Goal: Task Accomplishment & Management: Manage account settings

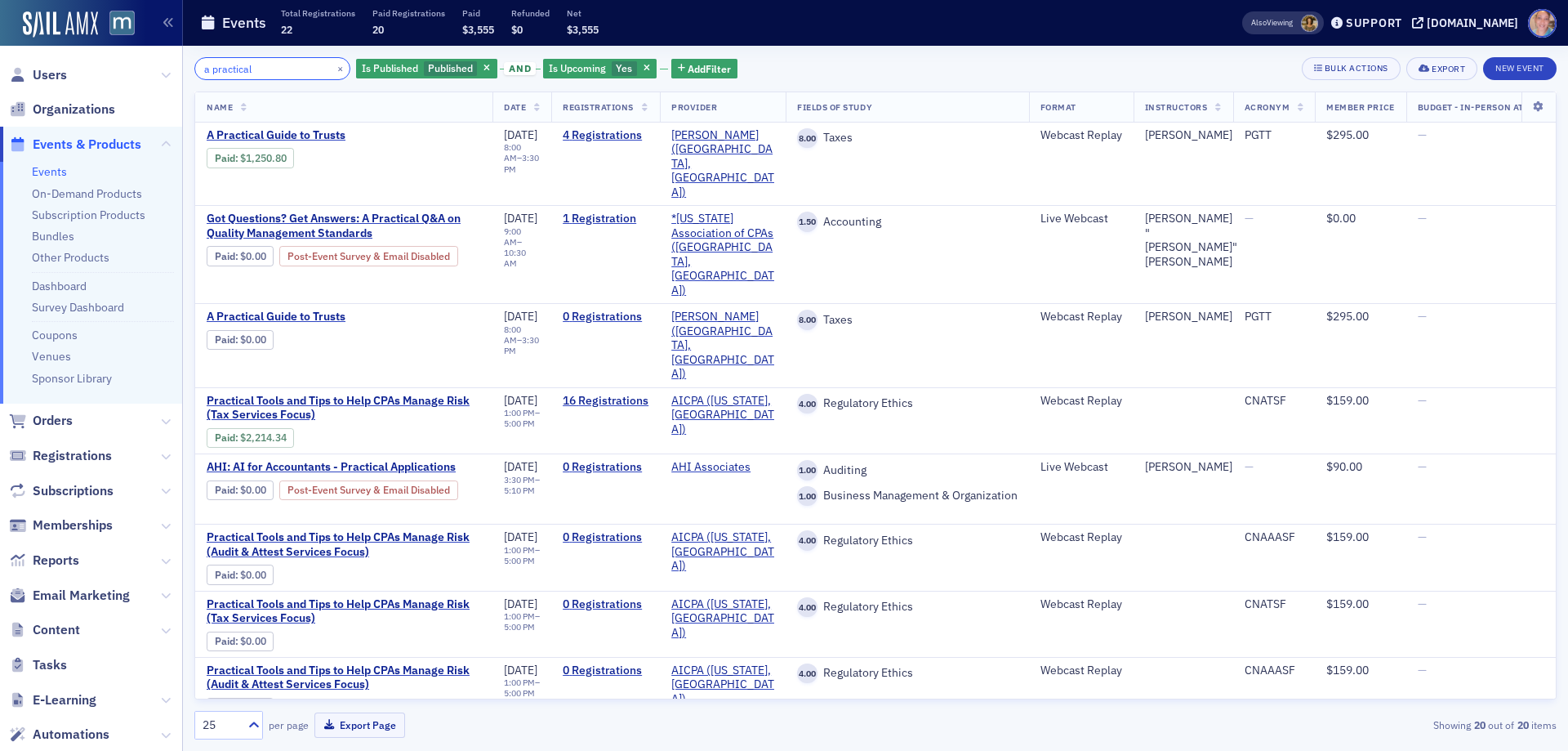
drag, startPoint x: 272, startPoint y: 74, endPoint x: 103, endPoint y: 62, distance: 169.4
click at [114, 63] on div "Users Organizations Events & Products Events On-Demand Products Subscription Pr…" at bounding box center [784, 376] width 1568 height 751
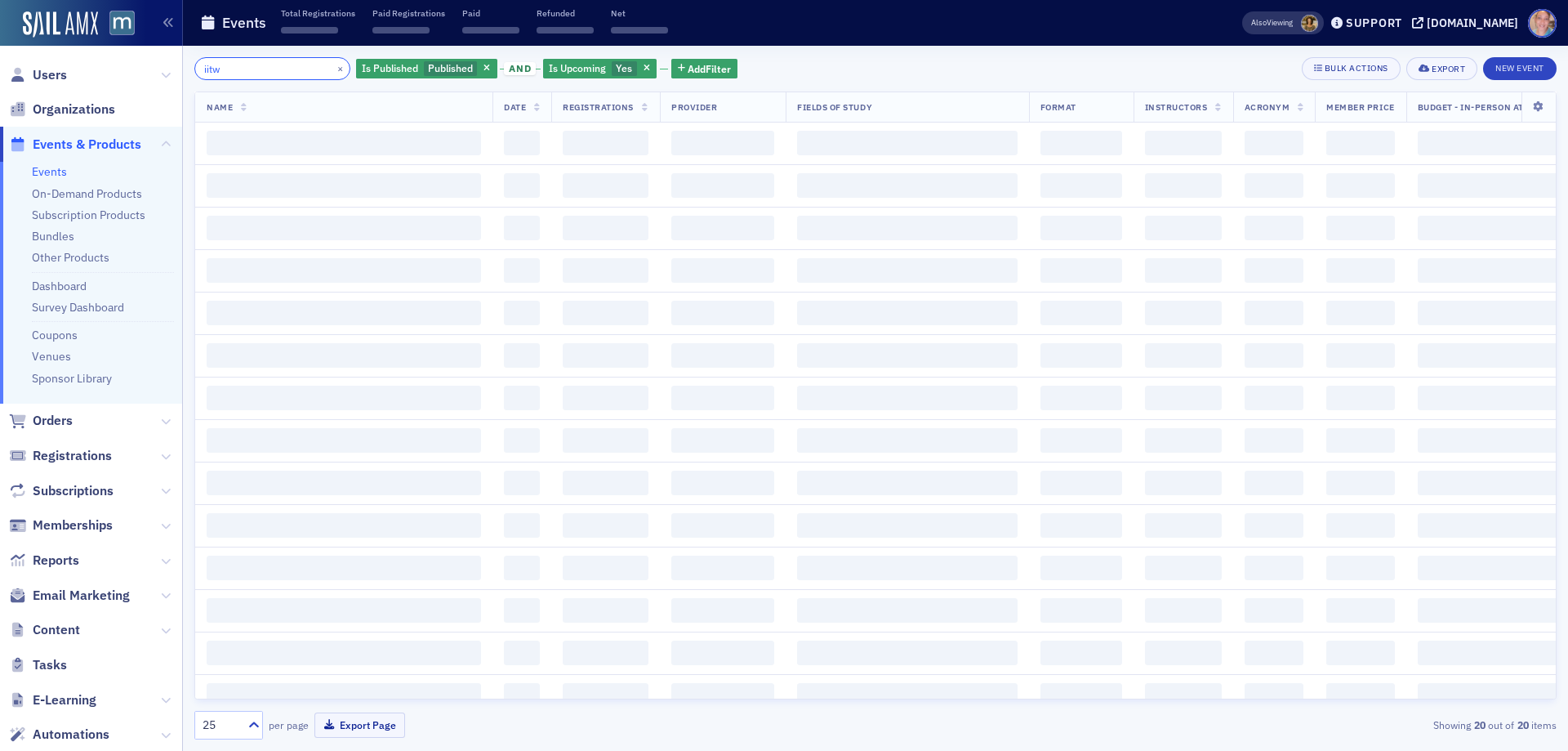
type input "iitw"
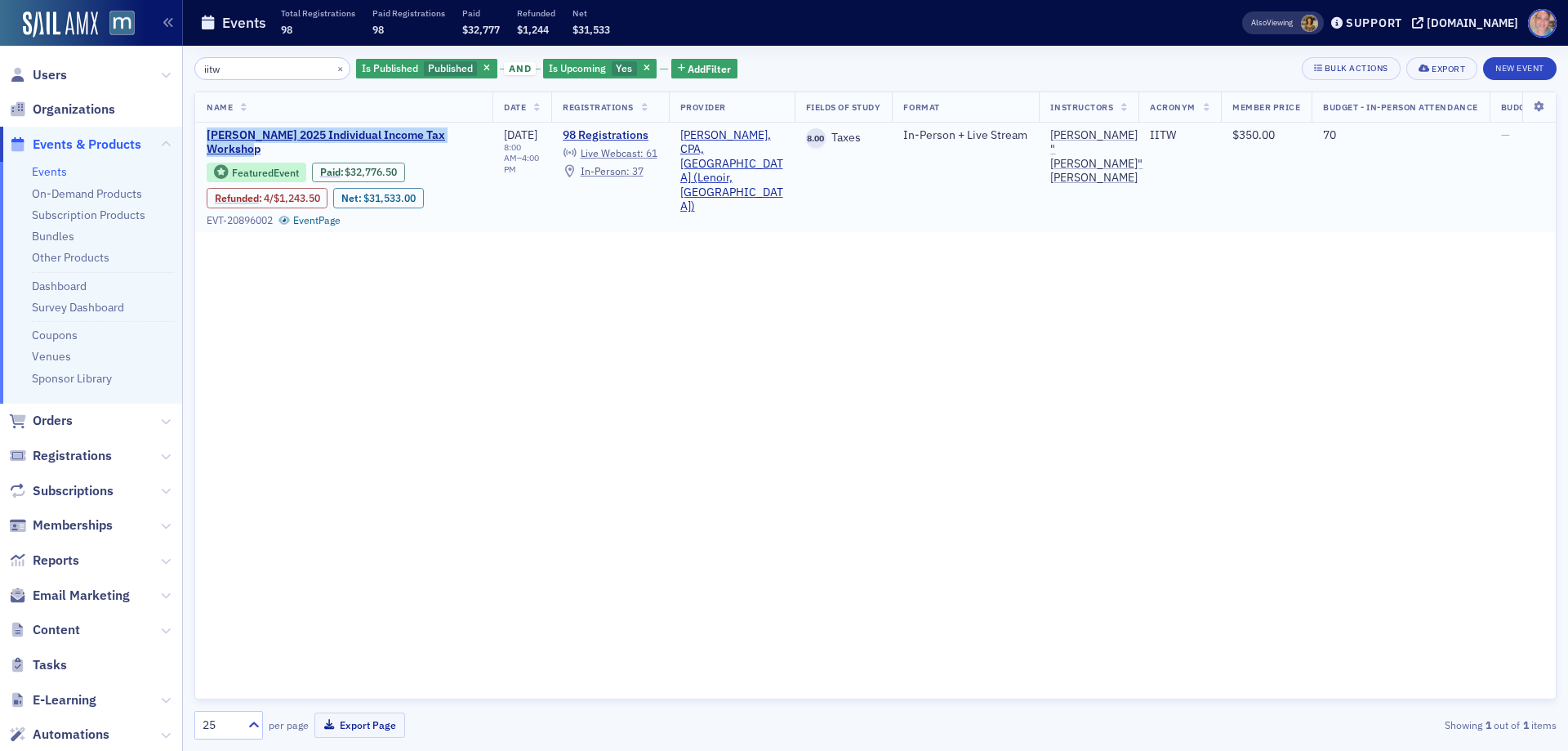
drag, startPoint x: 198, startPoint y: 130, endPoint x: 272, endPoint y: 147, distance: 75.9
click at [272, 147] on td "Don Farmer’s 2025 Individual Income Tax Workshop Featured Event Paid : $32,776.…" at bounding box center [344, 177] width 297 height 109
copy span "Don Farmer’s 2025 Individual Income Tax Workshop"
click at [91, 591] on span "Email Marketing" at bounding box center [80, 595] width 97 height 18
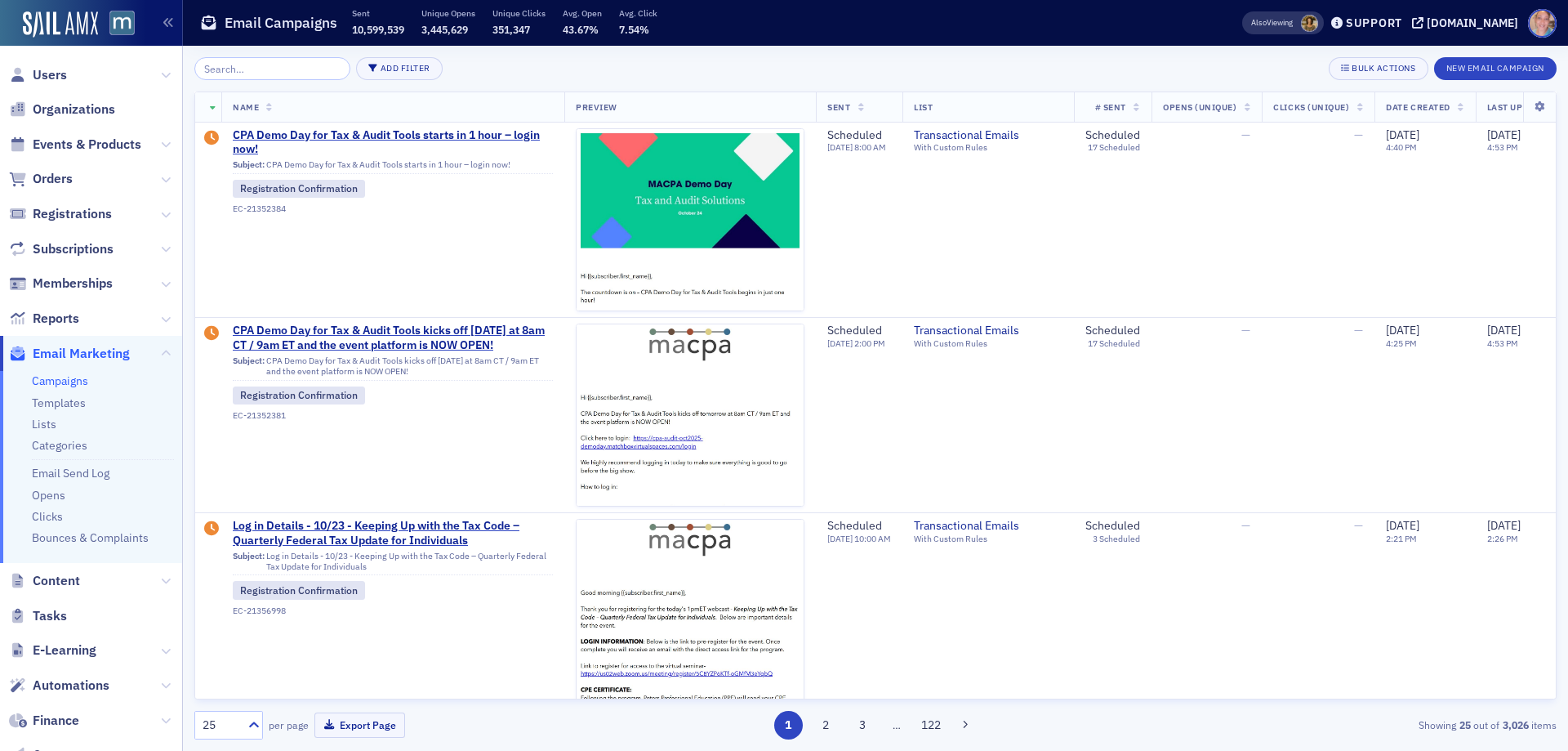
click at [60, 380] on link "Campaigns" at bounding box center [59, 380] width 57 height 14
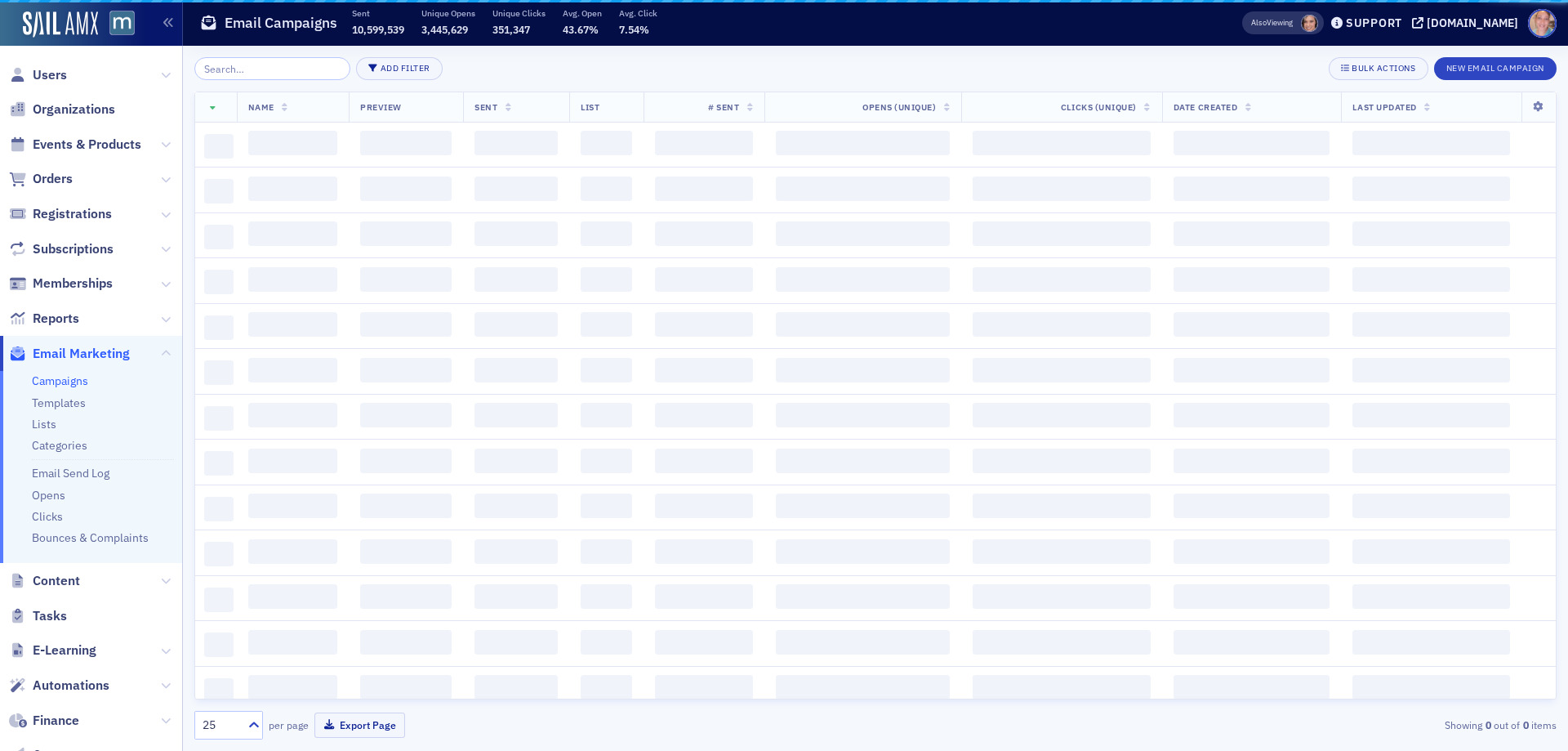
click at [259, 60] on input "search" at bounding box center [272, 69] width 156 height 23
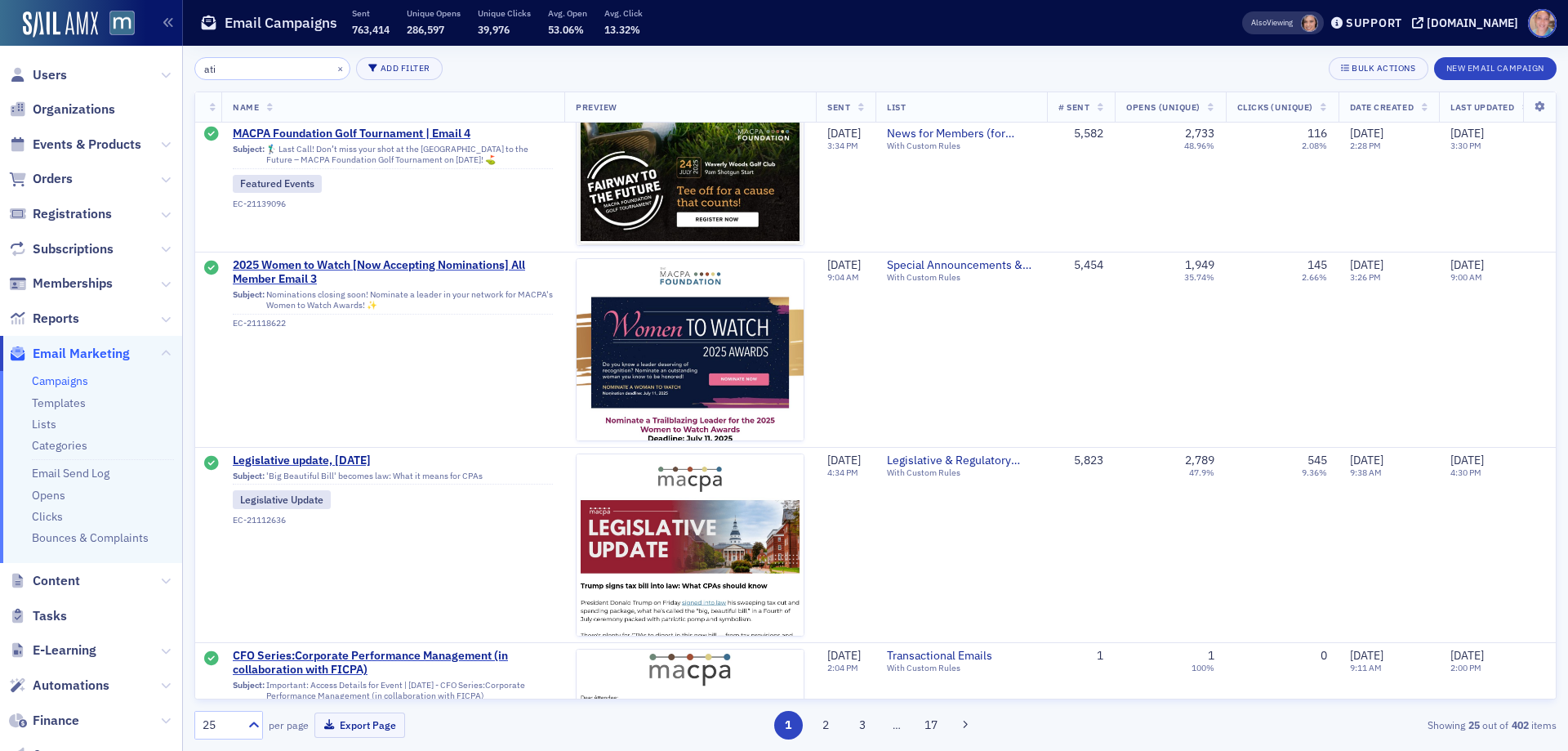
scroll to position [2614, 0]
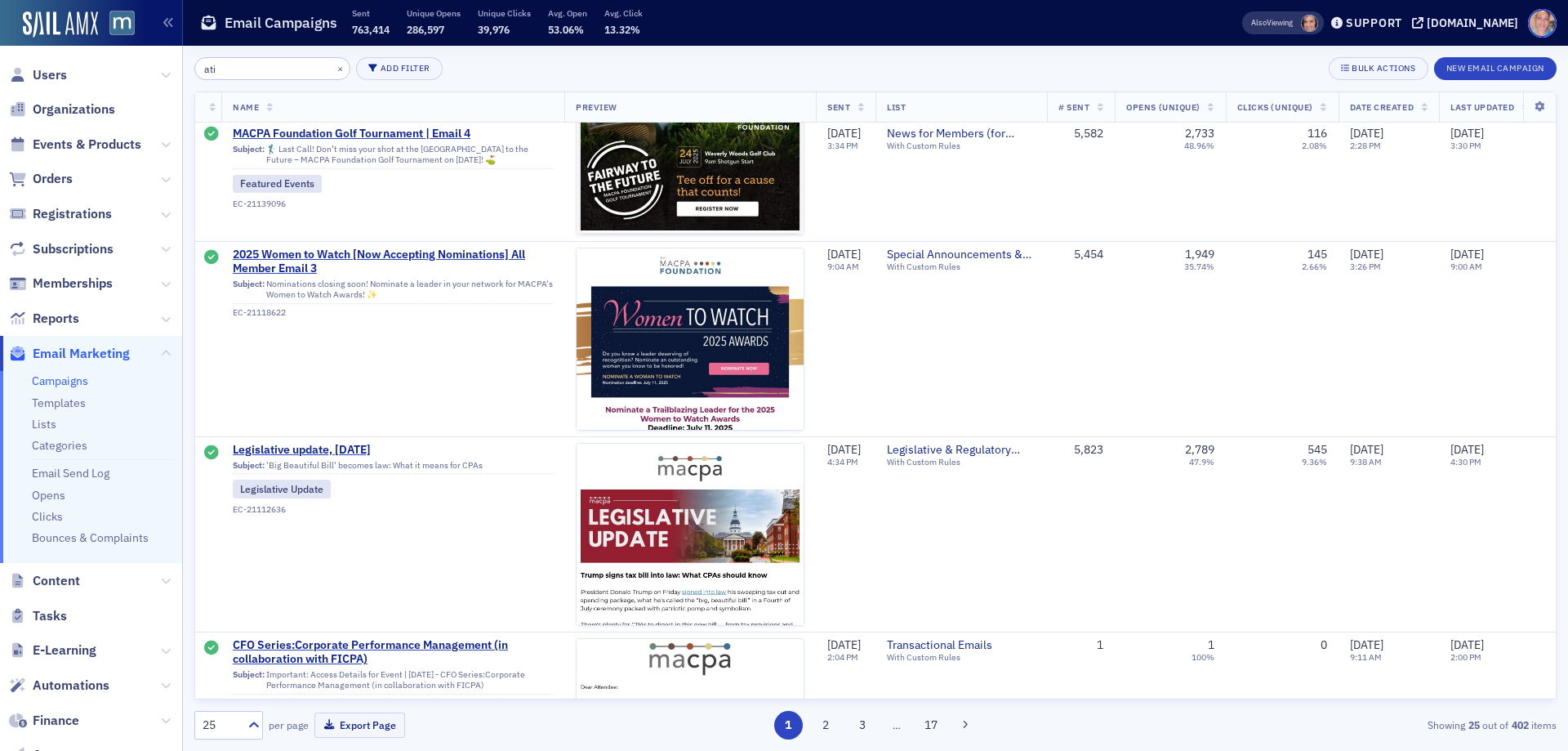
drag, startPoint x: 243, startPoint y: 70, endPoint x: 64, endPoint y: 62, distance: 179.2
click at [84, 62] on div "Users Organizations Events & Products Orders Registrations Subscriptions Member…" at bounding box center [784, 376] width 1568 height 751
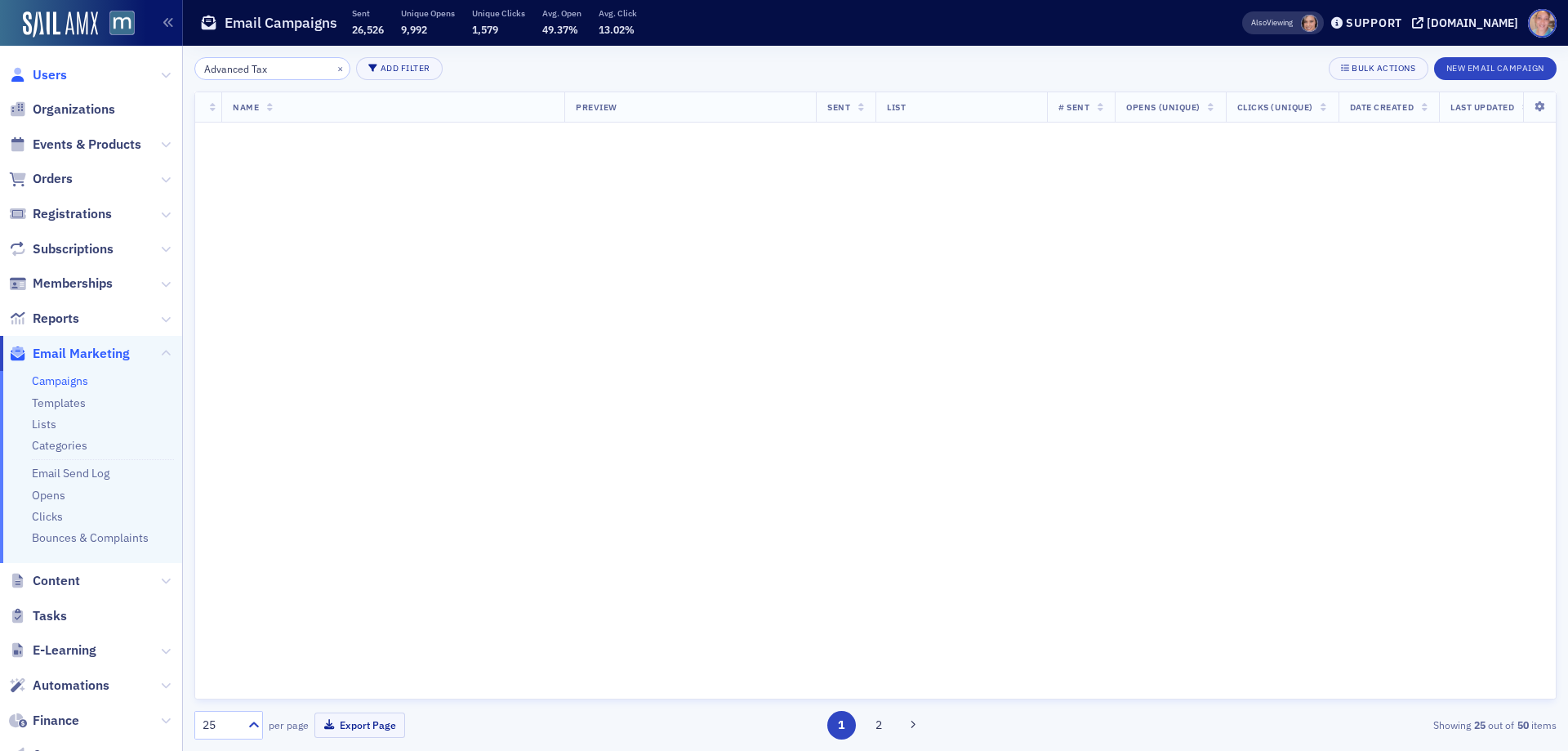
scroll to position [2614, 0]
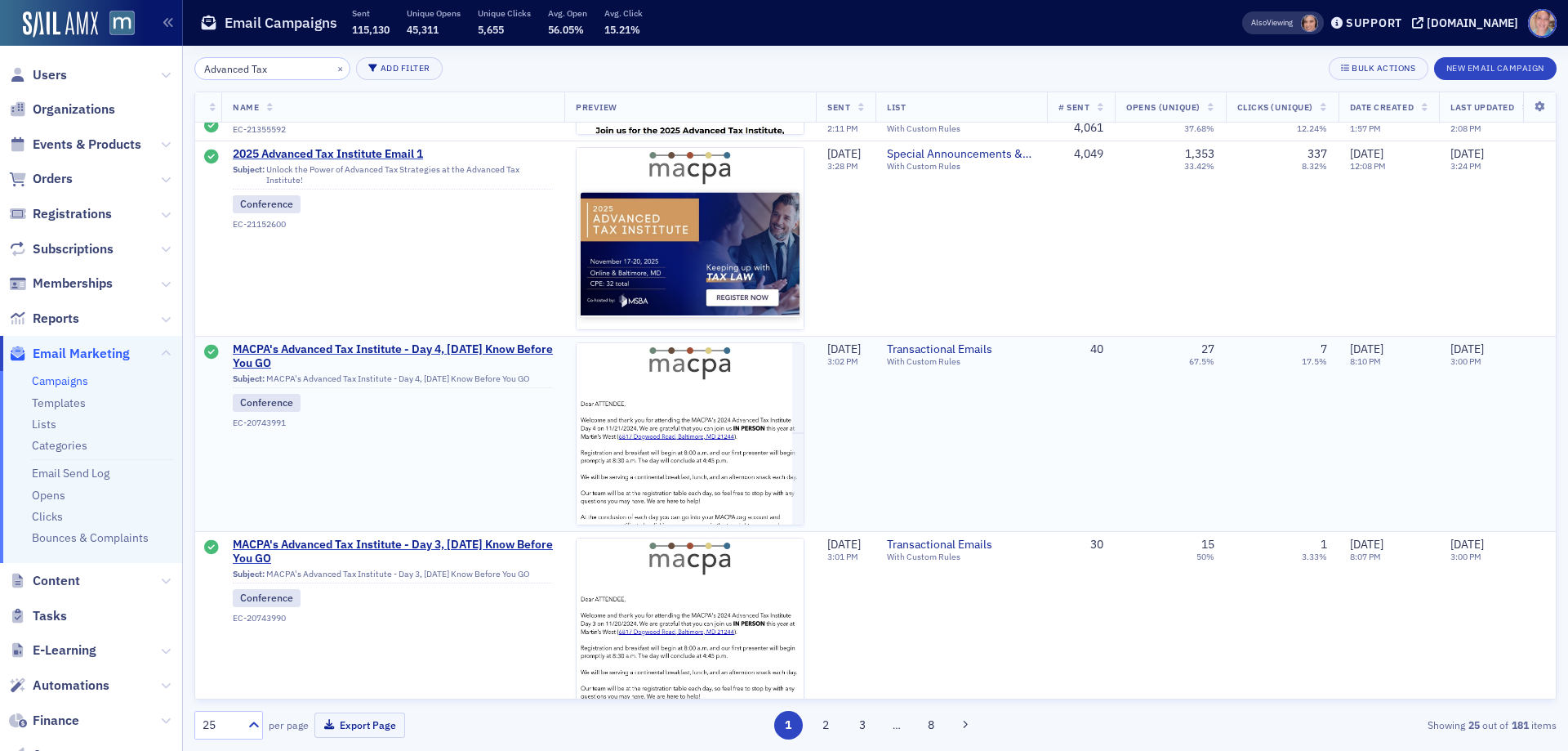
scroll to position [245, 0]
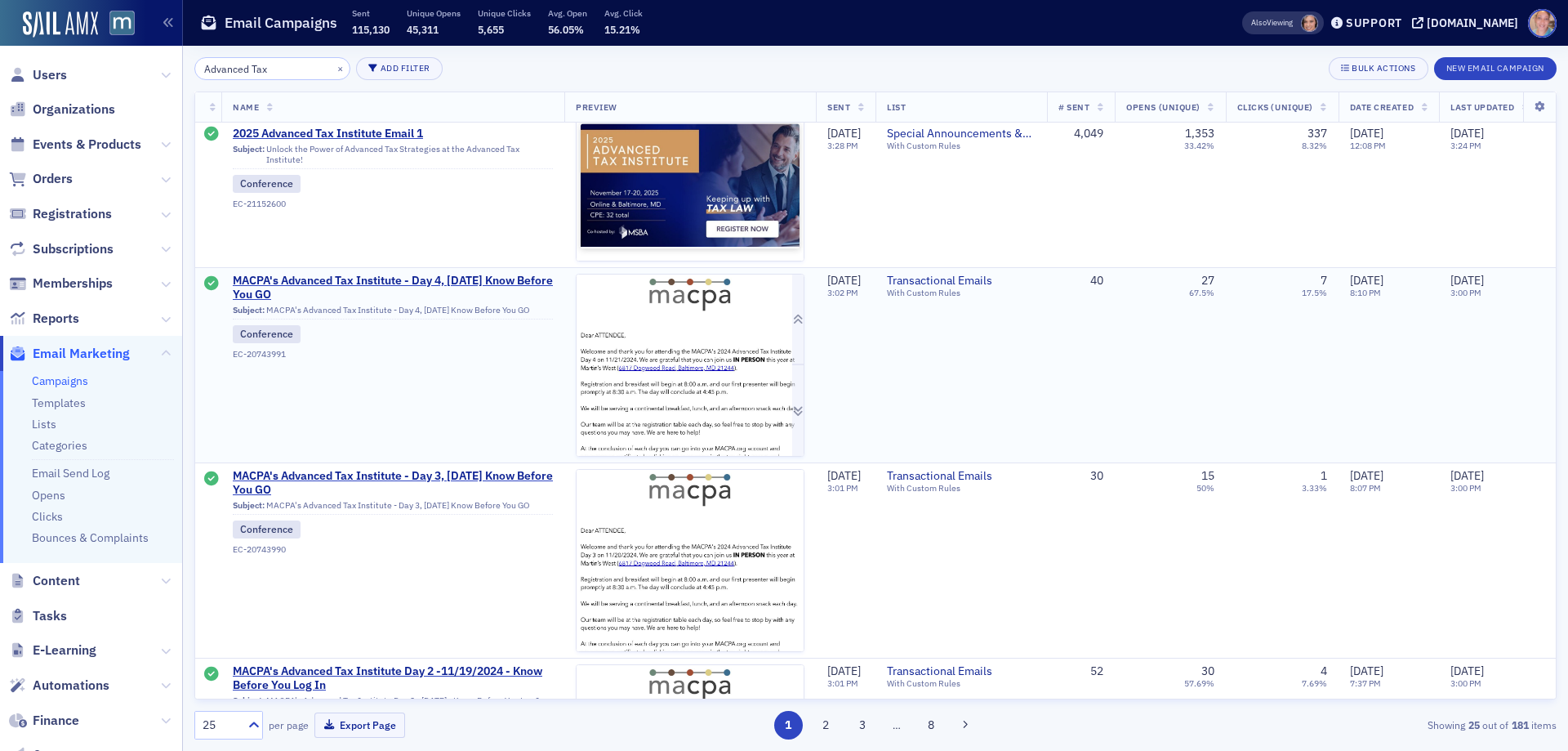
type input "Advanced Tax"
click at [655, 350] on img at bounding box center [690, 526] width 227 height 503
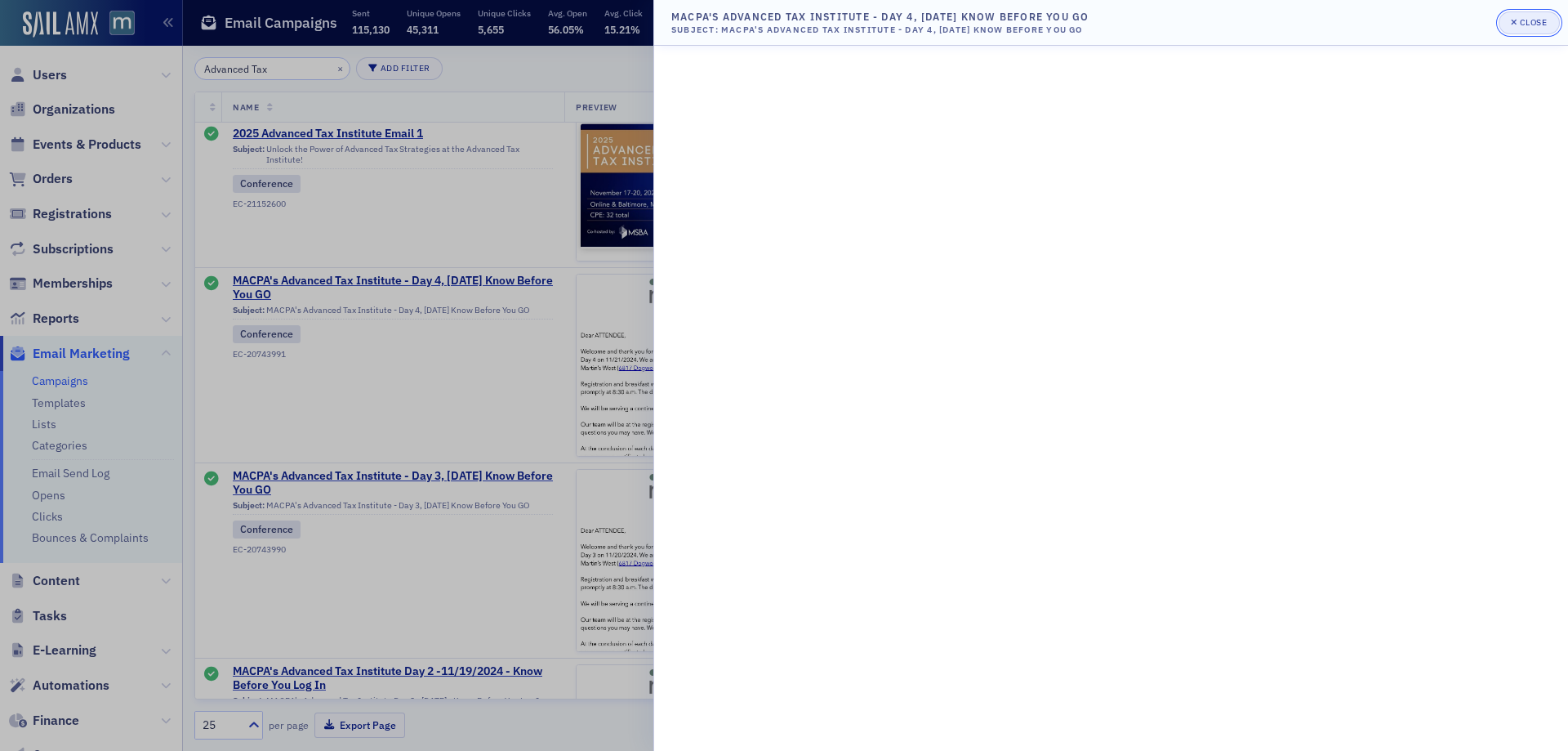
click at [1525, 19] on div "Close" at bounding box center [1534, 22] width 28 height 9
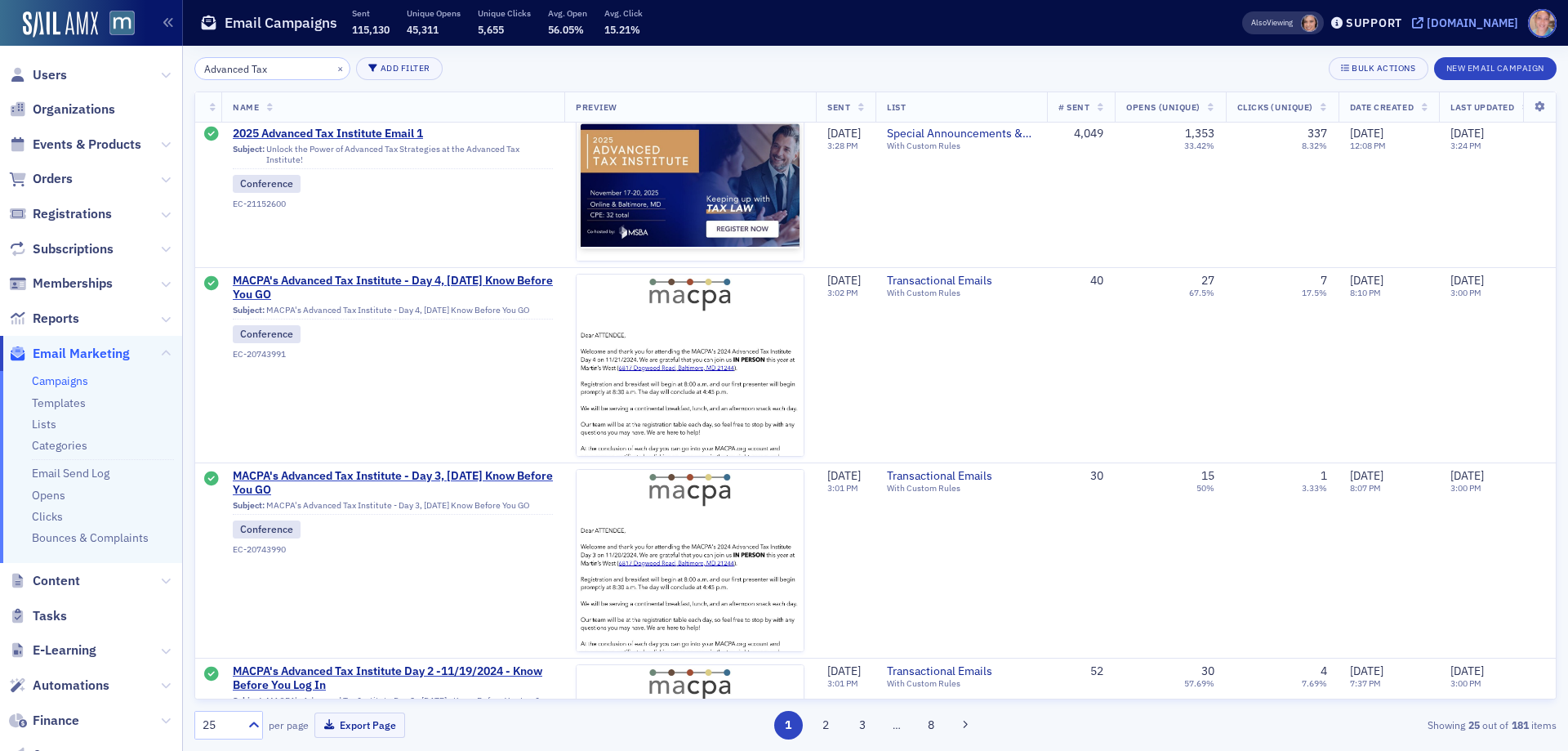
click at [1478, 20] on div "[DOMAIN_NAME]" at bounding box center [1473, 22] width 92 height 14
click at [698, 416] on img at bounding box center [690, 526] width 227 height 503
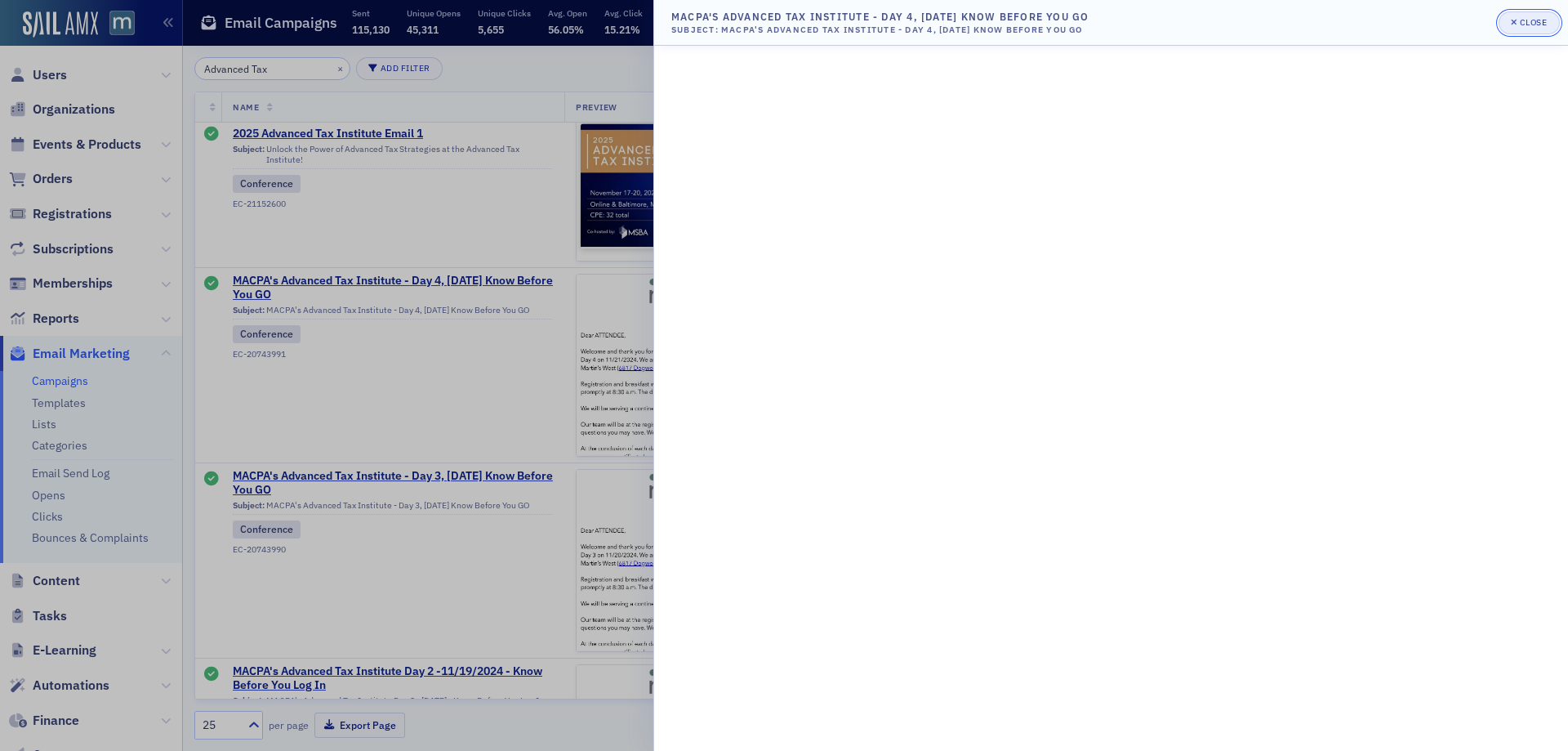
click at [1521, 26] on div "Close" at bounding box center [1534, 22] width 28 height 9
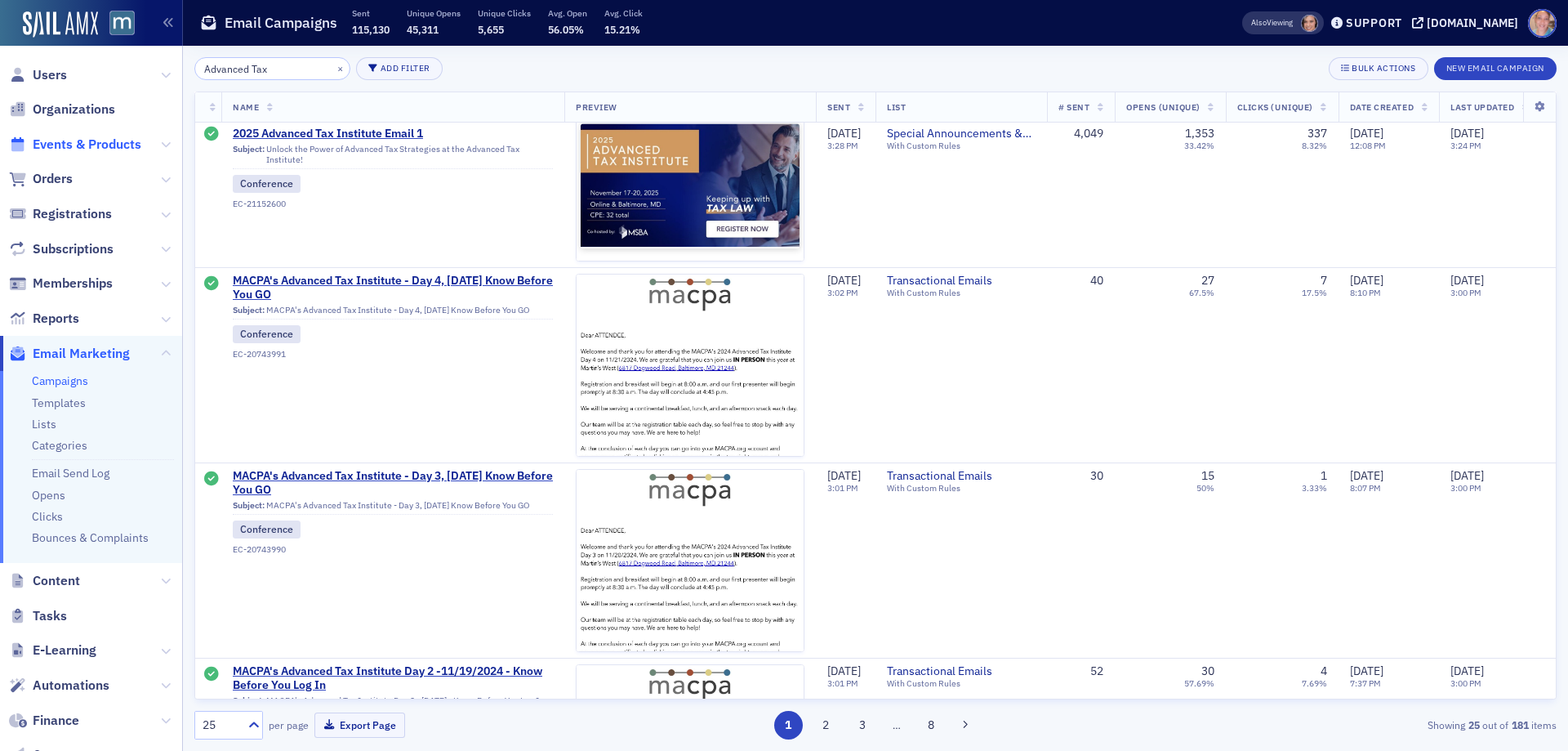
click at [82, 142] on span "Events & Products" at bounding box center [86, 145] width 108 height 18
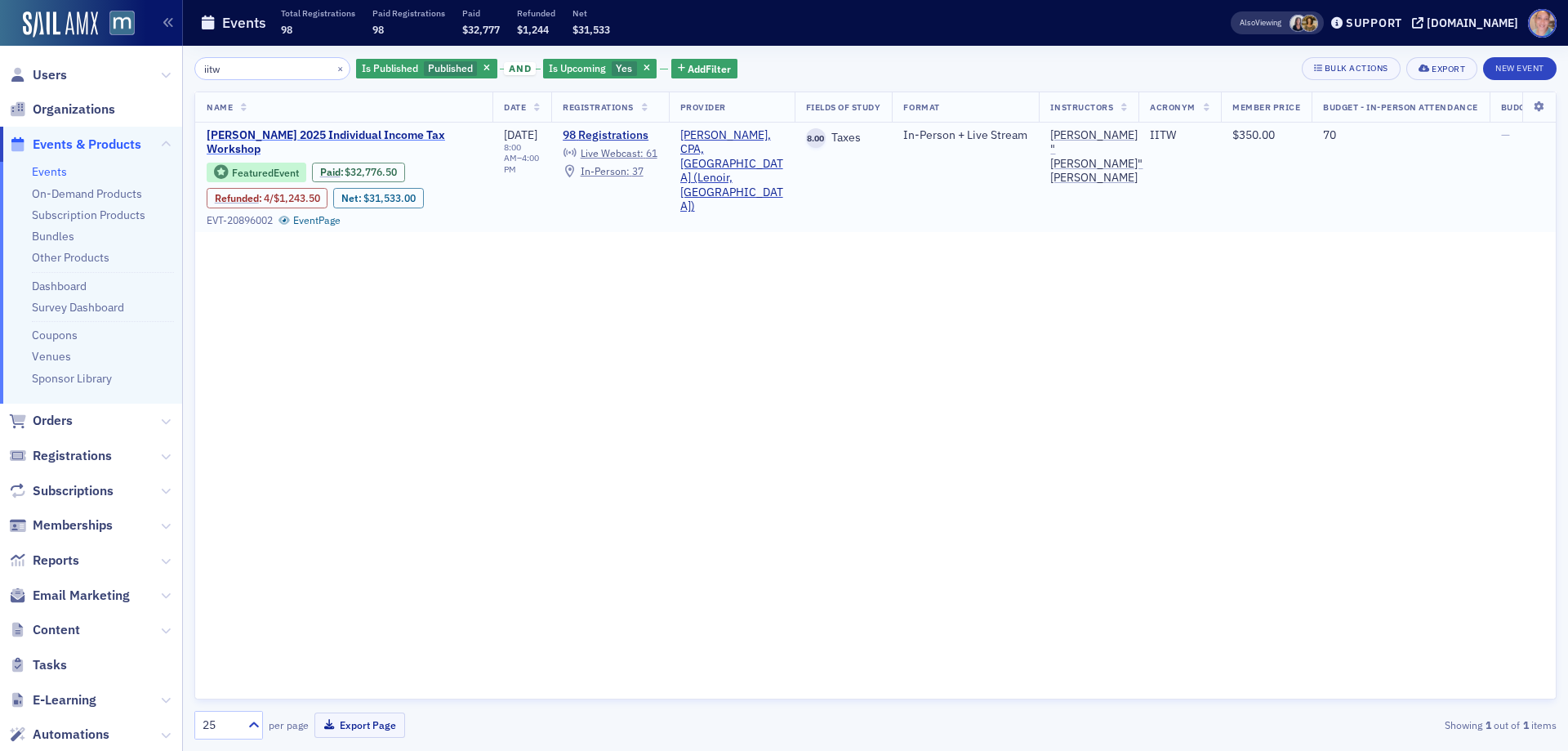
click at [256, 148] on span "Don Farmer’s 2025 Individual Income Tax Workshop" at bounding box center [344, 143] width 275 height 29
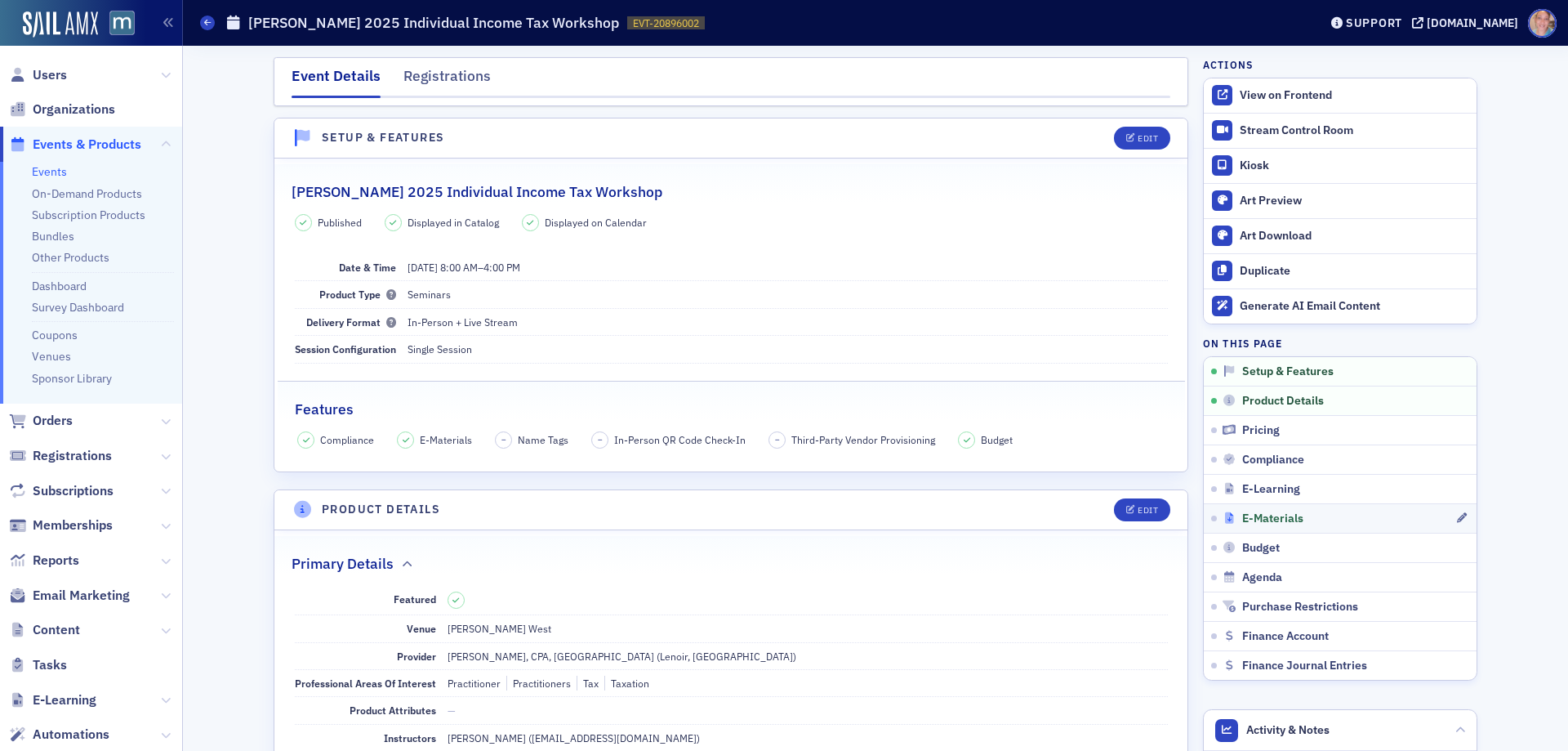
click at [1367, 523] on div "E-Materials" at bounding box center [1339, 518] width 233 height 14
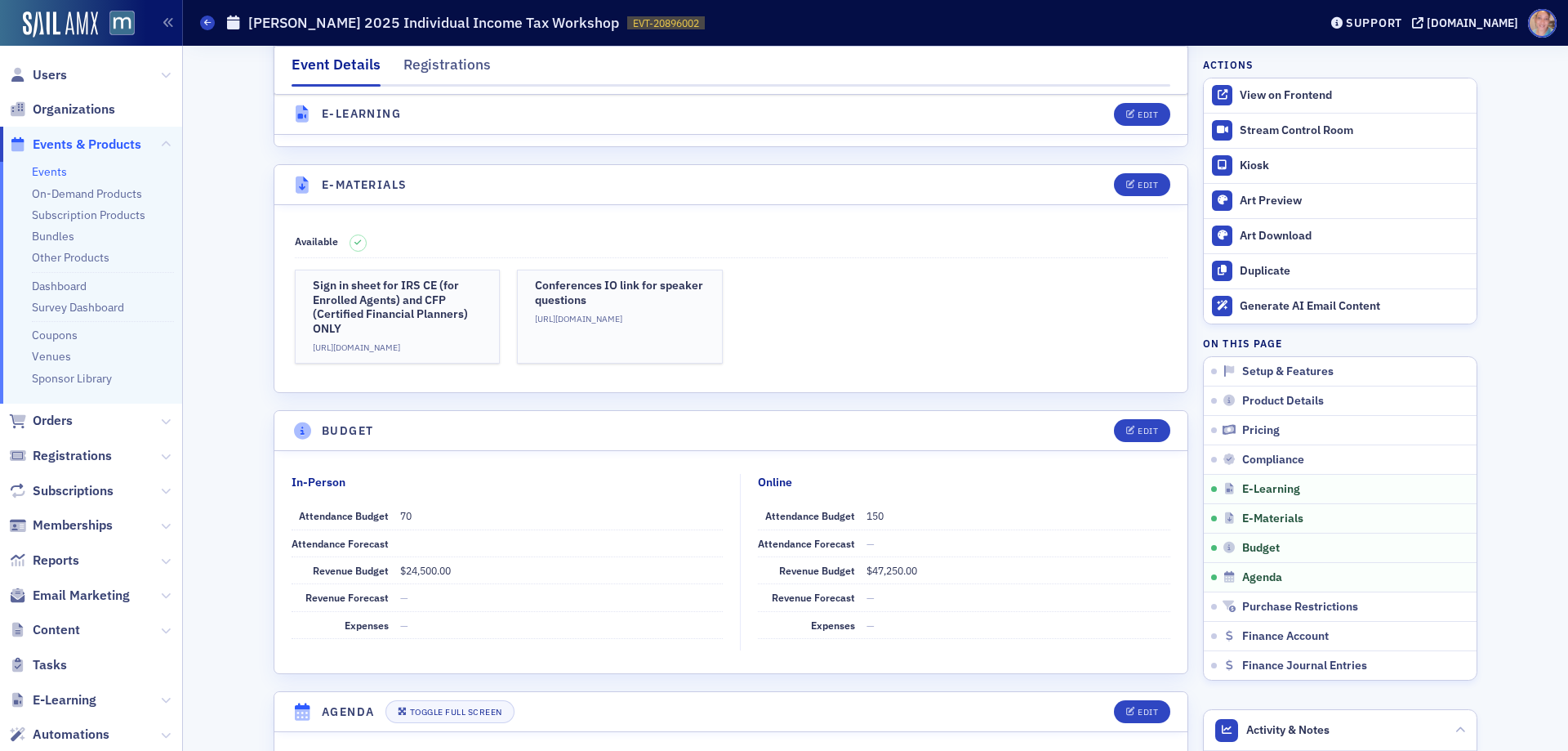
scroll to position [2596, 0]
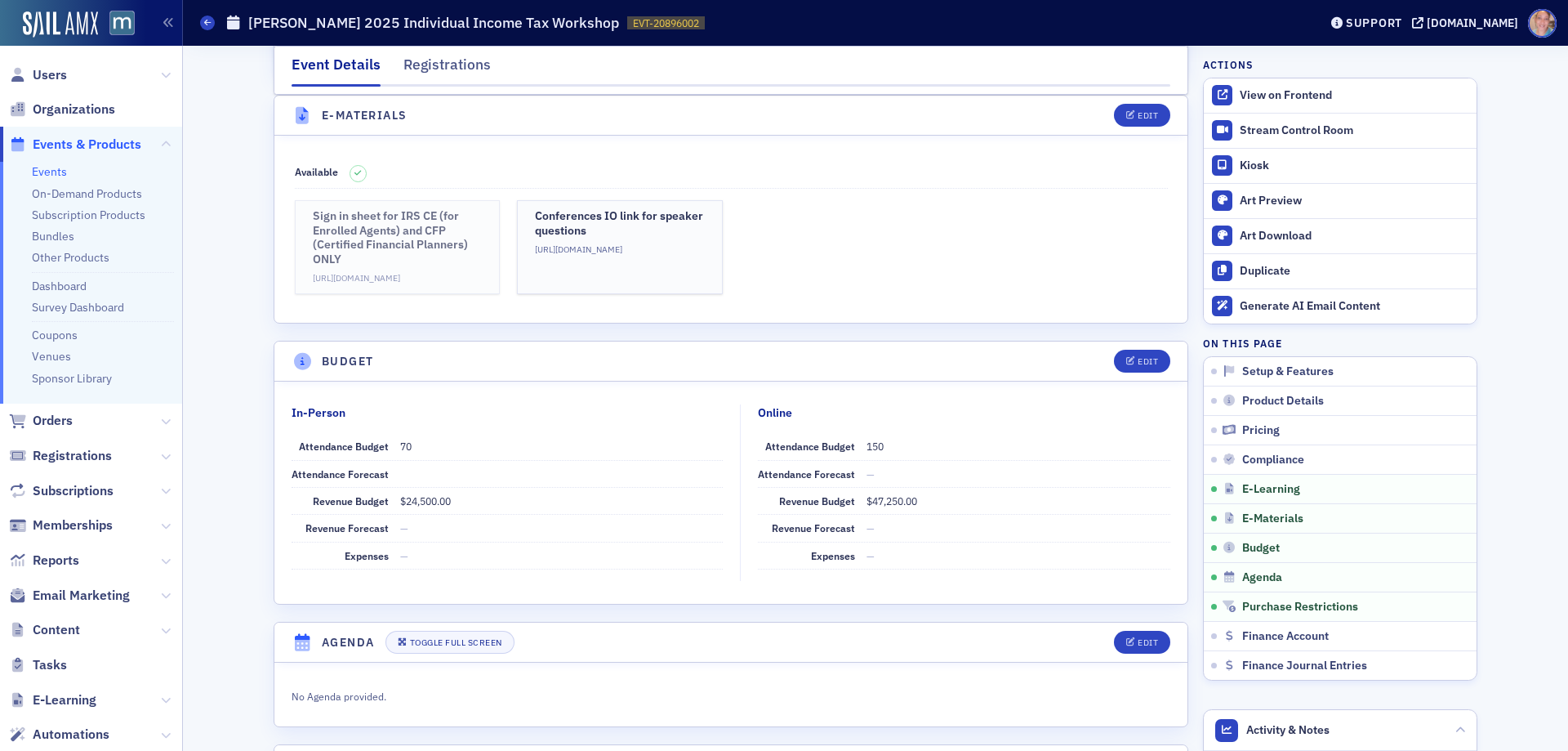
click at [362, 243] on h3 "Sign in sheet for IRS CE (for Enrolled Agents) and CFP (Certified Financial Pla…" at bounding box center [398, 238] width 170 height 57
click at [1127, 111] on icon "button" at bounding box center [1131, 115] width 10 height 9
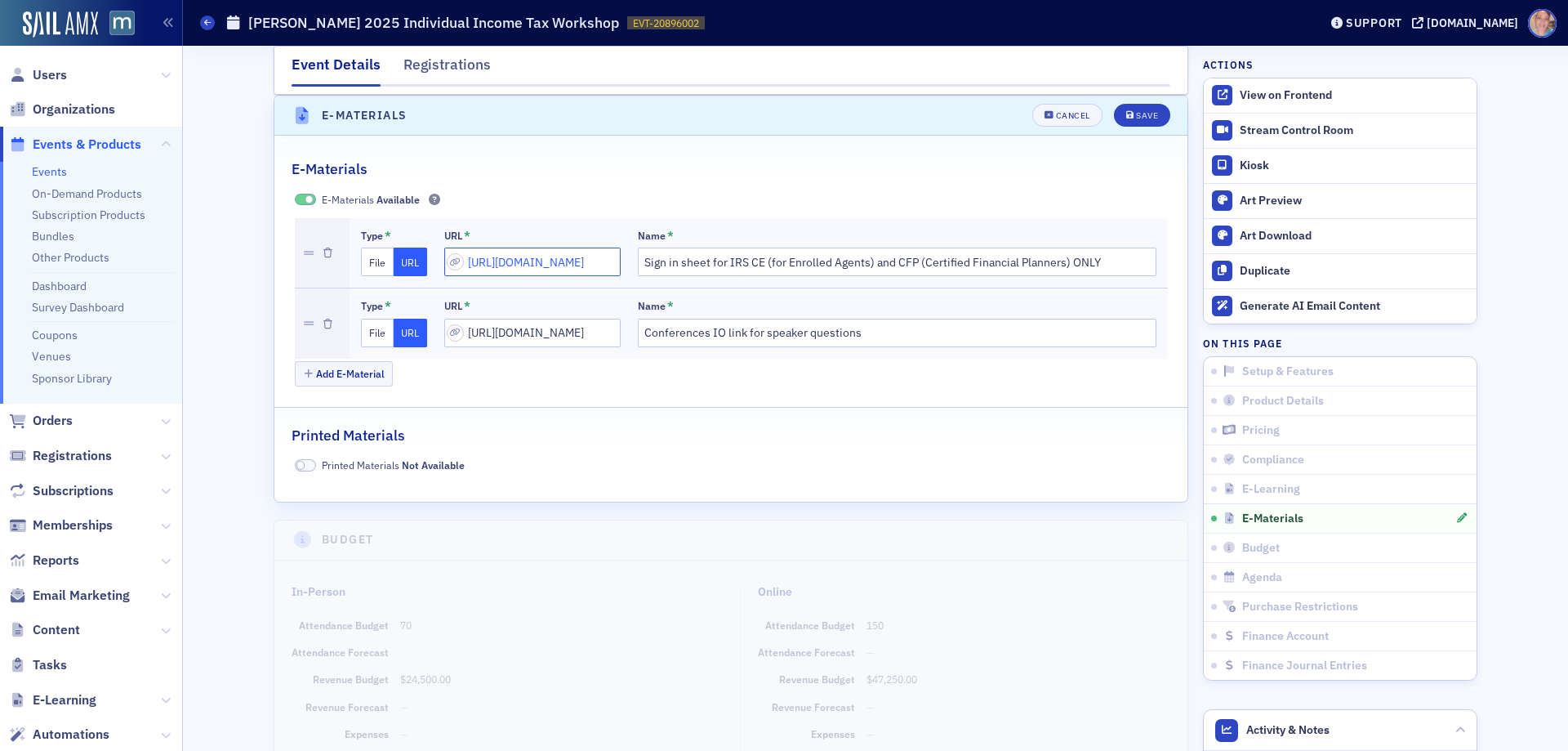
click at [518, 270] on input "https://forms.gle/VMRvmaudbycSzdrb8" at bounding box center [533, 262] width 176 height 29
click at [785, 276] on input "Sign in sheet for IRS CE (for Enrolled Agents) and CFP (Certified Financial Pla…" at bounding box center [897, 262] width 518 height 29
click at [852, 262] on input "Sign in sheet for IRS CE (for Enrolled Agents) and CFP (Certified Financial Pla…" at bounding box center [897, 262] width 518 height 29
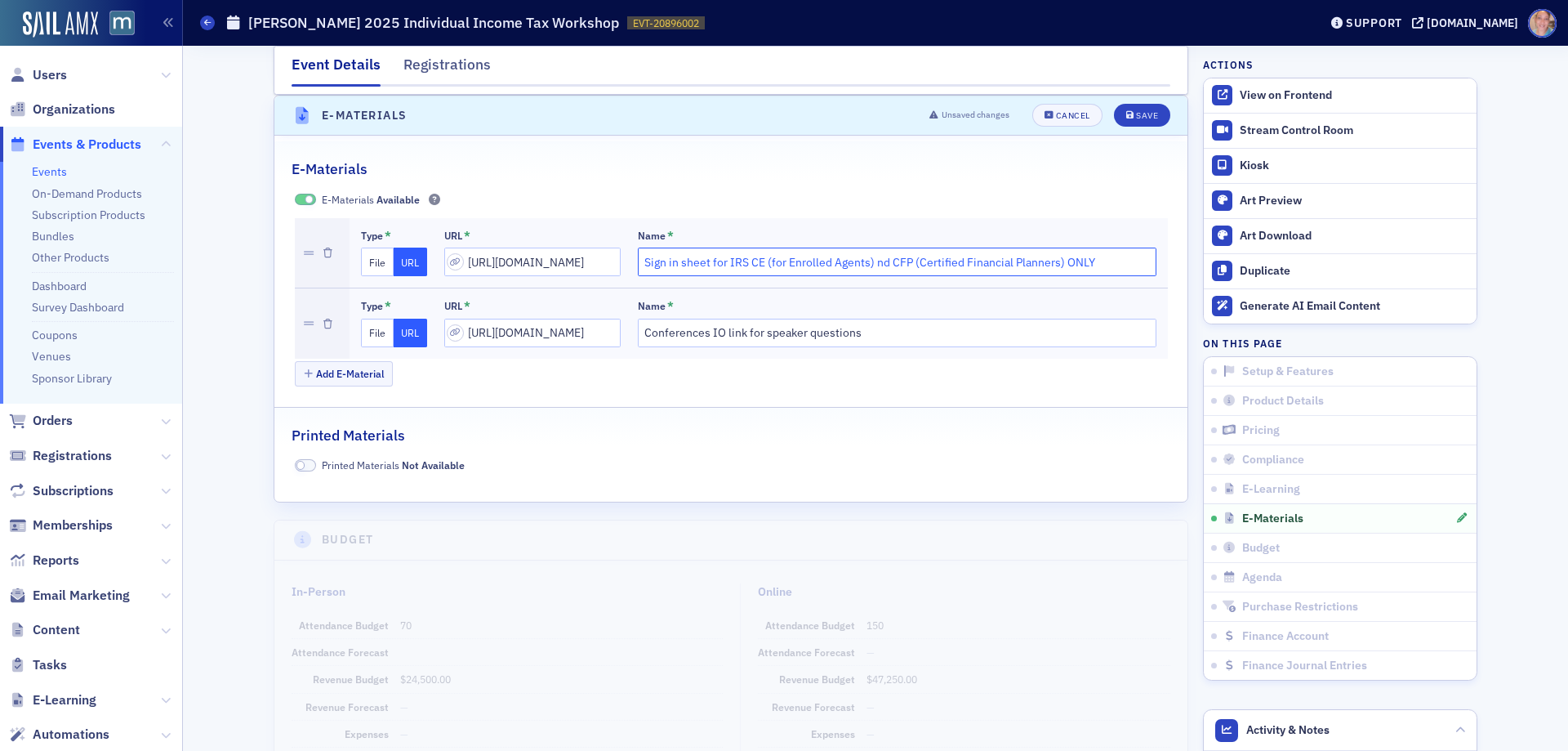
click at [921, 259] on input "Sign in sheet for IRS CE (for Enrolled Agents) nd CFP (Certified Financial Plan…" at bounding box center [897, 262] width 518 height 29
drag, startPoint x: 846, startPoint y: 262, endPoint x: 1028, endPoint y: 269, distance: 182.1
click at [1028, 269] on input "Sign in sheet for IRS CE (for Enrolled Agents) nd CFP (Certified Financial Plan…" at bounding box center [897, 262] width 518 height 29
type input "Sign in sheet for IRS CE (for Enrolled Agents) ONLY"
click at [1148, 114] on div "Save" at bounding box center [1147, 115] width 22 height 9
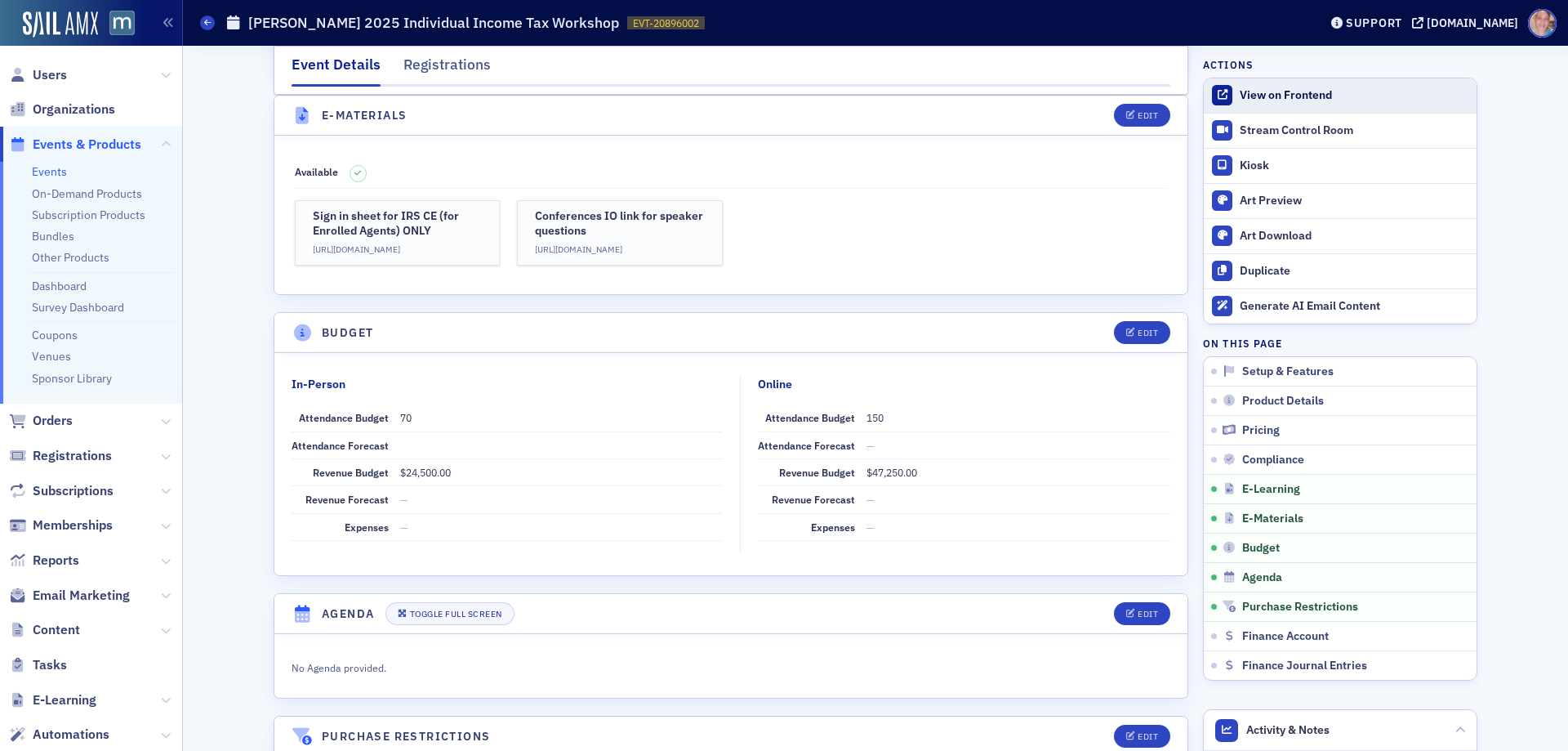
click at [1302, 94] on div "View on Frontend" at bounding box center [1353, 95] width 229 height 14
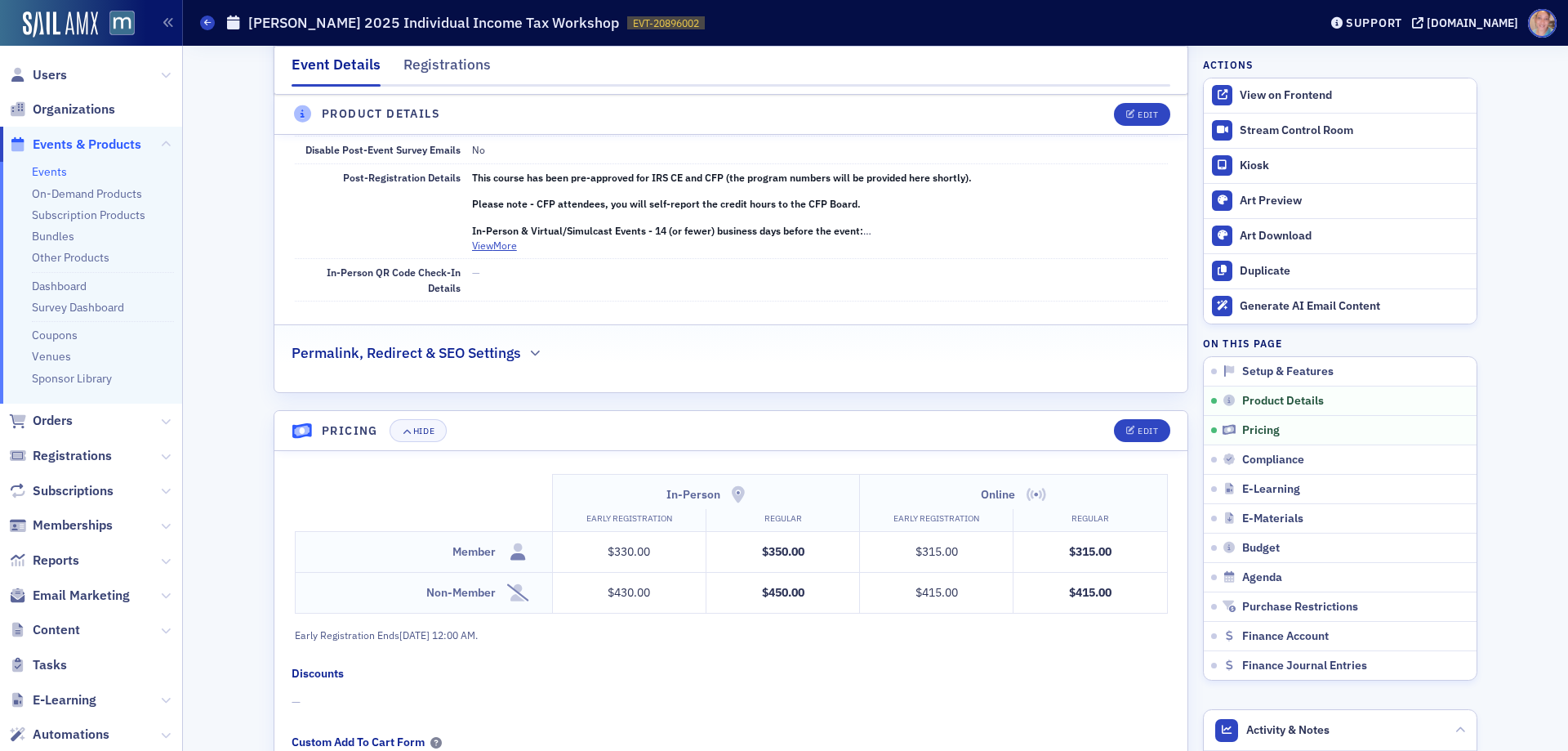
scroll to position [962, 0]
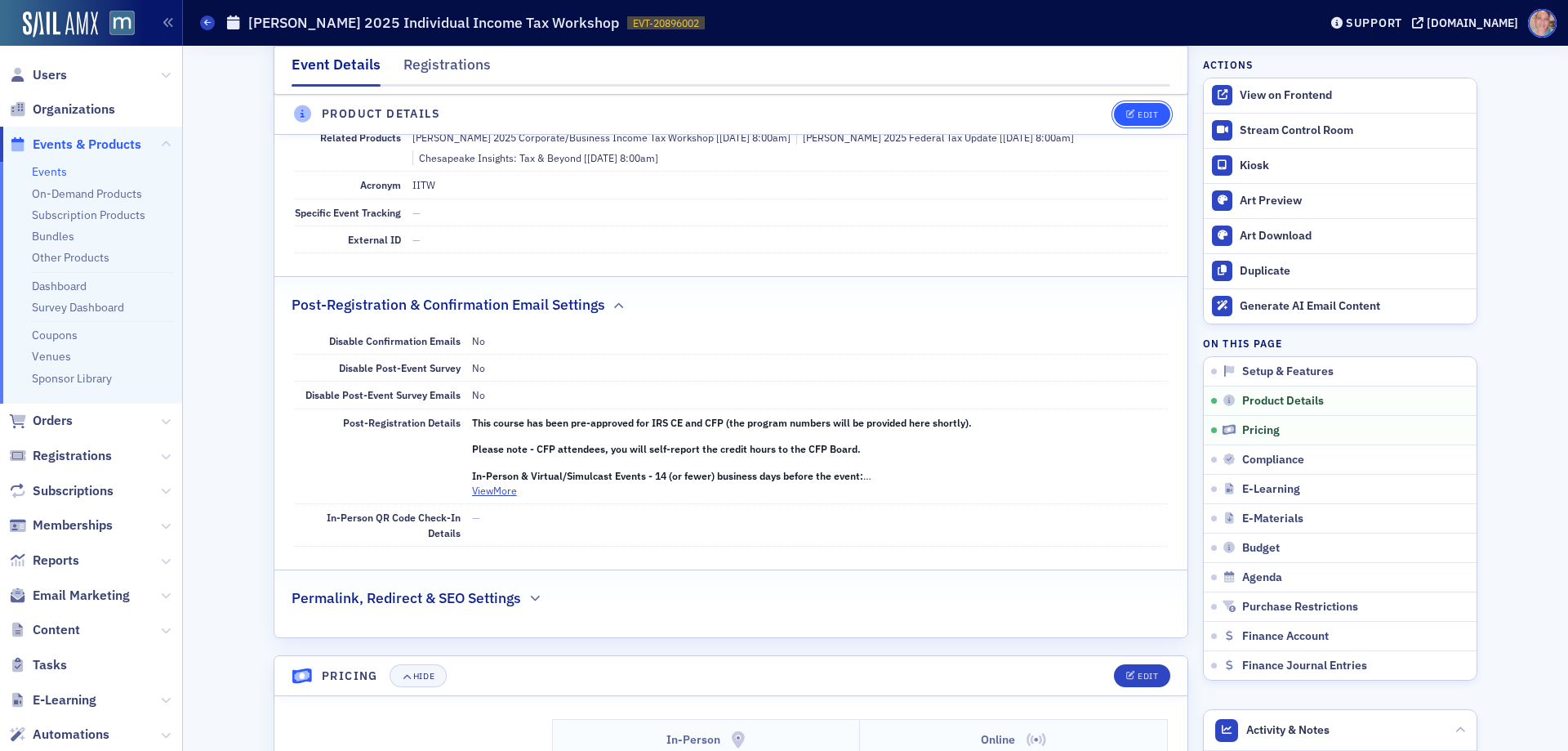
click at [1138, 114] on div "Edit" at bounding box center [1148, 114] width 20 height 9
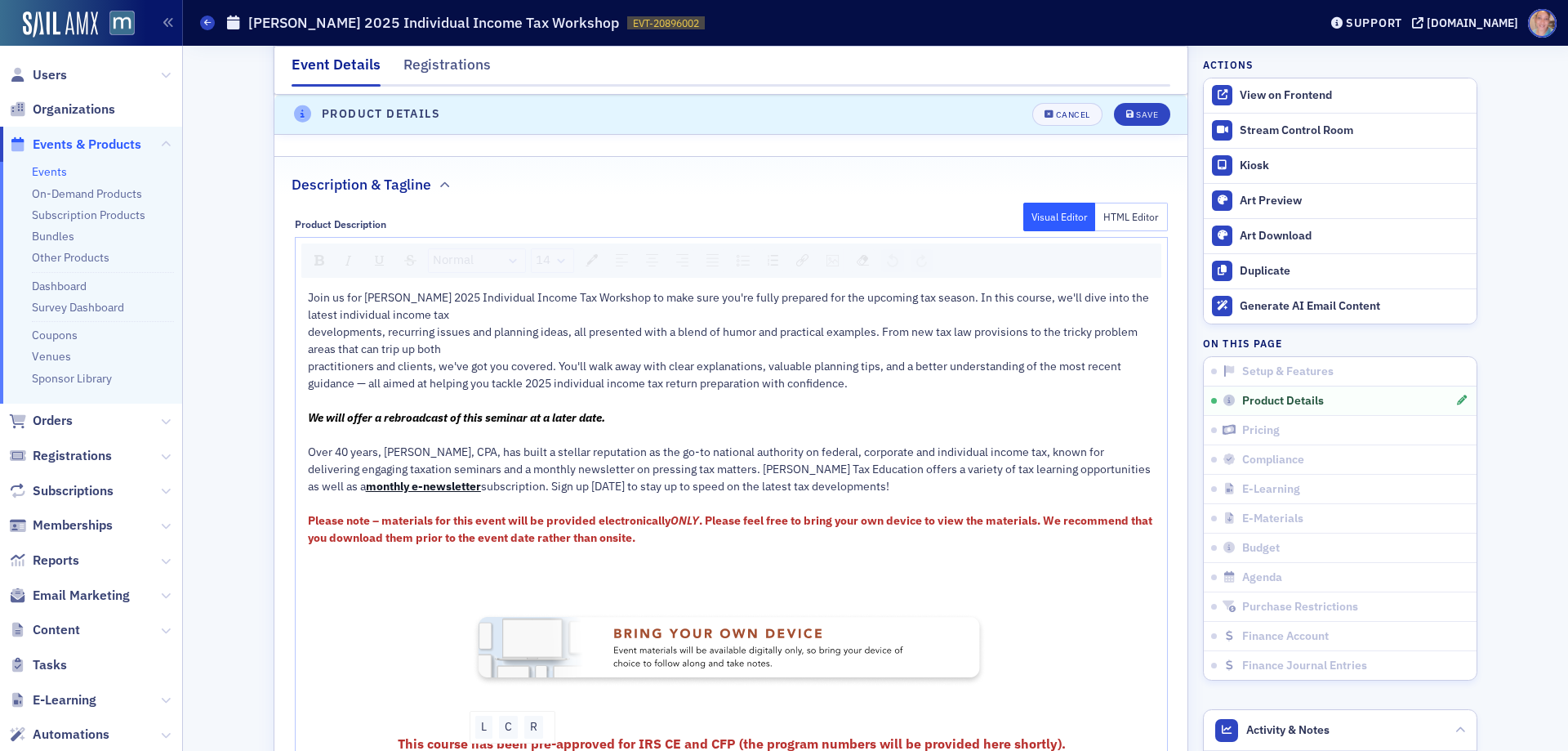
scroll to position [1048, 0]
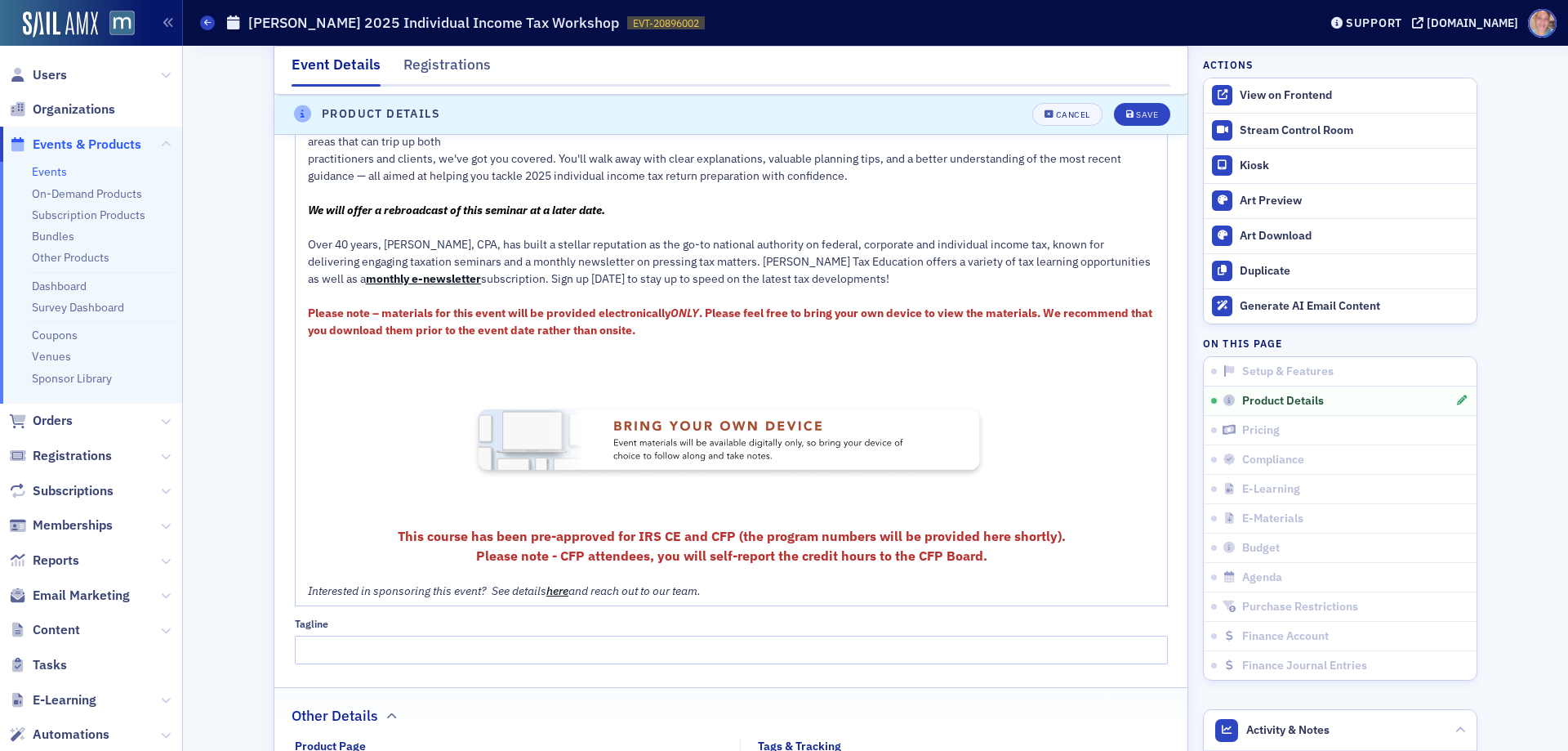
click at [681, 542] on span "This course has been pre-approved for IRS CE and CFP (the program numbers will …" at bounding box center [732, 535] width 669 height 16
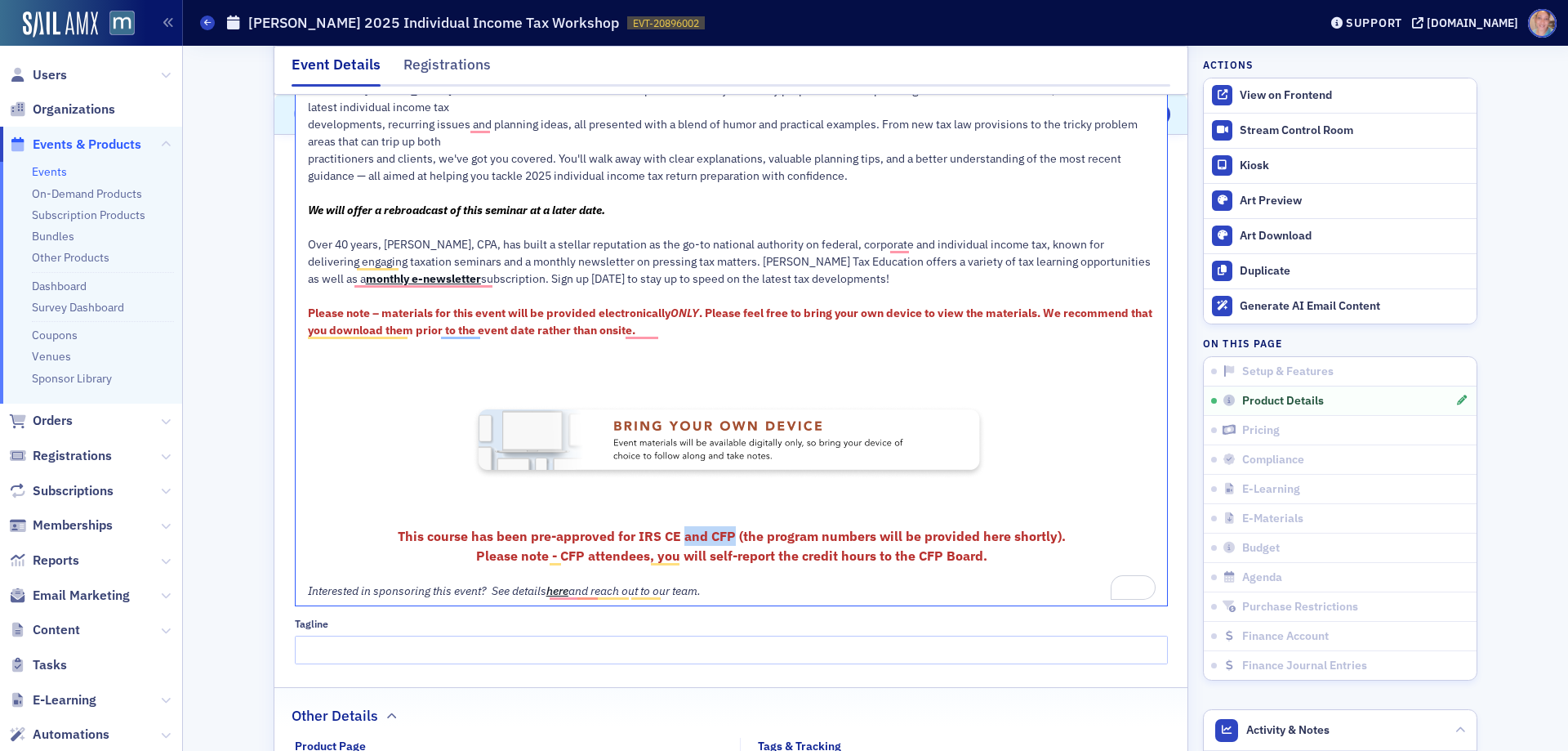
drag, startPoint x: 676, startPoint y: 535, endPoint x: 726, endPoint y: 535, distance: 50.0
click at [726, 535] on span "This course has been pre-approved for IRS CE and CFP (the program numbers will …" at bounding box center [732, 535] width 669 height 16
click at [718, 554] on span "Please note - CFP attendees, you will self-report the credit hours to the CFP B…" at bounding box center [732, 555] width 511 height 16
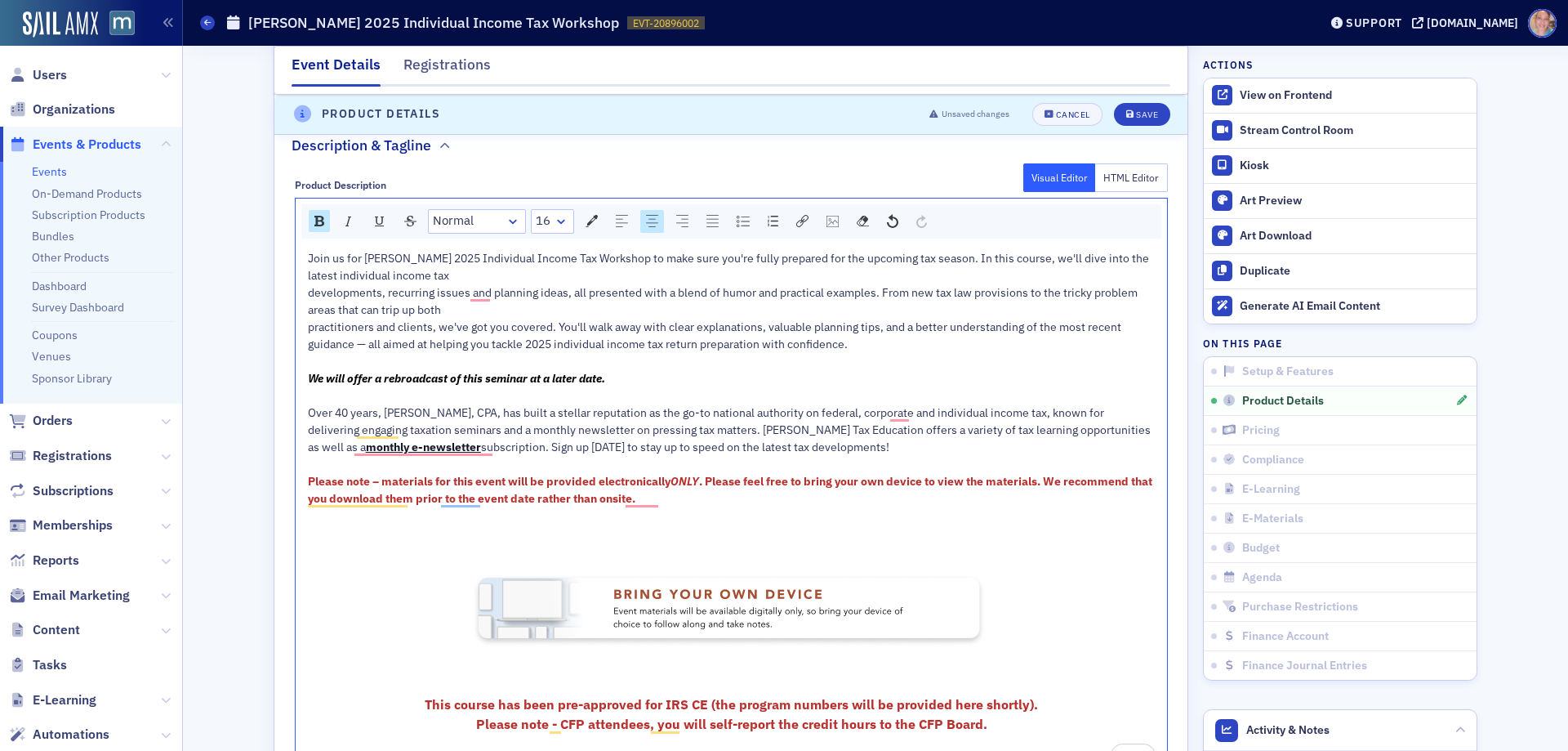
scroll to position [721, 0]
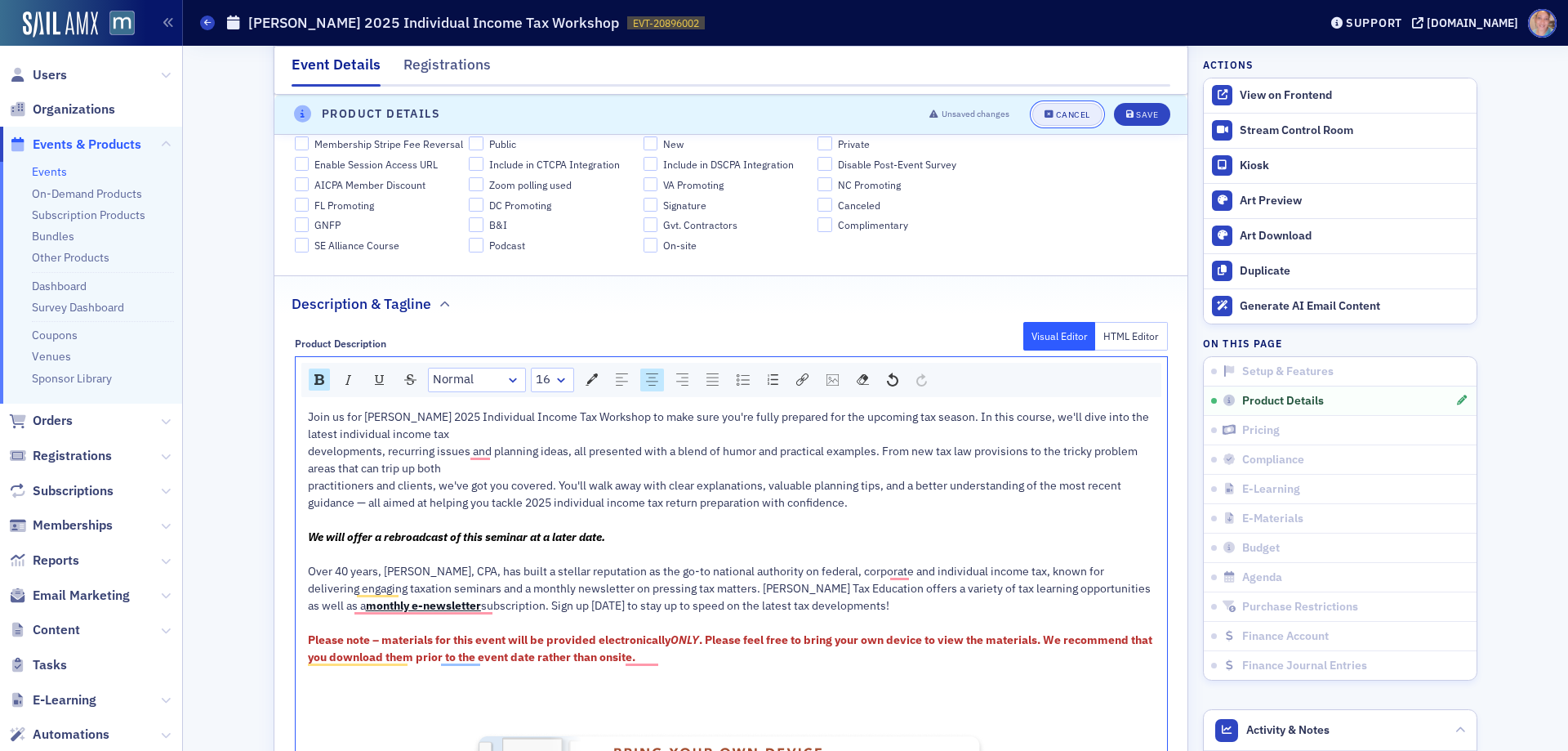
click at [1056, 123] on button "Cancel" at bounding box center [1067, 114] width 70 height 23
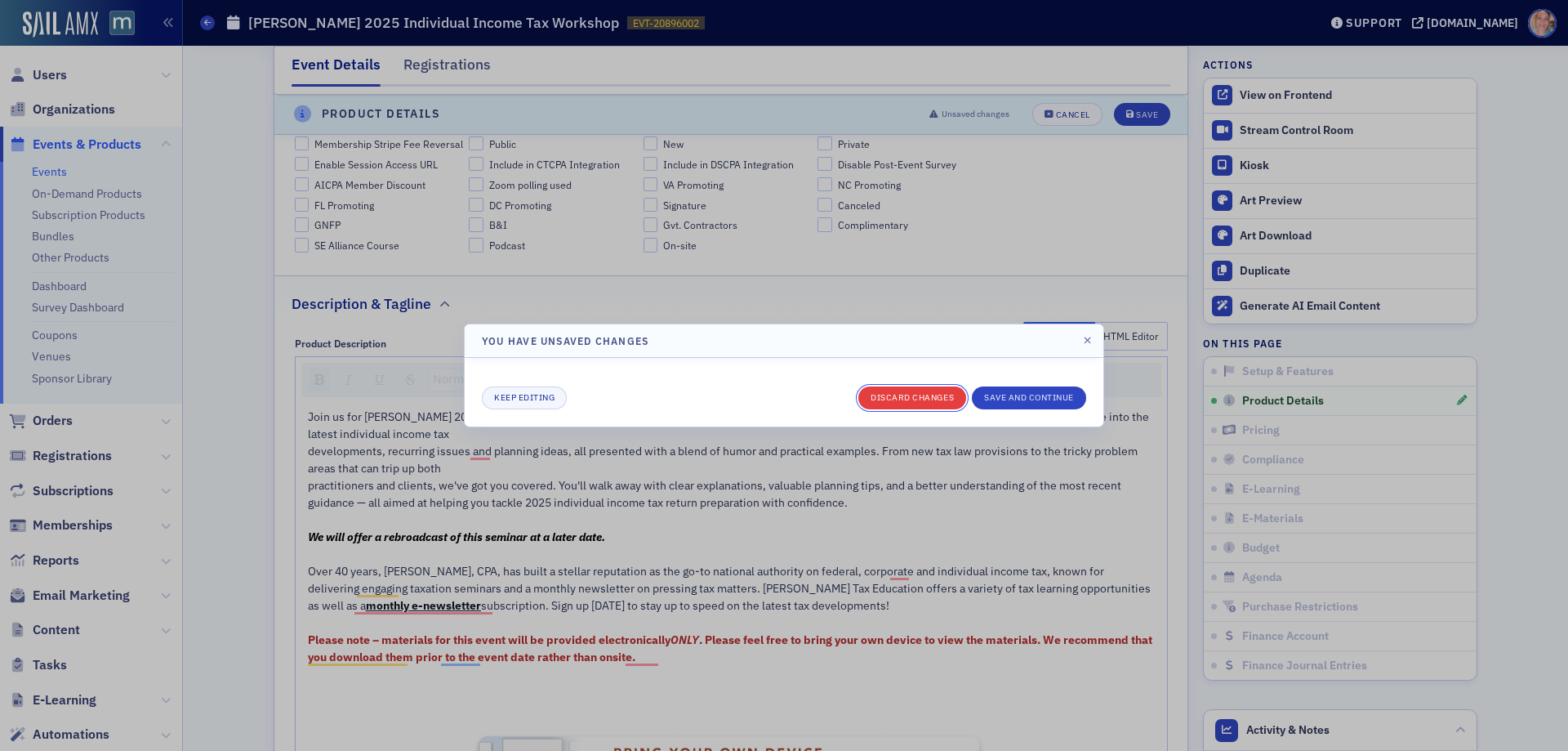
click at [922, 391] on button "Discard changes" at bounding box center [912, 398] width 108 height 23
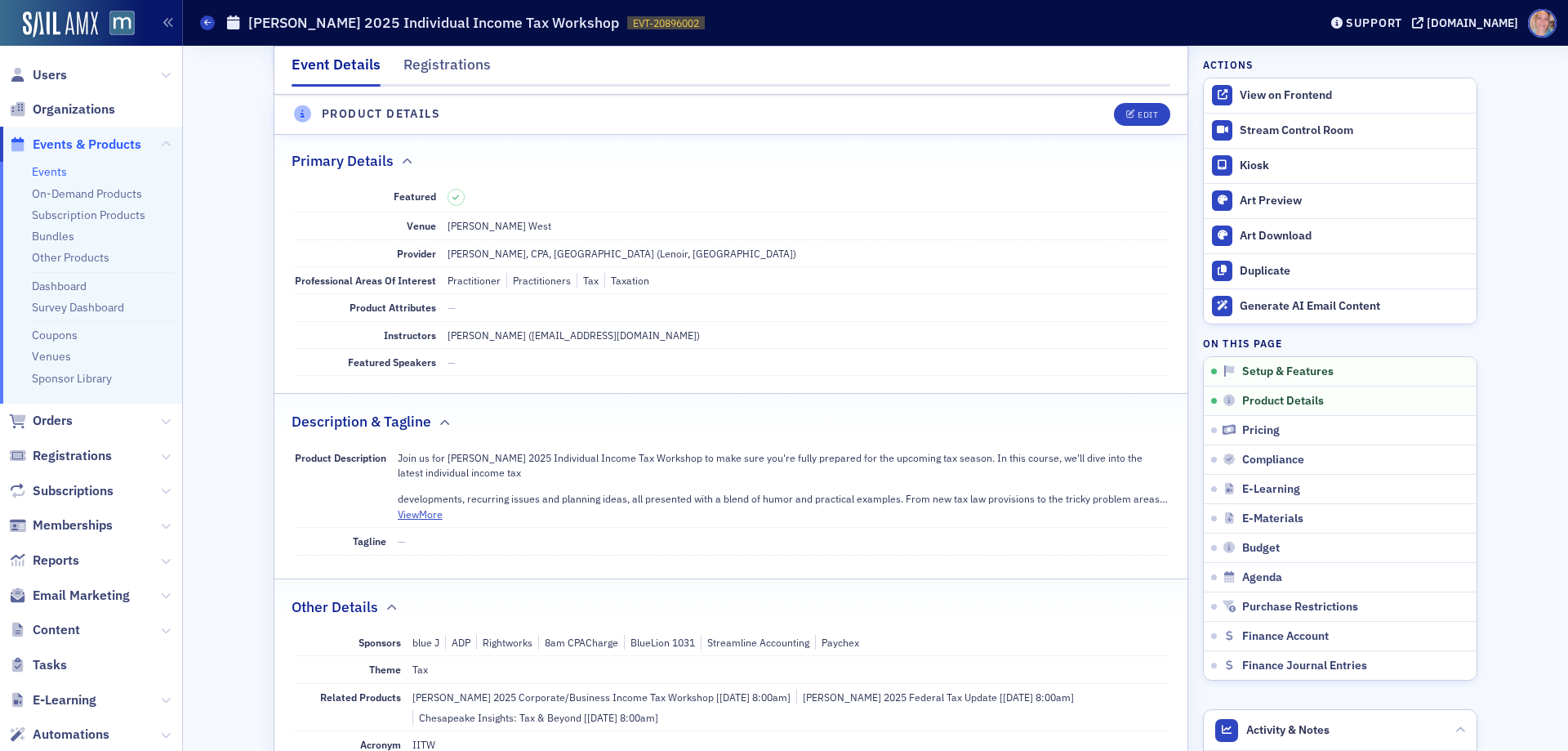
scroll to position [395, 0]
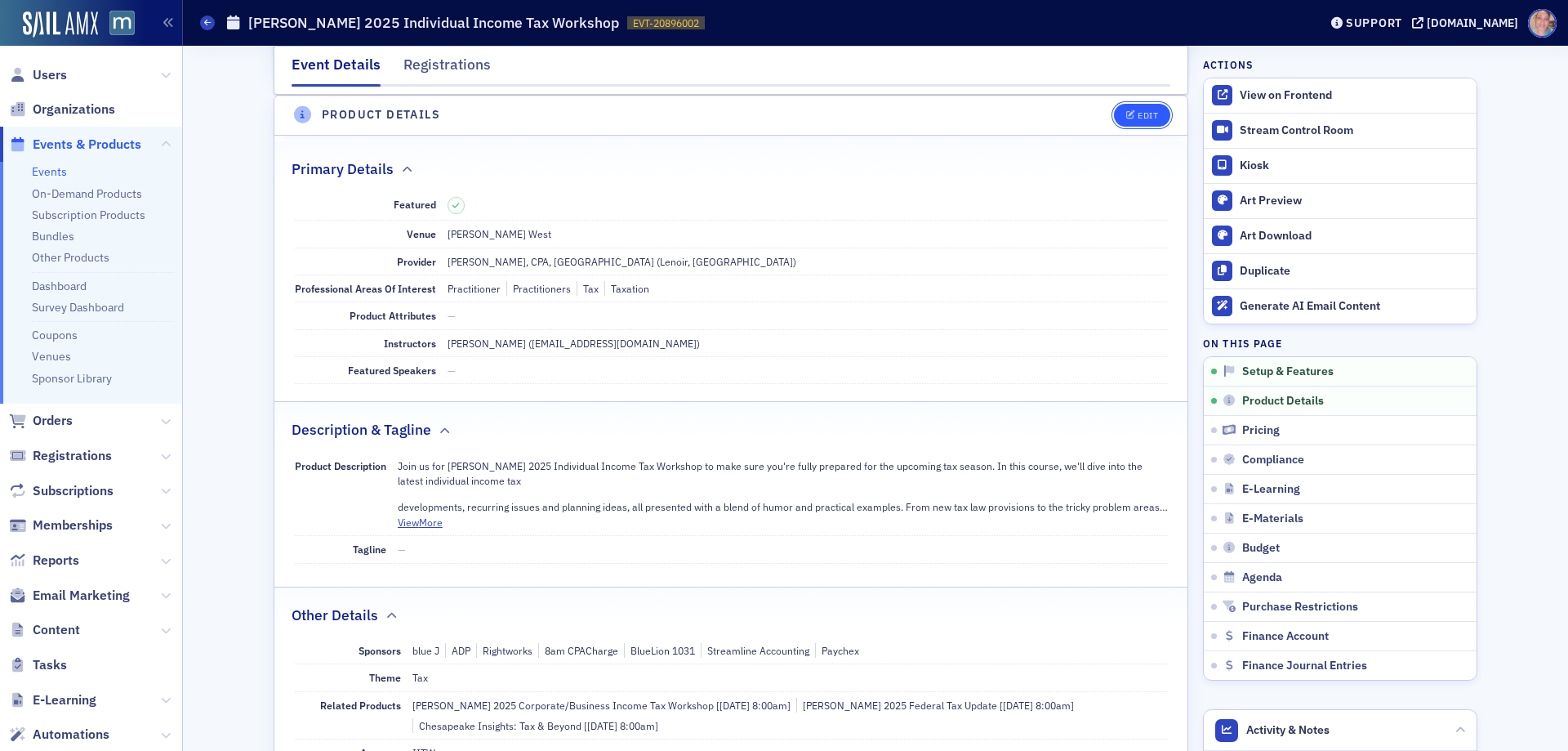
click at [1120, 119] on button "Edit" at bounding box center [1142, 115] width 57 height 23
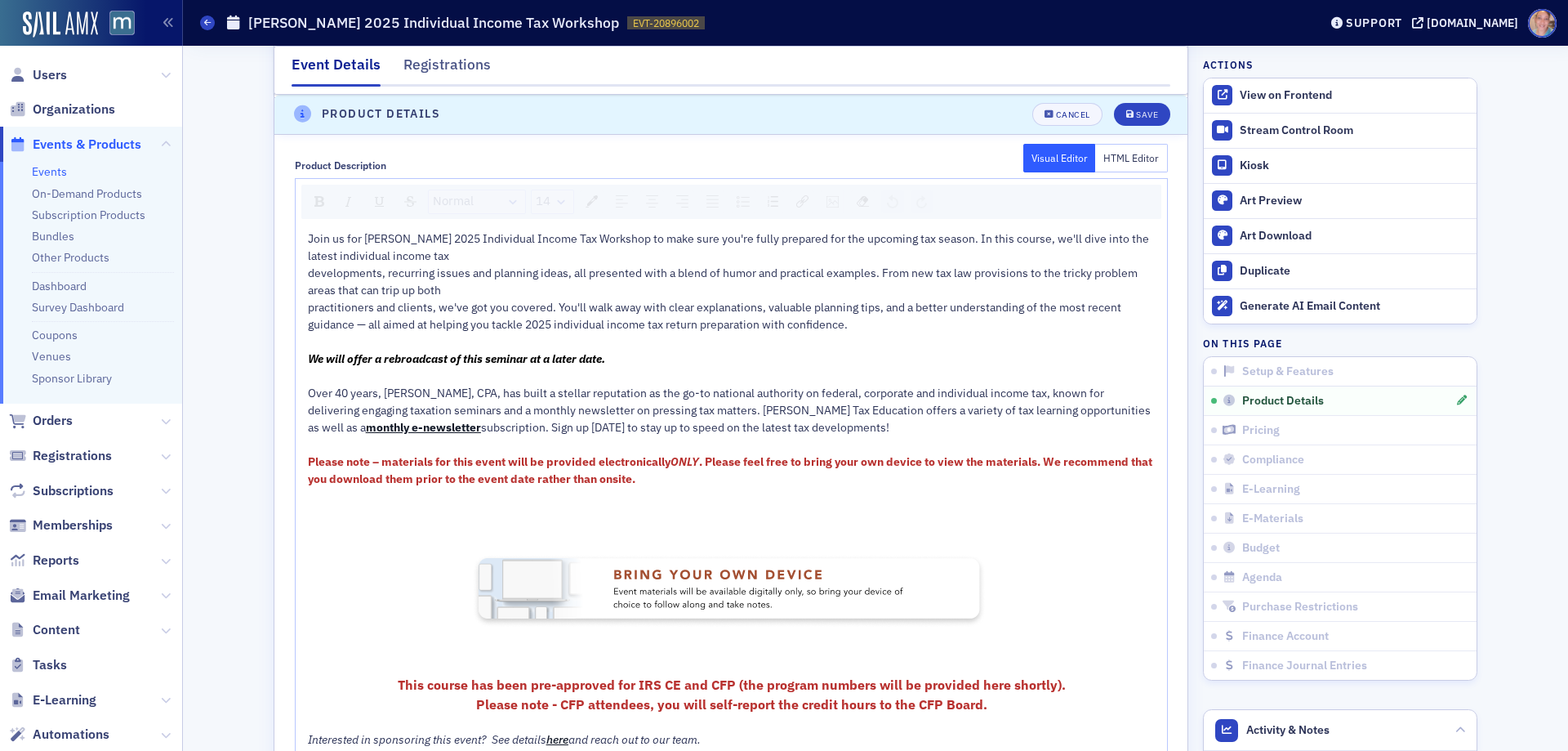
scroll to position [1048, 0]
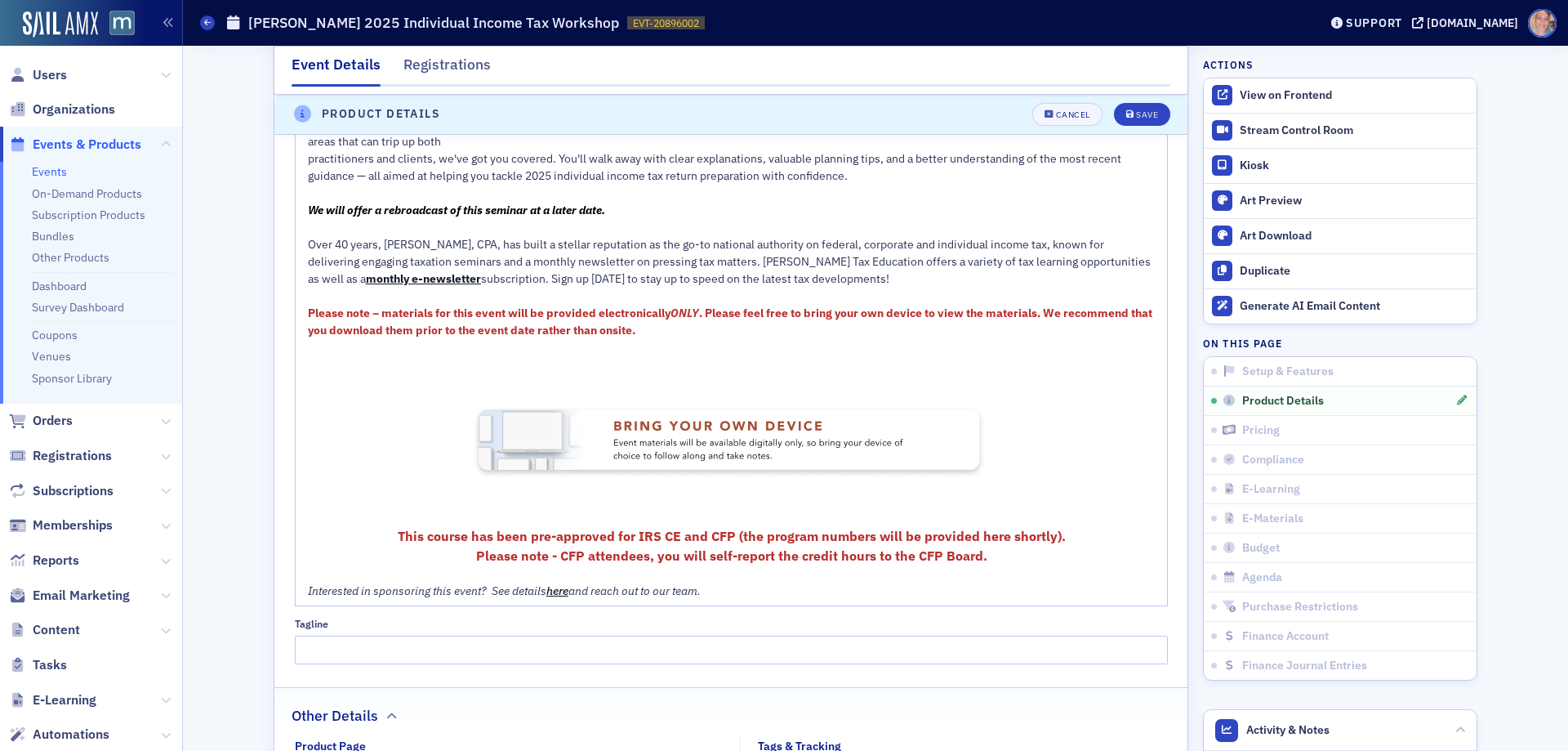
click at [700, 535] on span "This course has been pre-approved for IRS CE and CFP (the program numbers will …" at bounding box center [732, 535] width 669 height 16
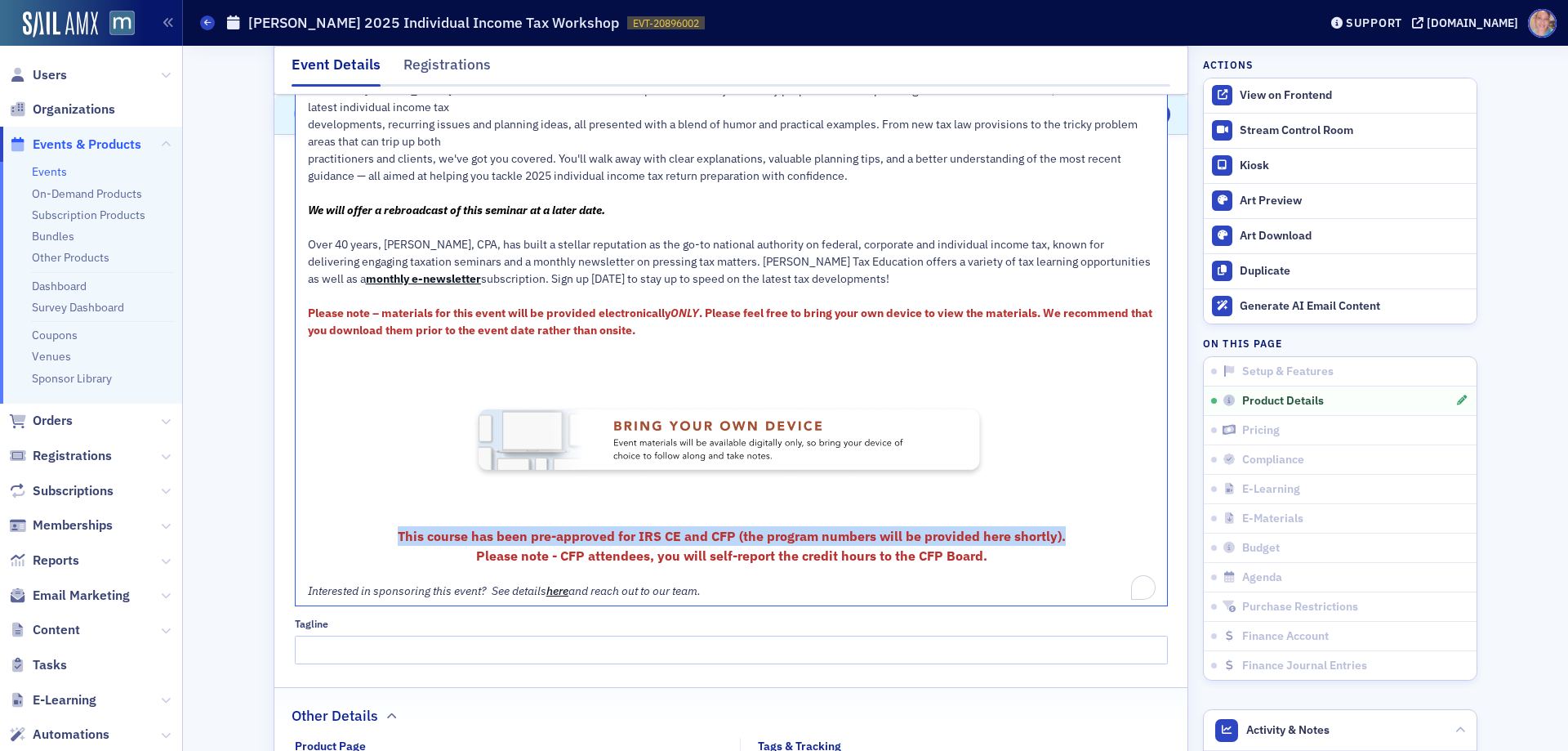
click at [700, 535] on span "This course has been pre-approved for IRS CE and CFP (the program numbers will …" at bounding box center [732, 535] width 669 height 16
click at [700, 535] on span "This course has been pre-approved for IRS CE and CFP (the program numbers will …" at bounding box center [732, 535] width 669 height 16
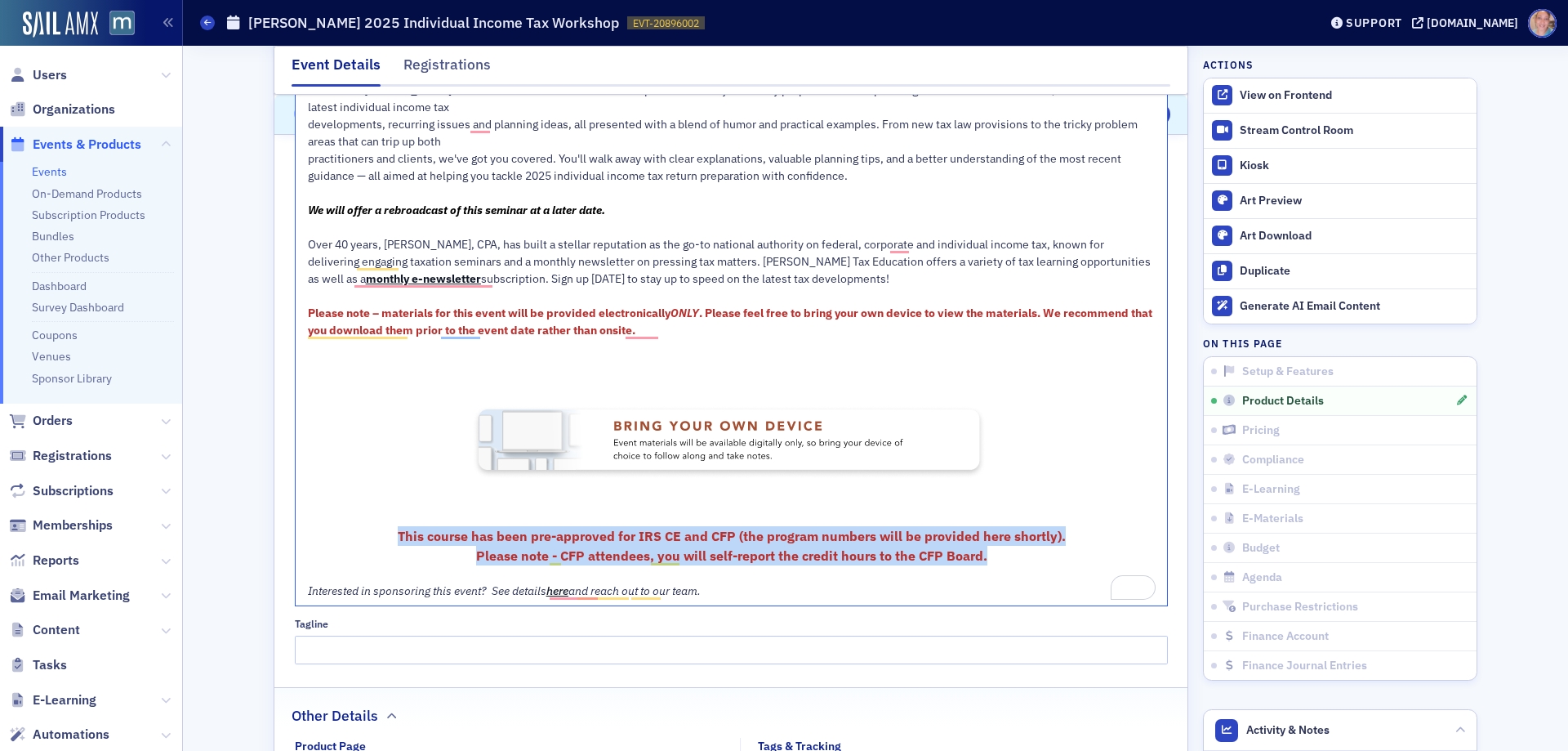
drag, startPoint x: 989, startPoint y: 564, endPoint x: 375, endPoint y: 537, distance: 614.6
click at [375, 537] on div "Join us for Don Farmer's 2025 Individual Income Tax Workshop to make sure you'r…" at bounding box center [731, 340] width 848 height 518
copy div "This course has been pre-approved for IRS CE and CFP (the program numbers will …"
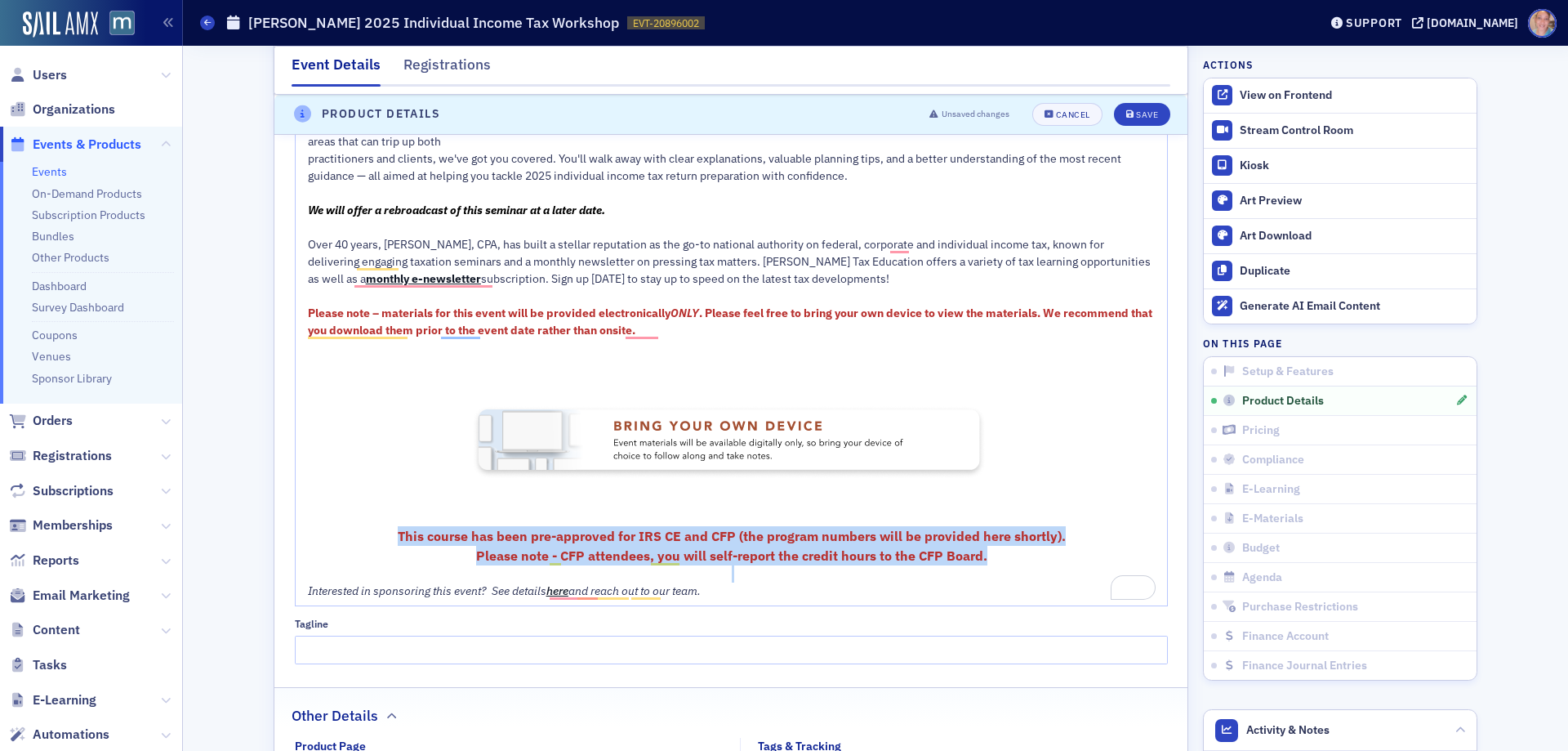
click at [751, 547] on span "Please note - CFP attendees, you will self-report the credit hours to the CFP B…" at bounding box center [732, 555] width 511 height 16
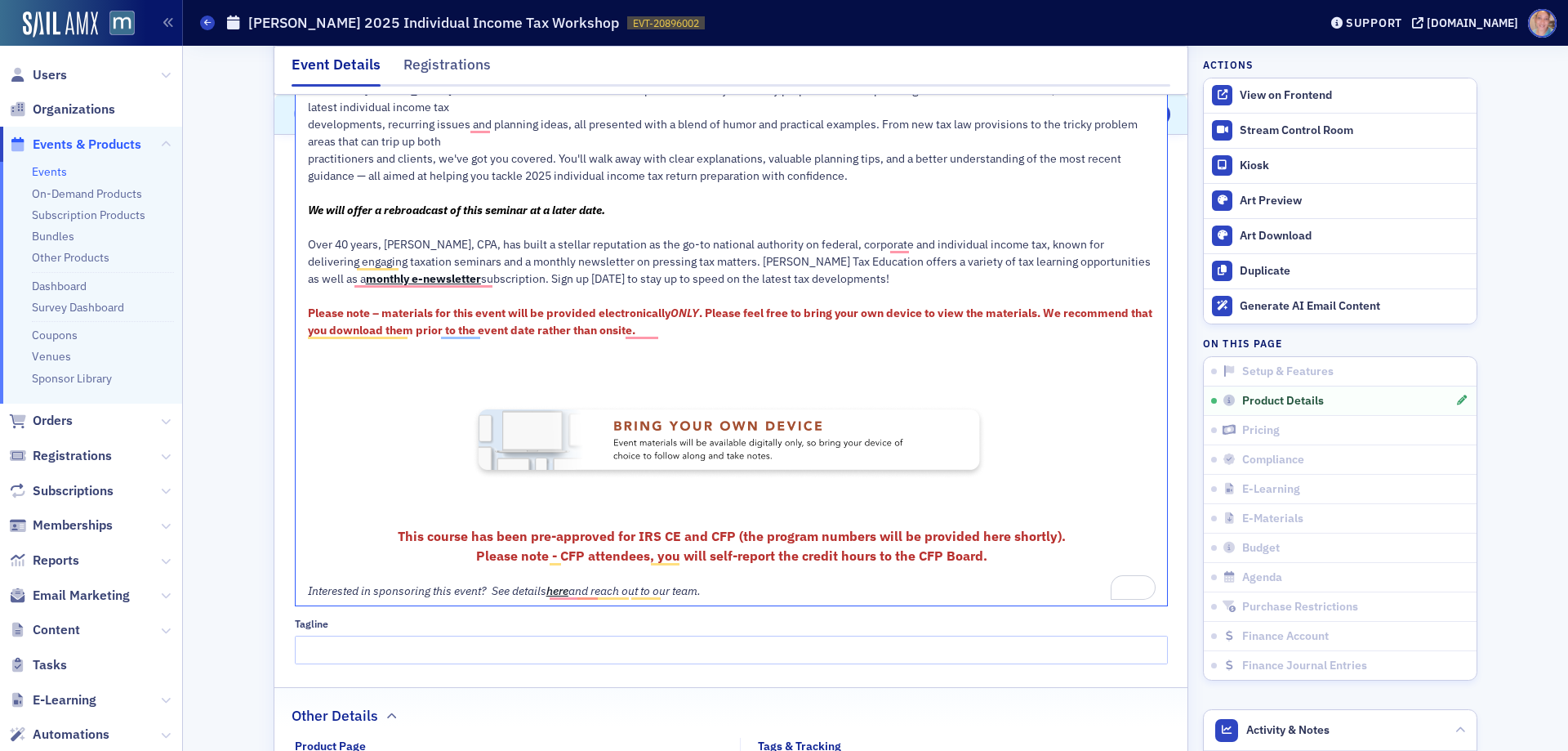
click at [979, 539] on span "This course has been pre-approved for IRS CE and CFP (the program numbers will …" at bounding box center [732, 535] width 669 height 16
click at [979, 537] on span "This course has been pre-approved for IRS CE and CFP (the program numbers will …" at bounding box center [732, 535] width 669 height 16
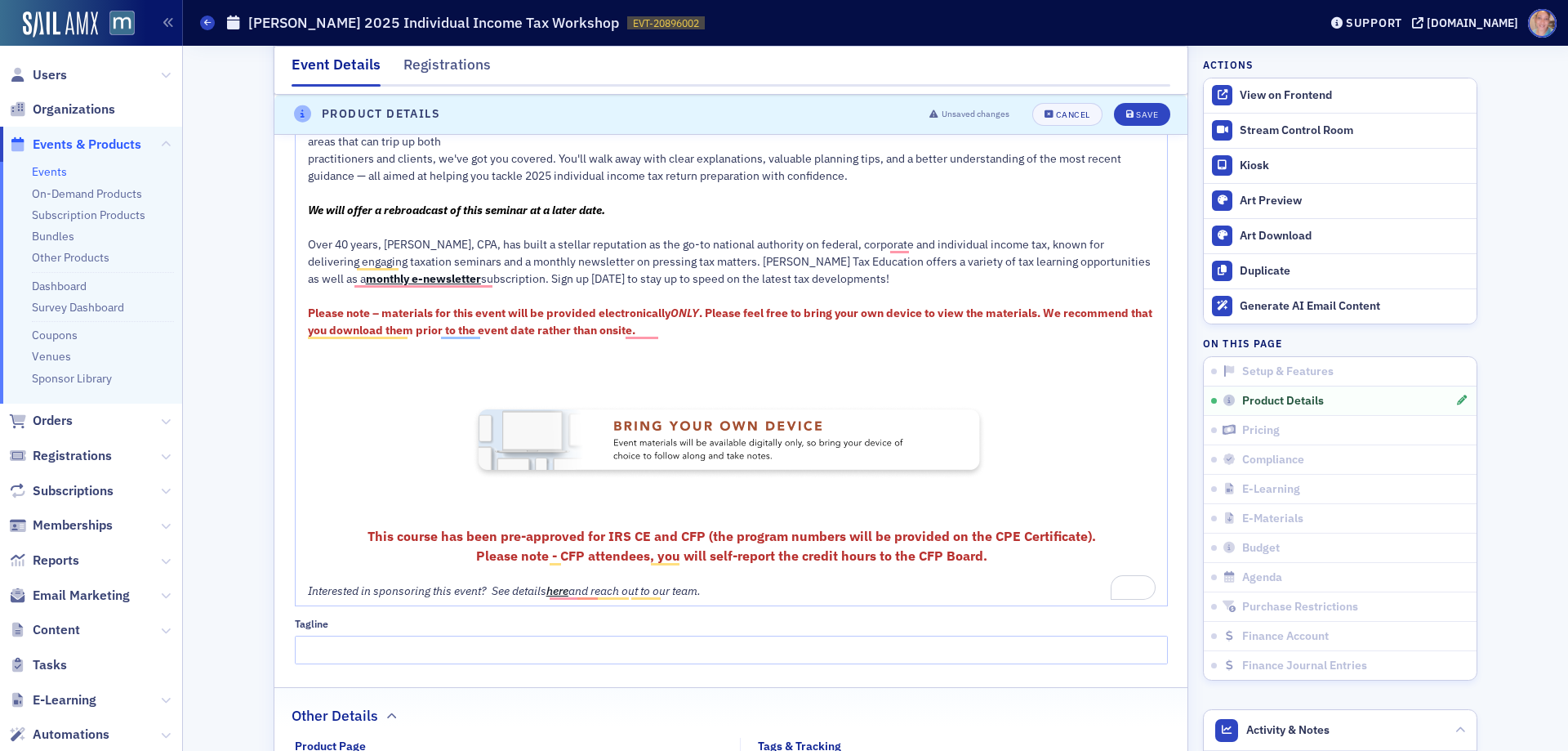
click at [1139, 109] on div "Join us for Don Farmer's 2025 Individual Income Tax Workshop to make sure you'r…" at bounding box center [731, 99] width 848 height 34
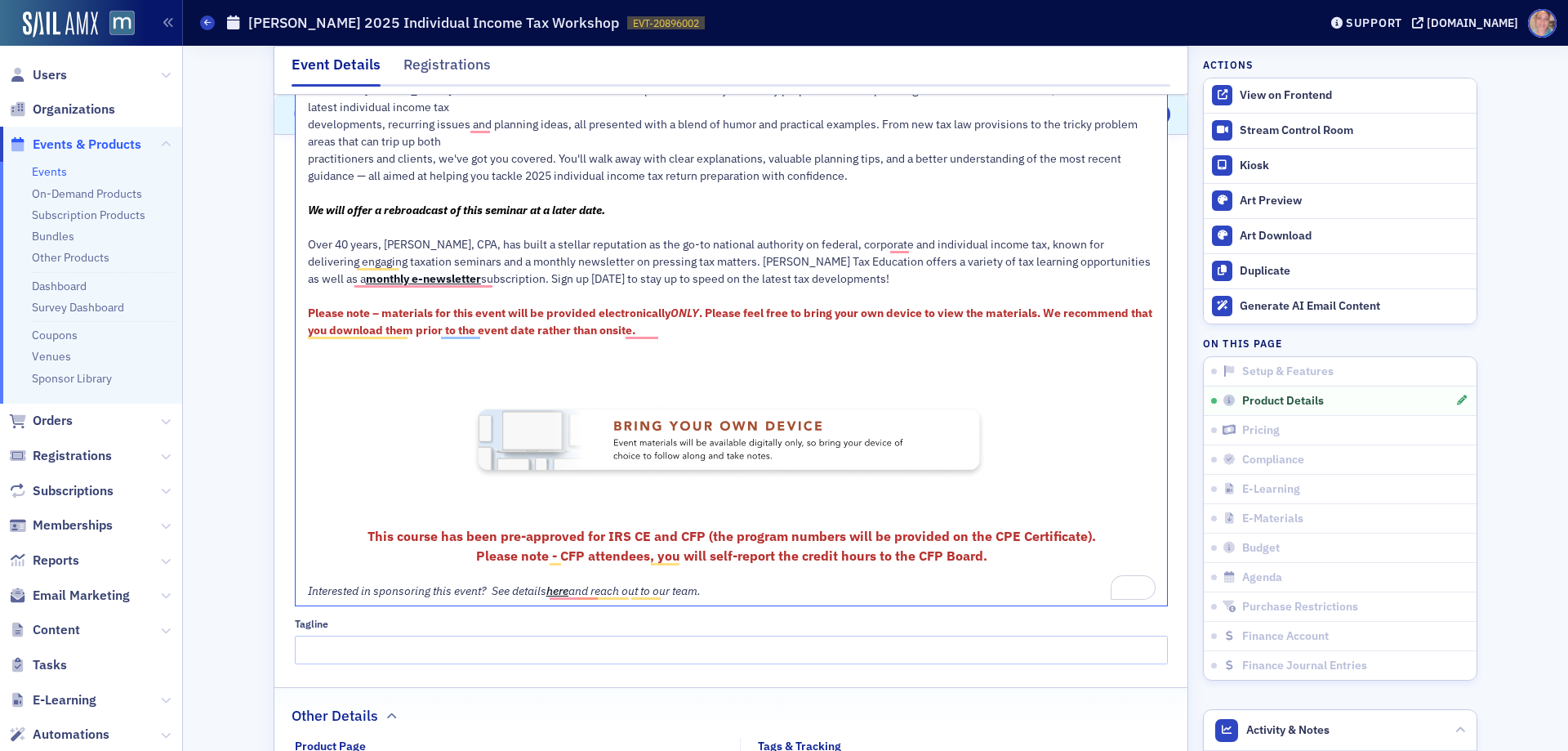
click at [1136, 112] on div "Join us for Don Farmer's 2025 Individual Income Tax Workshop to make sure you'r…" at bounding box center [731, 99] width 848 height 34
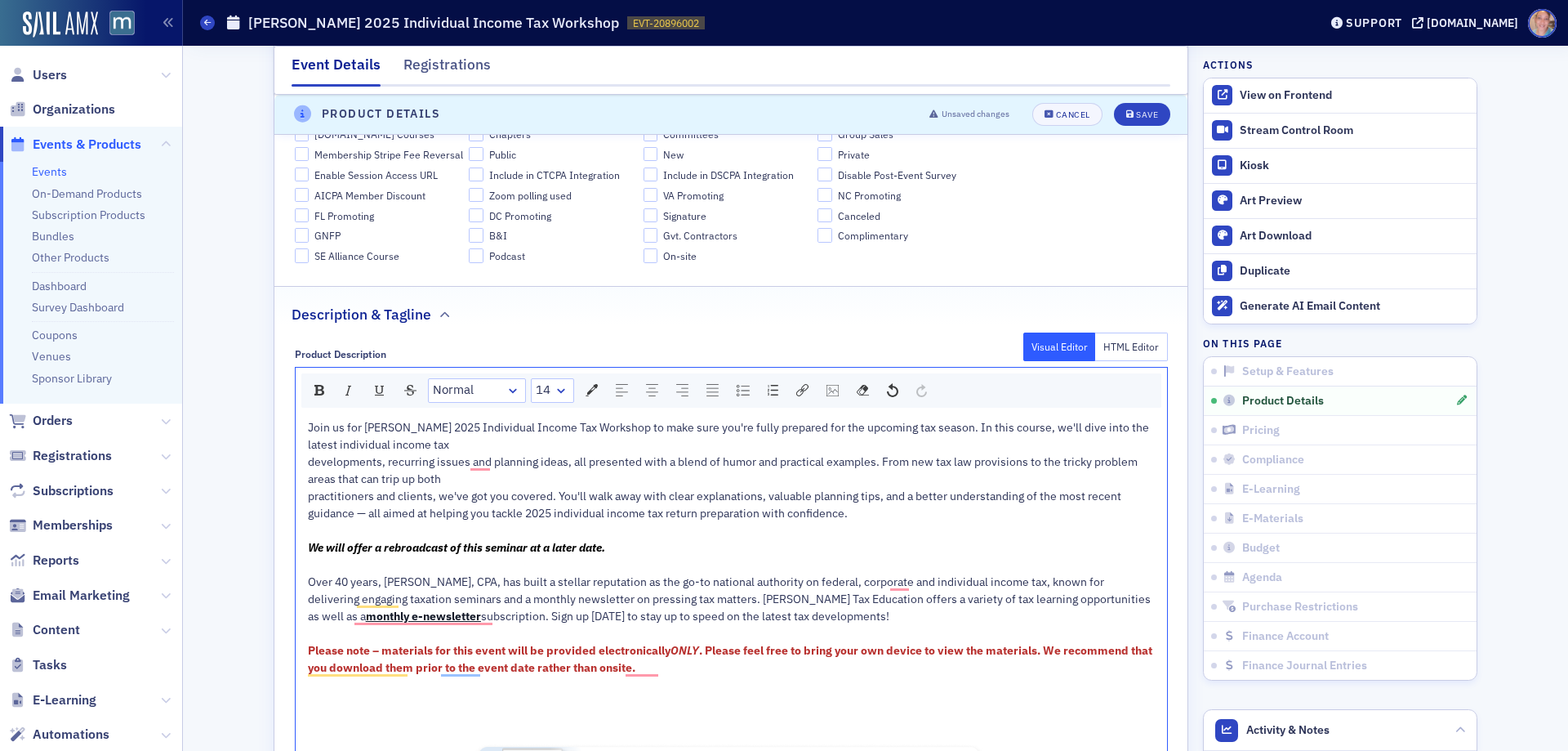
scroll to position [558, 0]
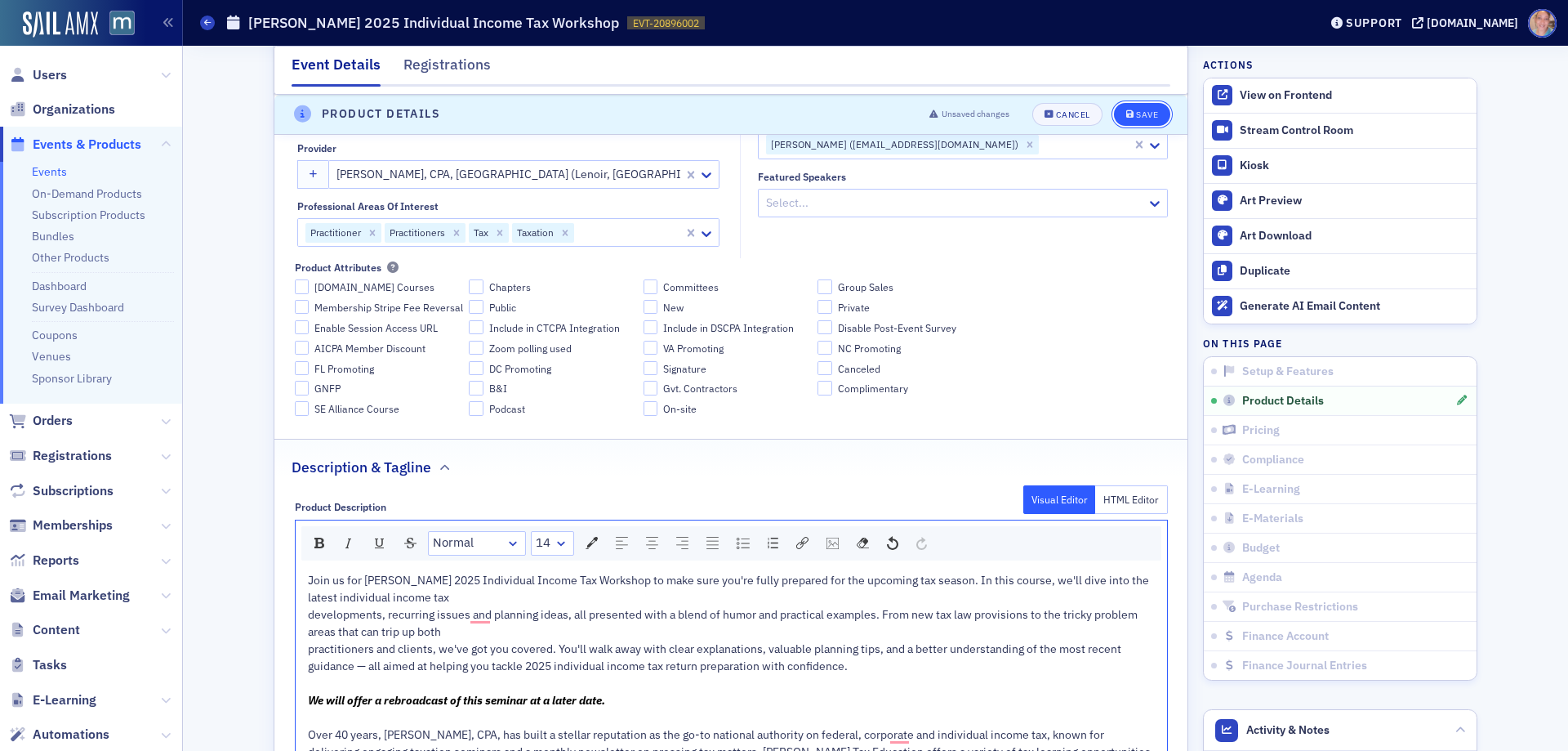
click at [1148, 117] on div "Save" at bounding box center [1147, 114] width 22 height 9
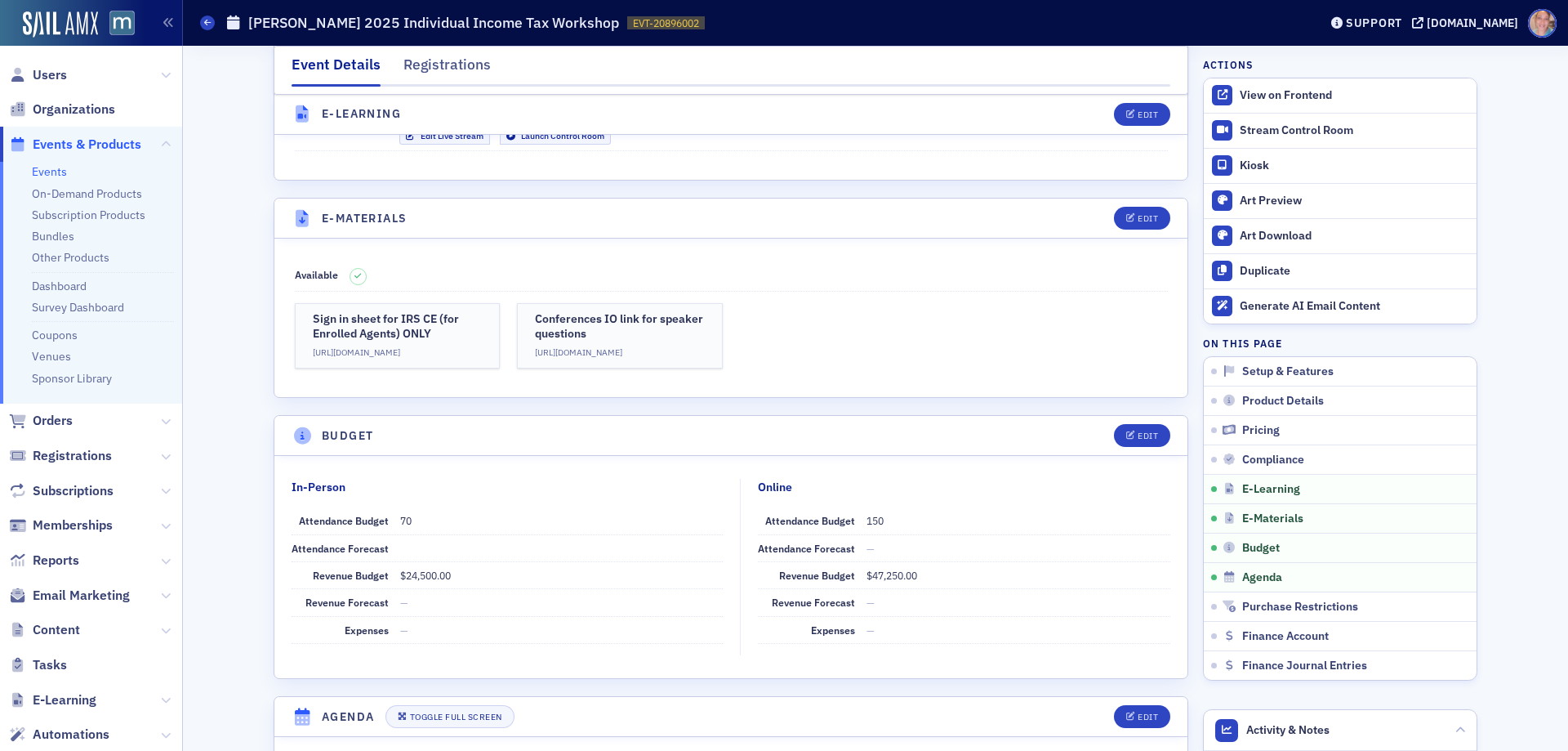
scroll to position [2764, 0]
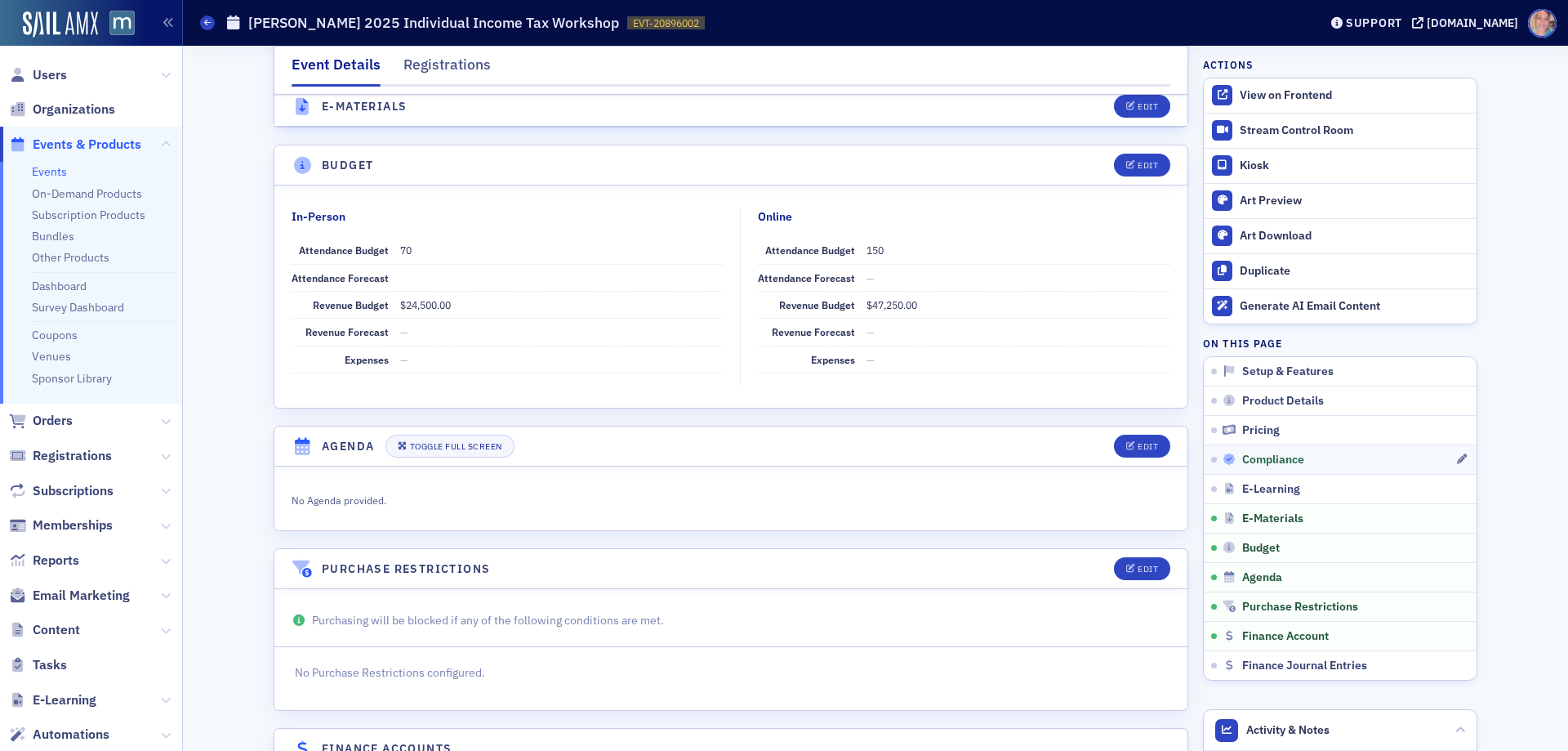
click at [1329, 460] on div "Compliance" at bounding box center [1339, 459] width 233 height 14
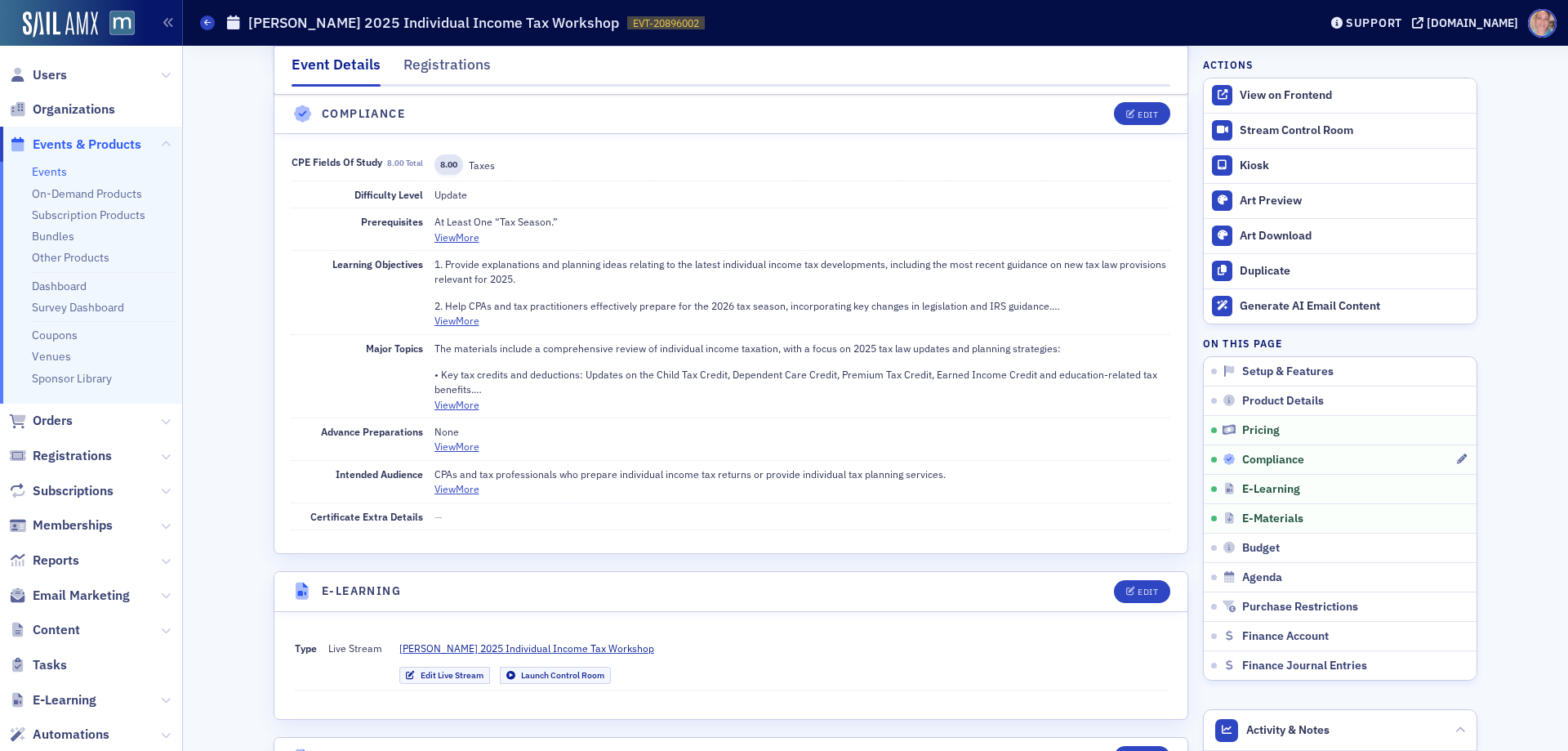
scroll to position [1944, 0]
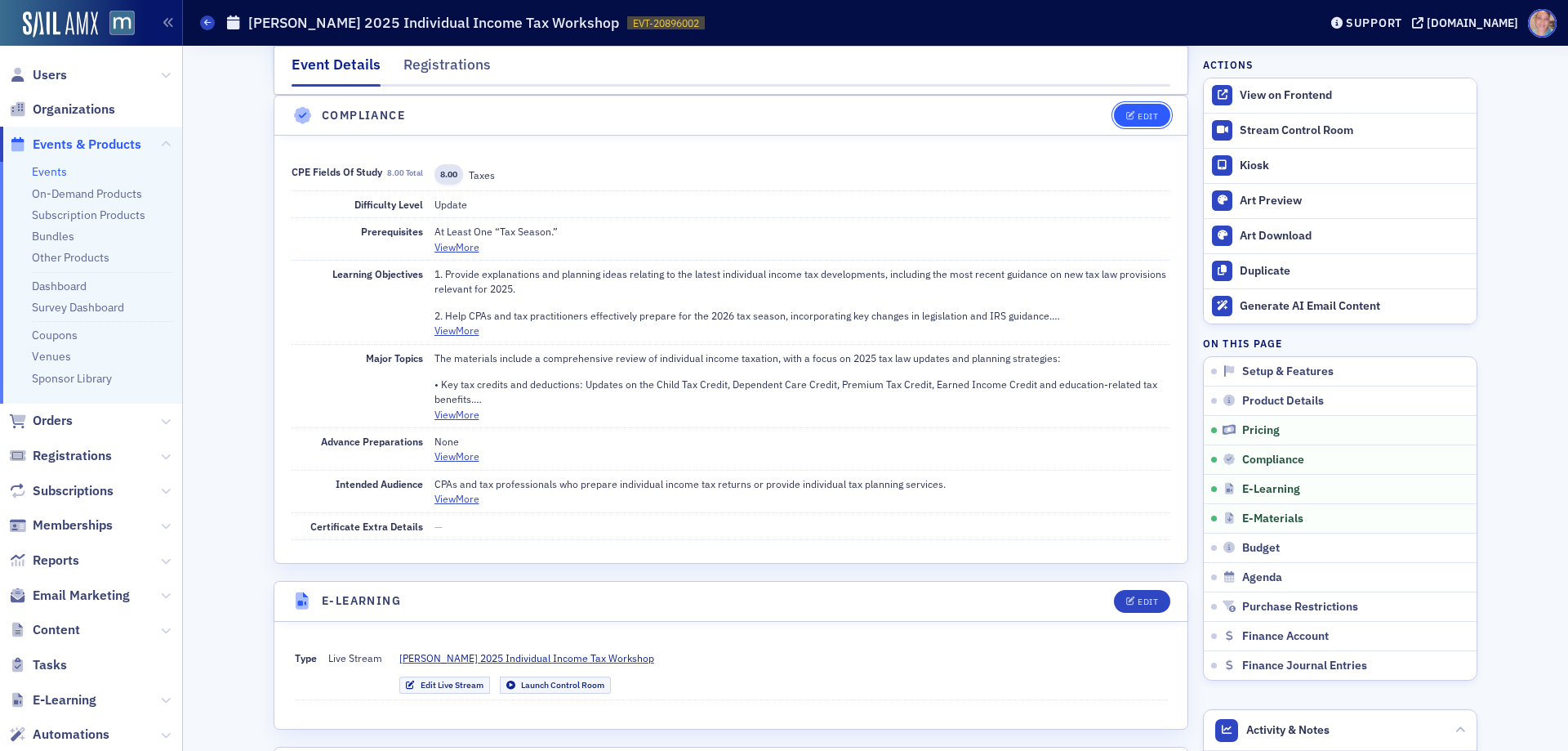
click at [1145, 107] on button "Edit" at bounding box center [1142, 115] width 57 height 23
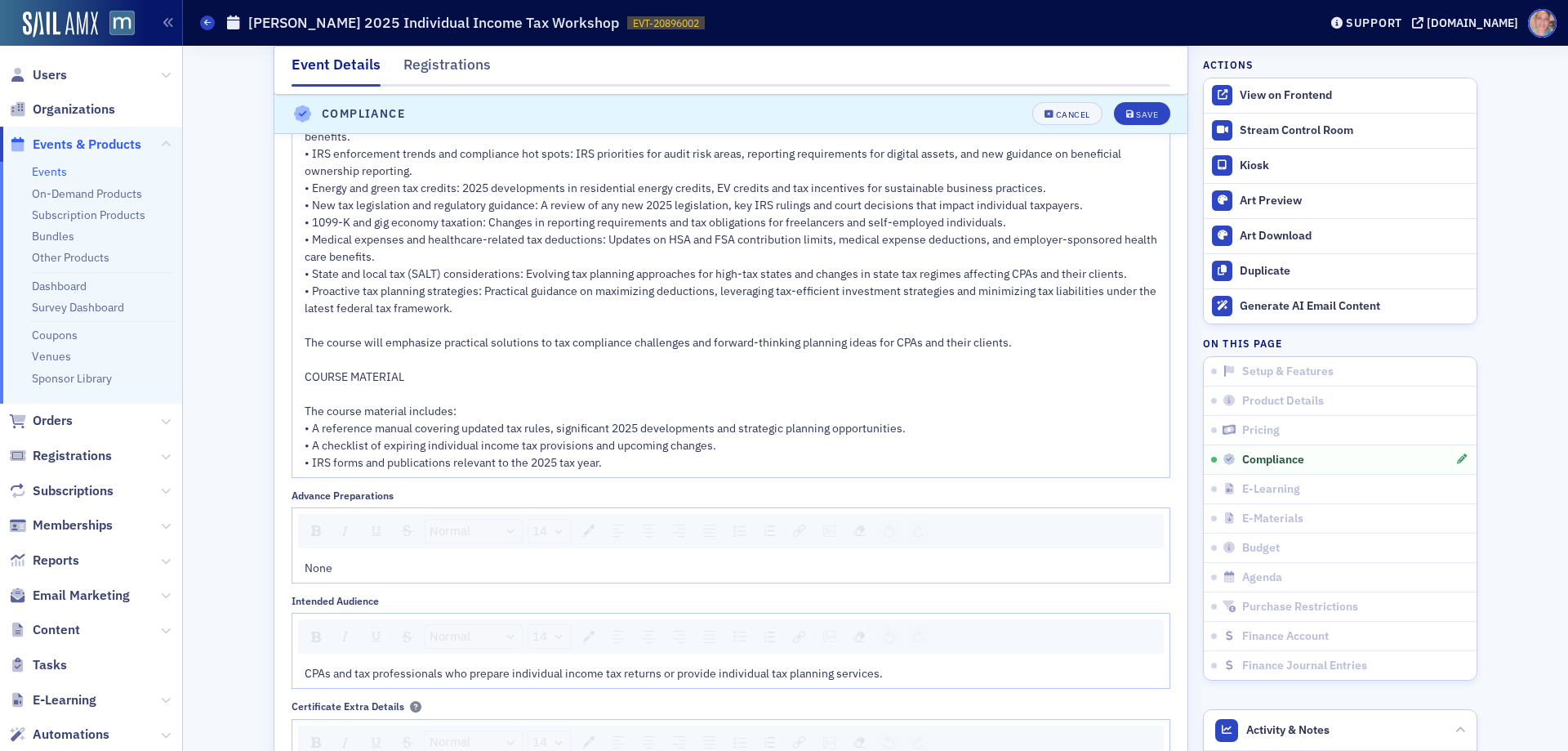
scroll to position [2679, 0]
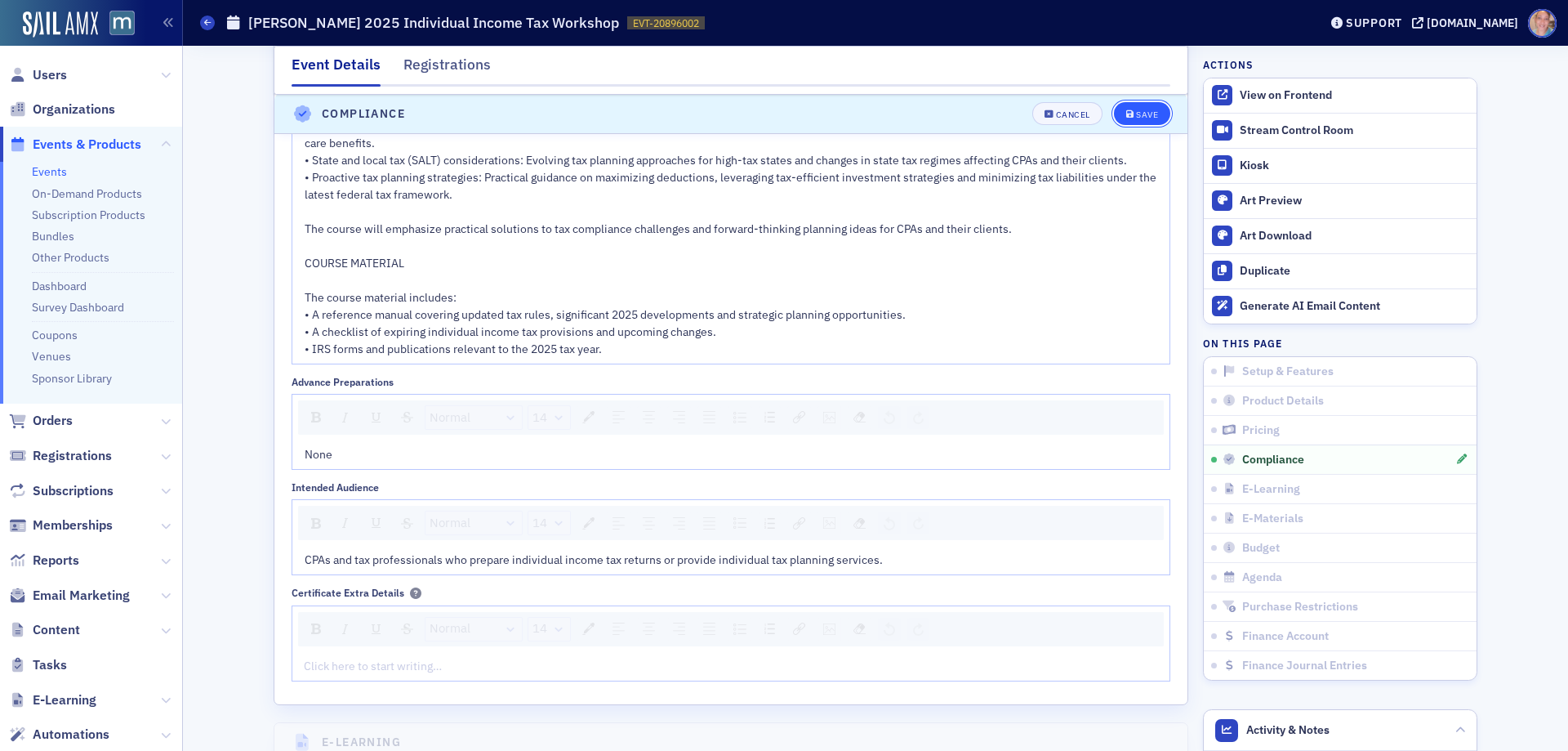
click at [1128, 112] on span "Save" at bounding box center [1142, 114] width 32 height 9
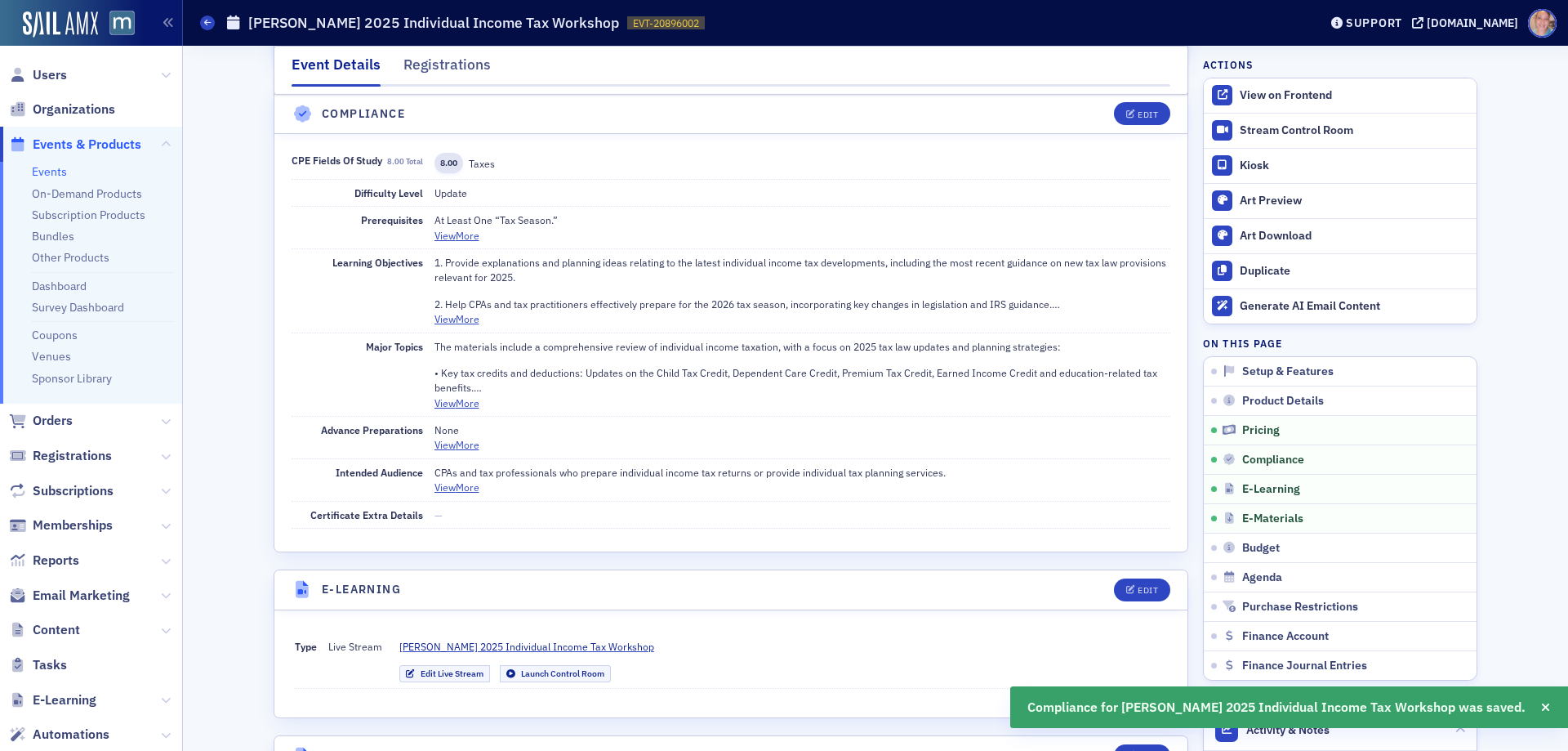
scroll to position [1944, 0]
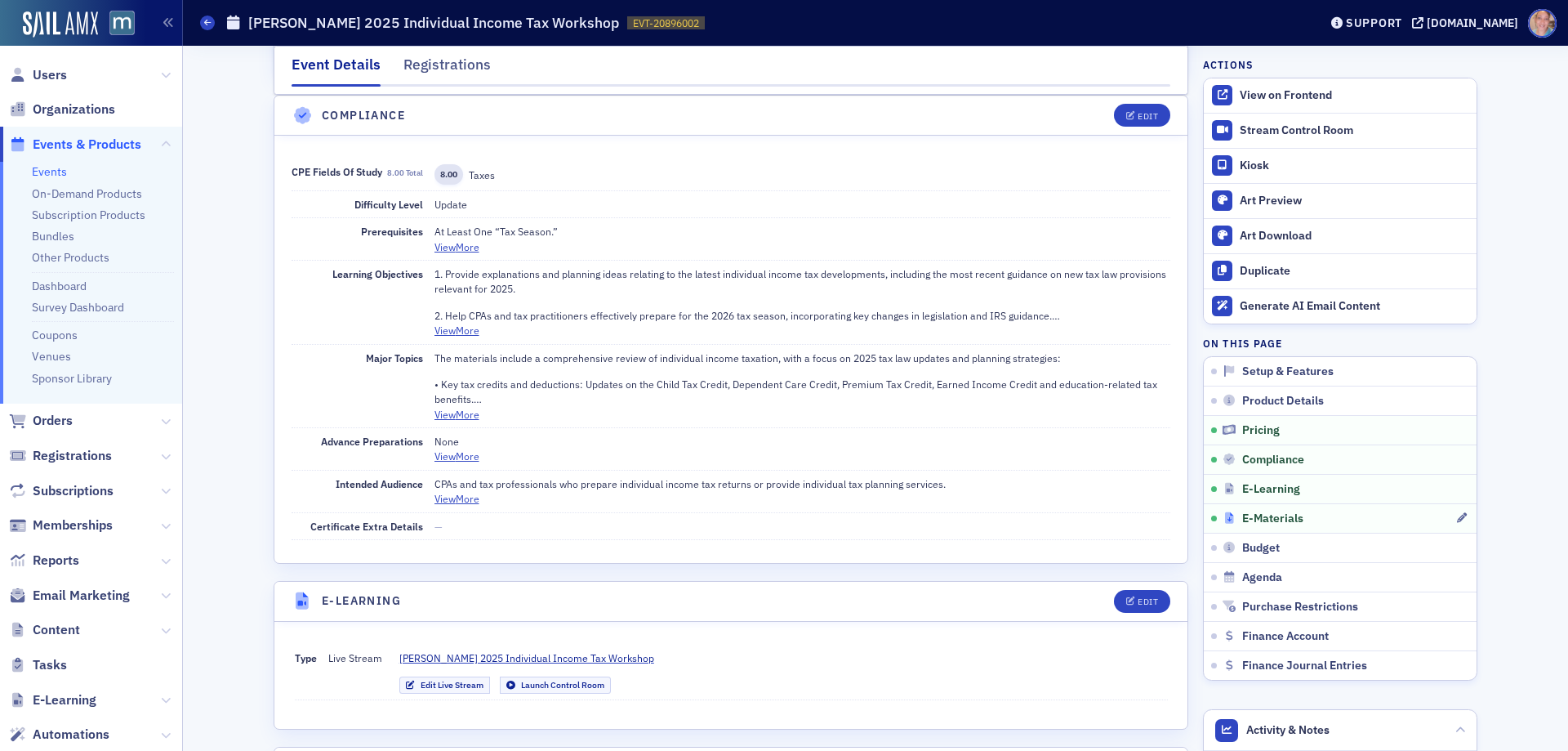
click at [1357, 524] on div "E-Materials" at bounding box center [1339, 518] width 233 height 14
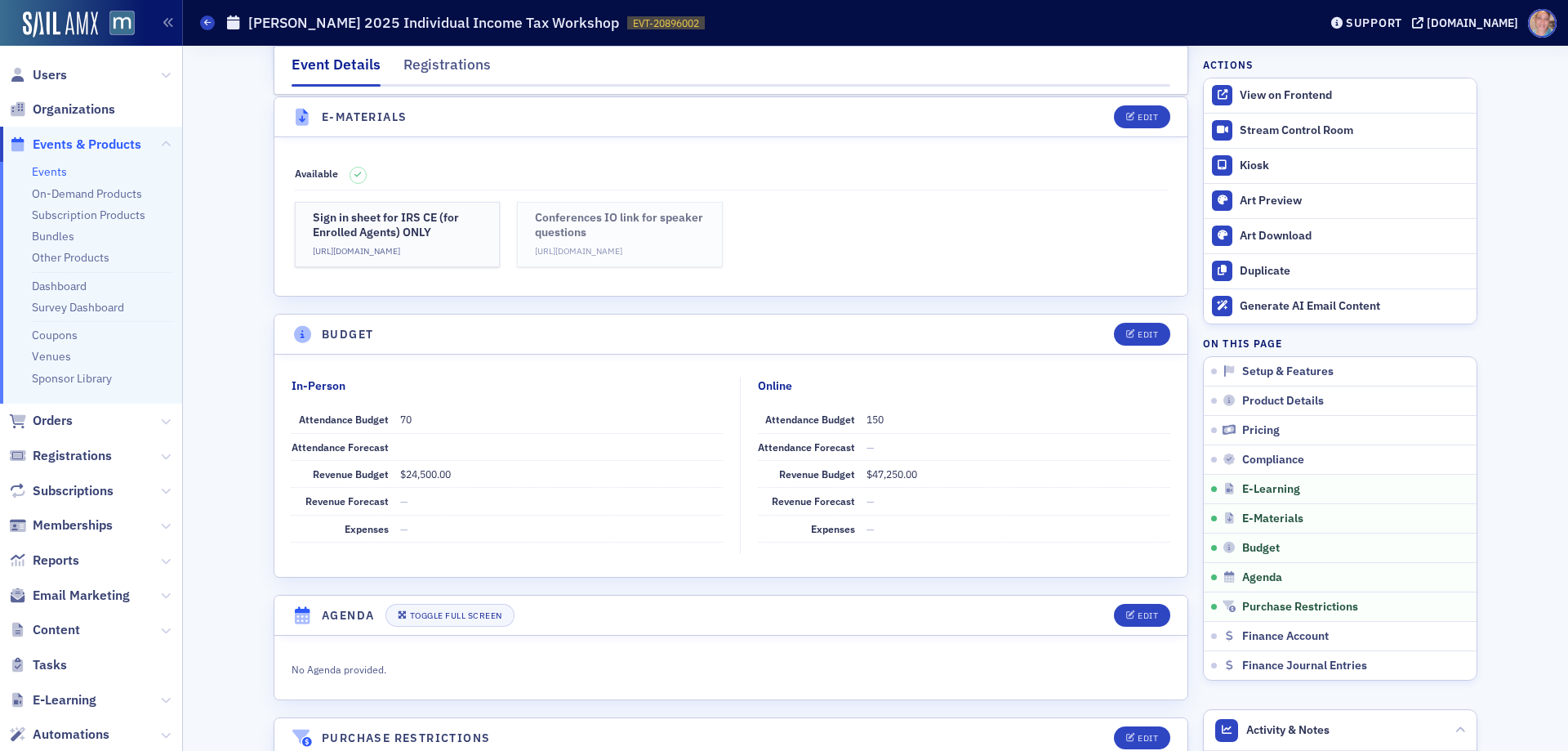
scroll to position [2596, 0]
click at [373, 227] on h3 "Sign in sheet for IRS CE (for Enrolled Agents) ONLY" at bounding box center [398, 223] width 170 height 29
click at [1126, 111] on icon "button" at bounding box center [1131, 115] width 10 height 9
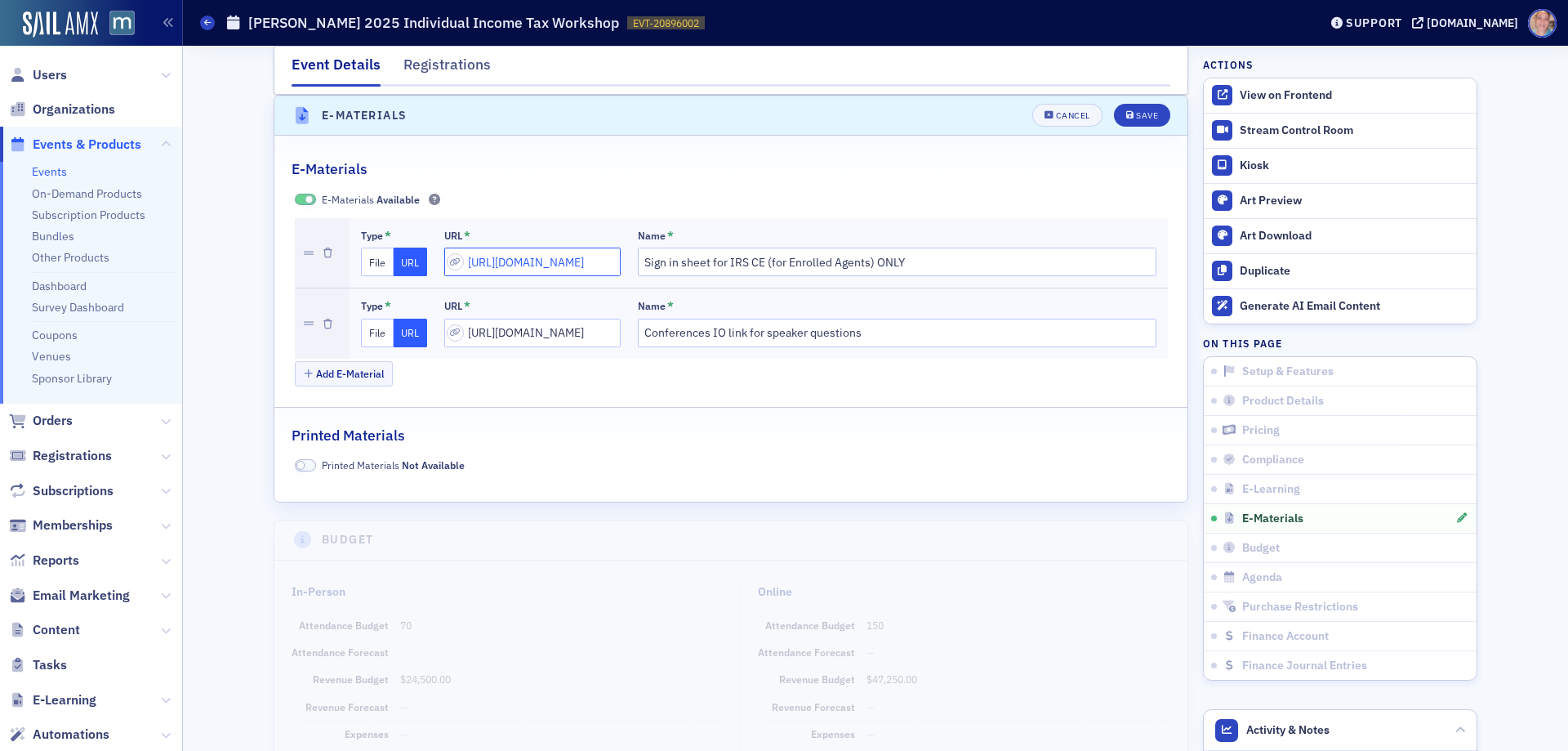
click at [506, 269] on input "https://forms.gle/VMRvmaudbycSzdrb8" at bounding box center [533, 262] width 176 height 29
click at [1140, 111] on div "Save" at bounding box center [1147, 115] width 22 height 9
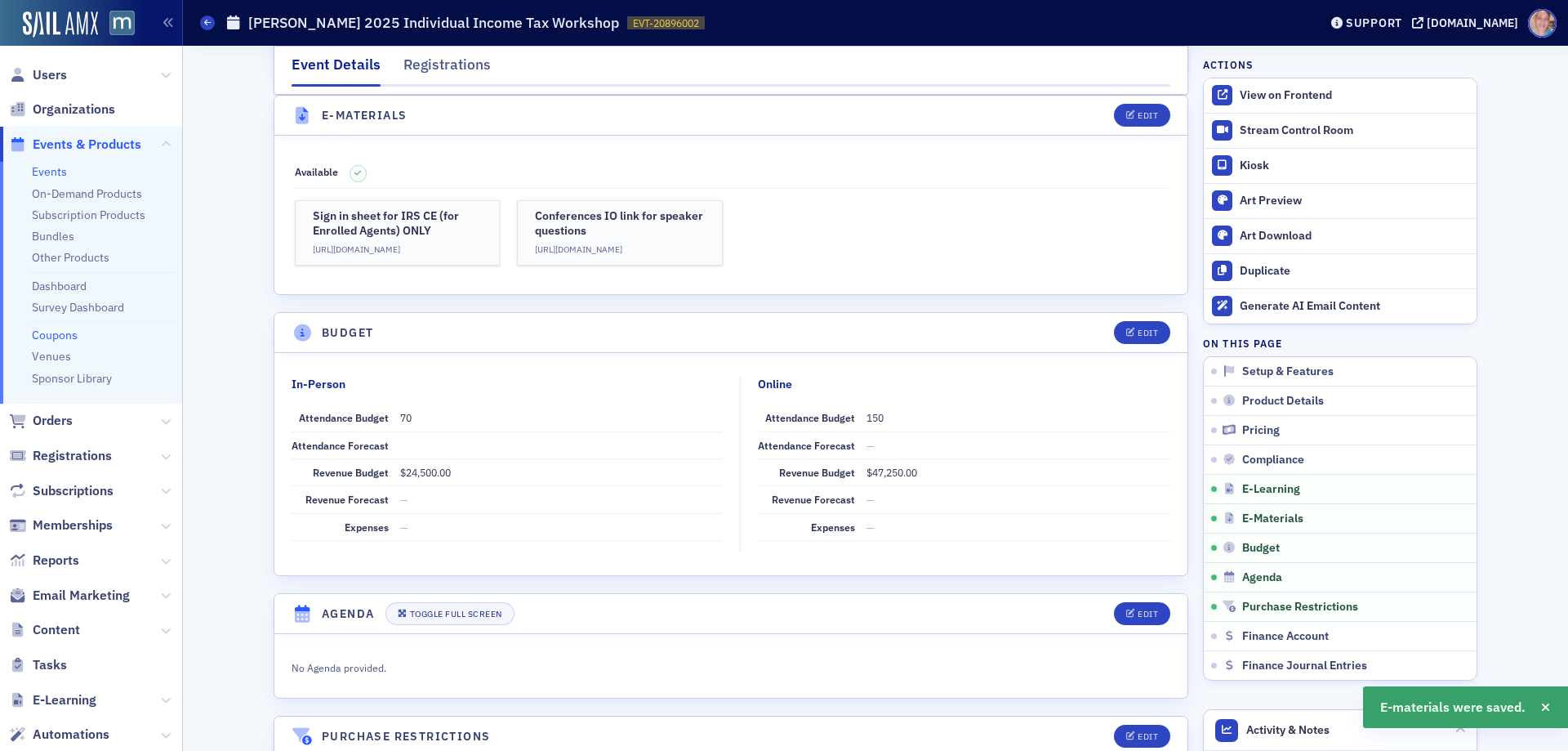
click at [62, 333] on link "Coupons" at bounding box center [55, 334] width 46 height 14
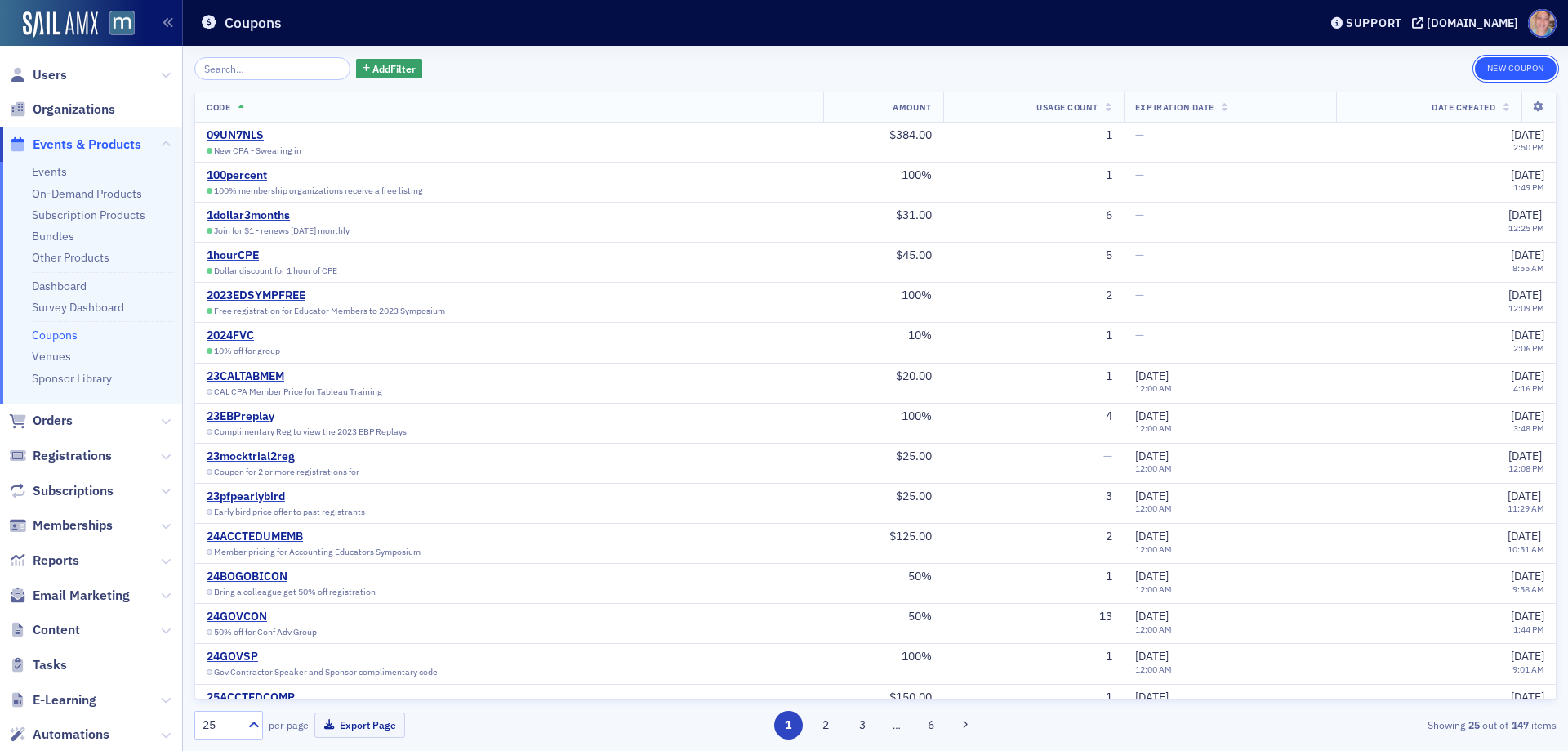
click at [1516, 65] on button "New Coupon" at bounding box center [1515, 69] width 81 height 23
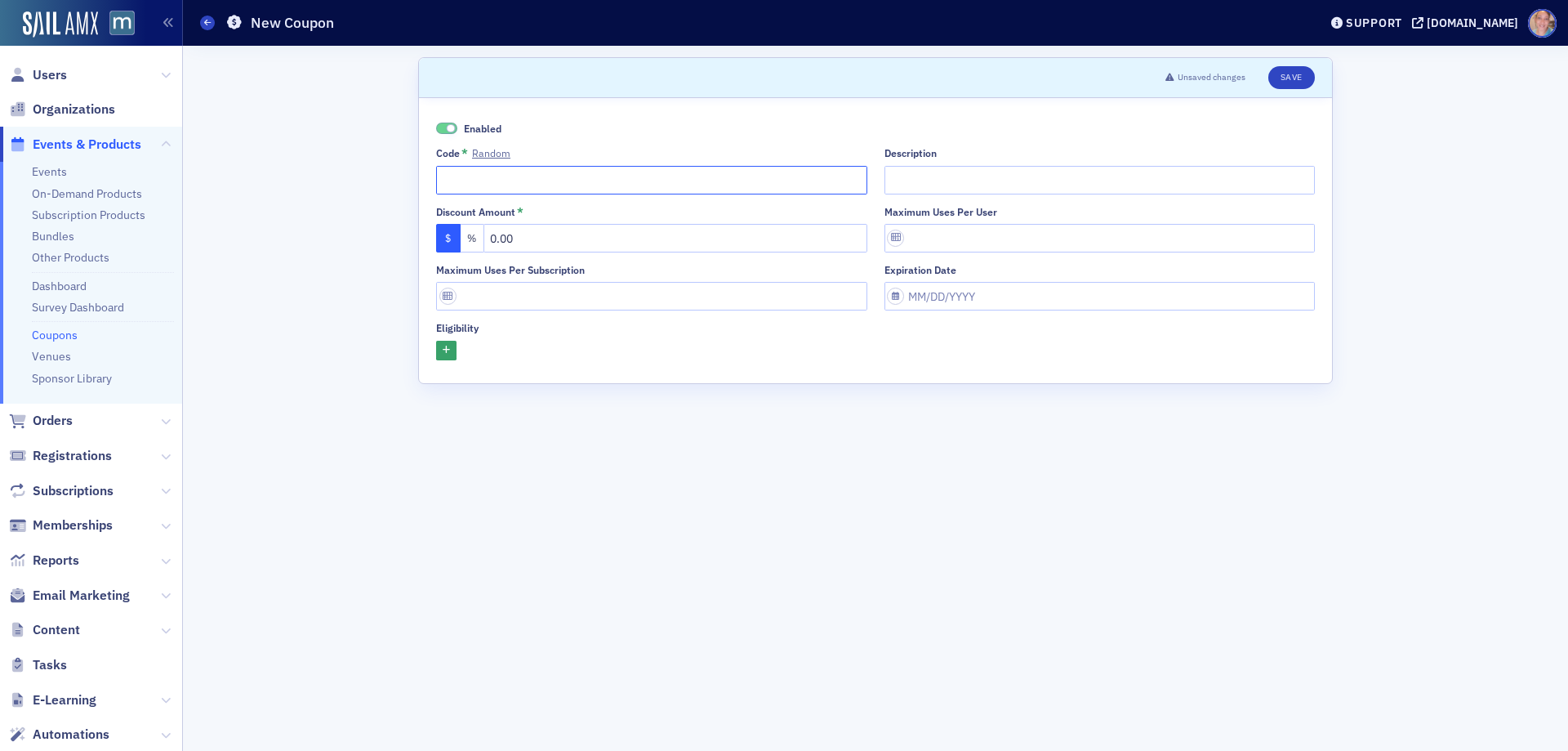
click at [496, 179] on input "Code * Random" at bounding box center [651, 180] width 431 height 29
click at [928, 177] on input "Description" at bounding box center [1100, 180] width 431 height 29
click at [470, 236] on button "%" at bounding box center [473, 239] width 25 height 29
drag, startPoint x: 540, startPoint y: 234, endPoint x: 518, endPoint y: 236, distance: 22.1
click at [518, 236] on input "text" at bounding box center [675, 239] width 384 height 29
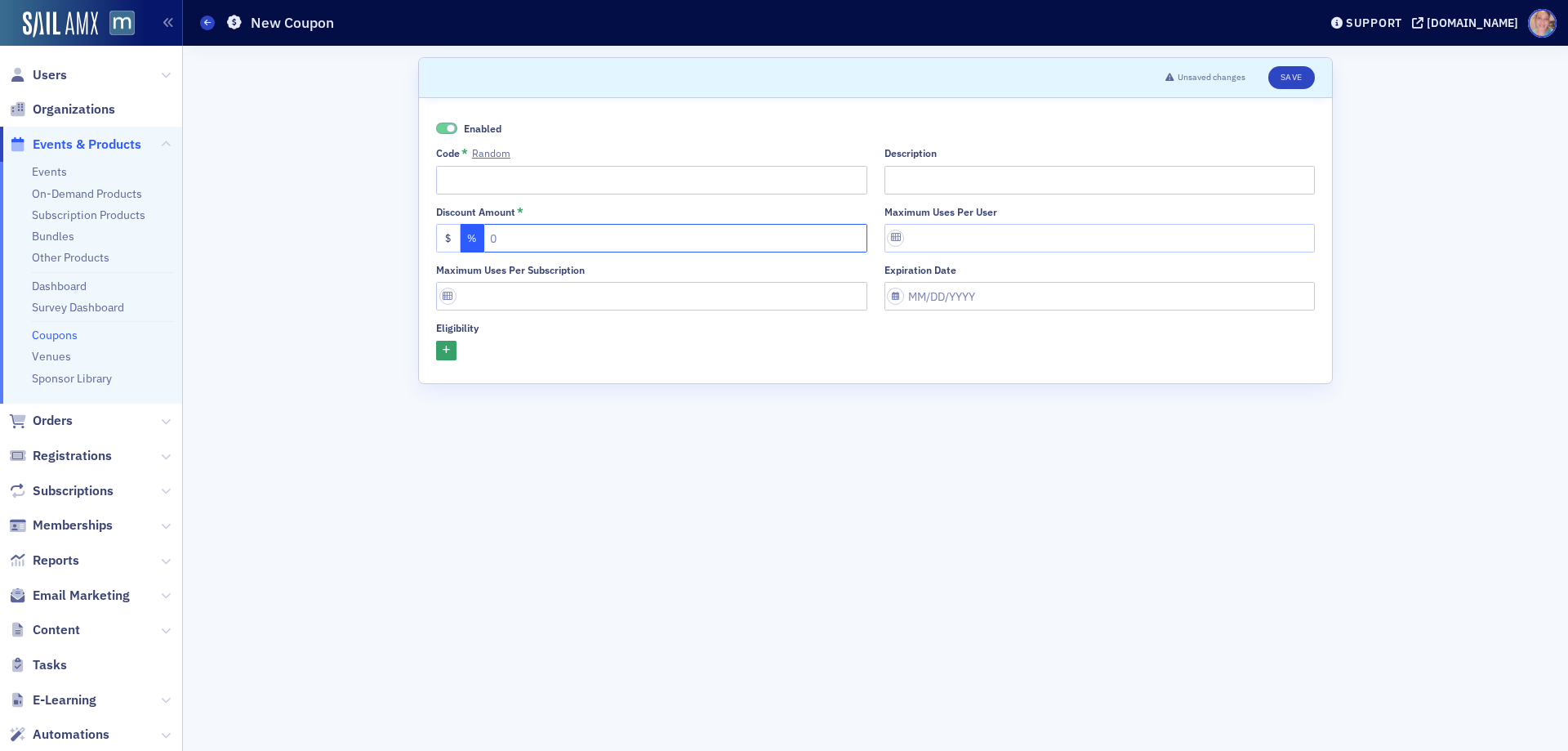
drag, startPoint x: 491, startPoint y: 239, endPoint x: 540, endPoint y: 239, distance: 49.0
click at [540, 239] on input "text" at bounding box center [675, 239] width 384 height 29
type input "50"
click at [491, 187] on input "Code * Random" at bounding box center [651, 180] width 431 height 29
type input "gvtempdisc"
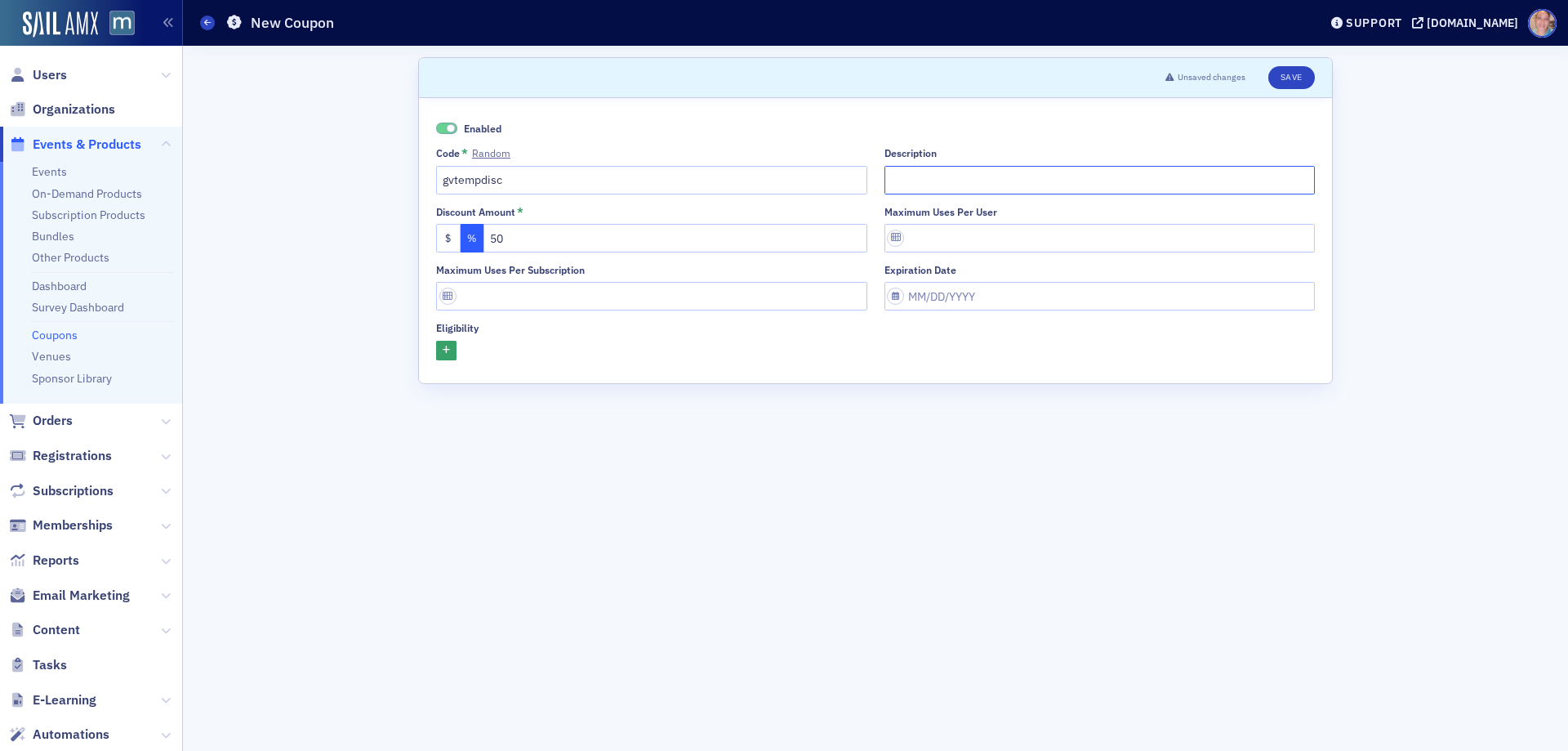
click at [983, 187] on input "Description" at bounding box center [1100, 180] width 431 height 29
type input "Special discount for furloughed gvt. employees"
click at [445, 354] on icon "button" at bounding box center [446, 351] width 8 height 9
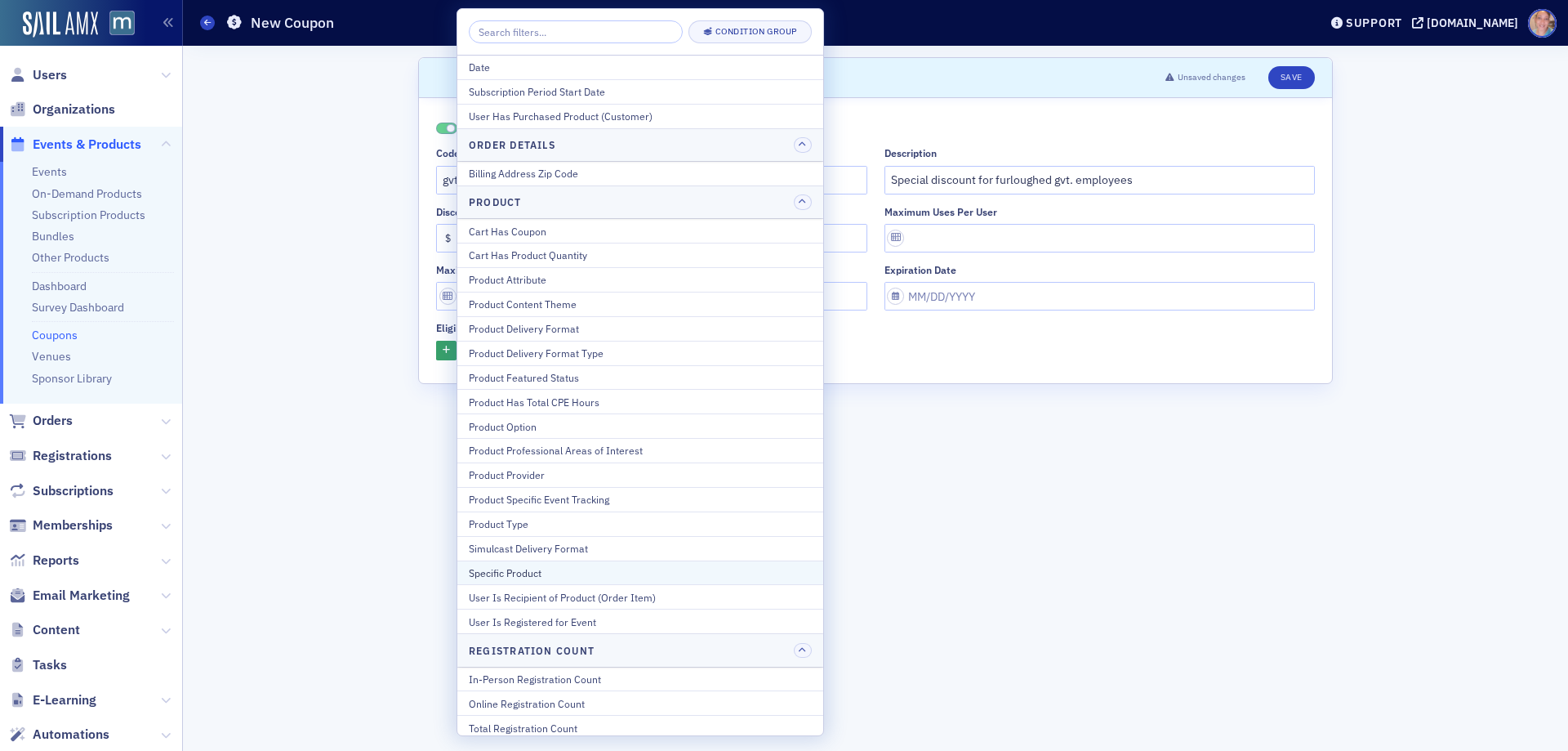
click at [565, 577] on div "Specific Product" at bounding box center [640, 572] width 343 height 14
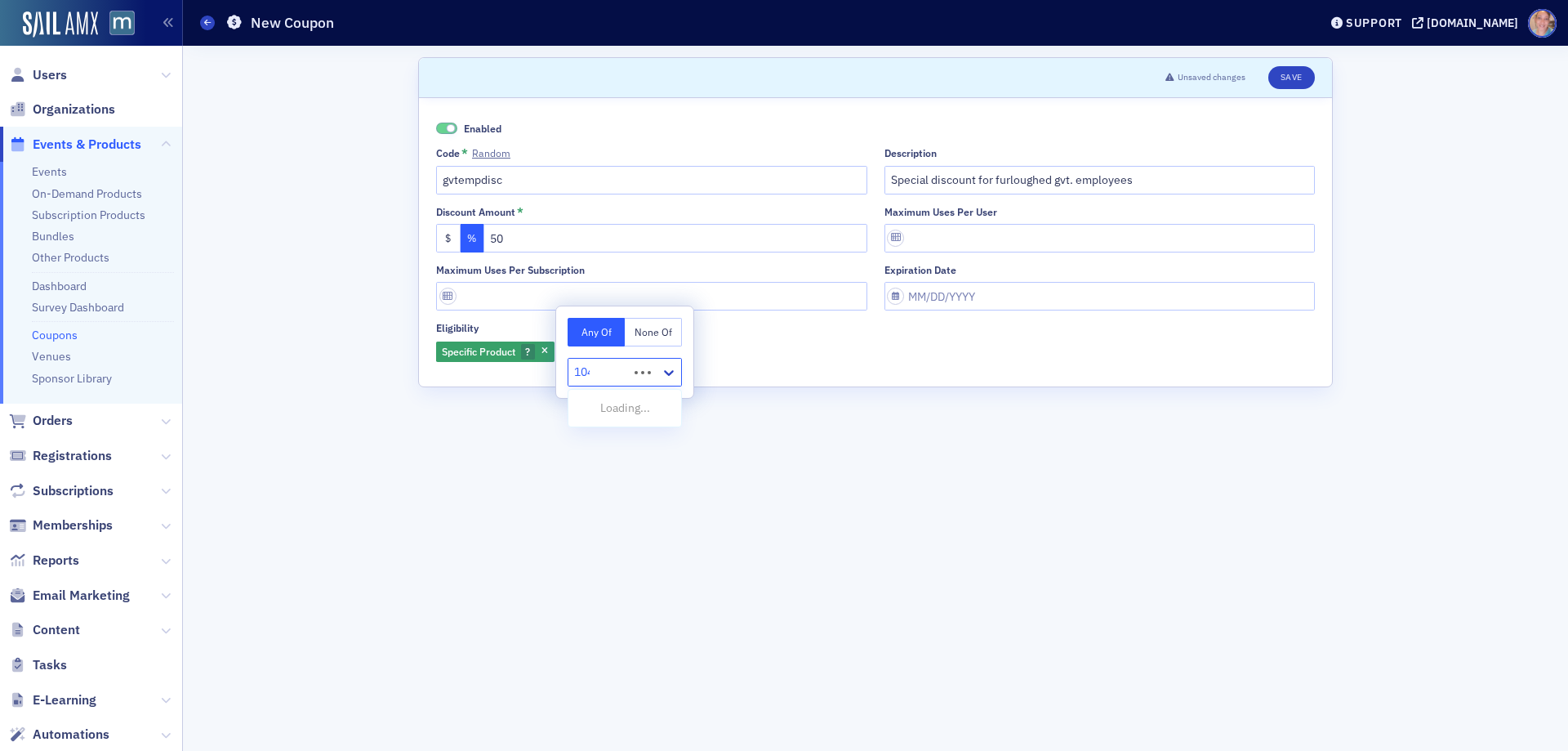
type input "1040"
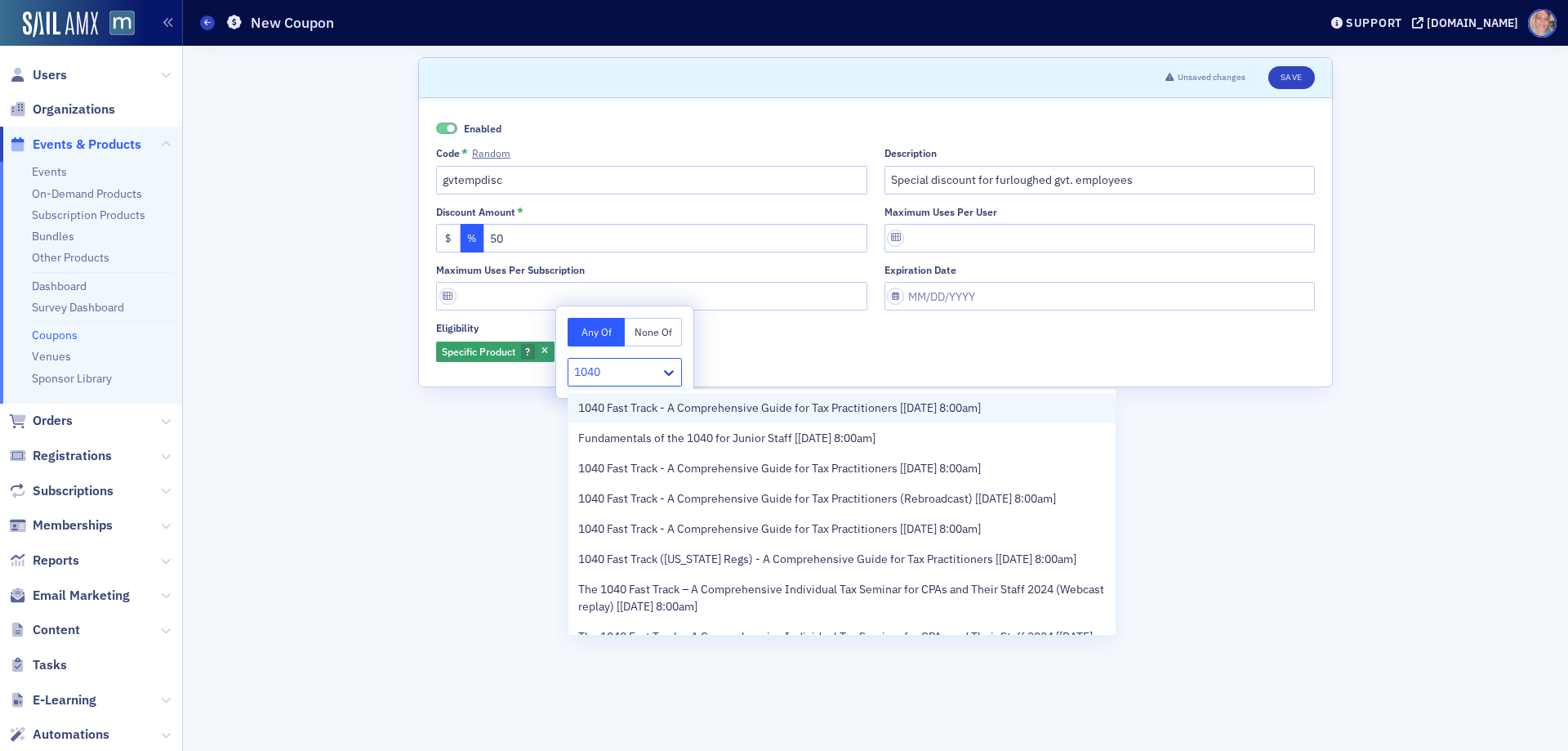
click at [865, 413] on span "1040 Fast Track - A Comprehensive Guide for Tax Practitioners [10/16/2025 8:00a…" at bounding box center [780, 408] width 402 height 17
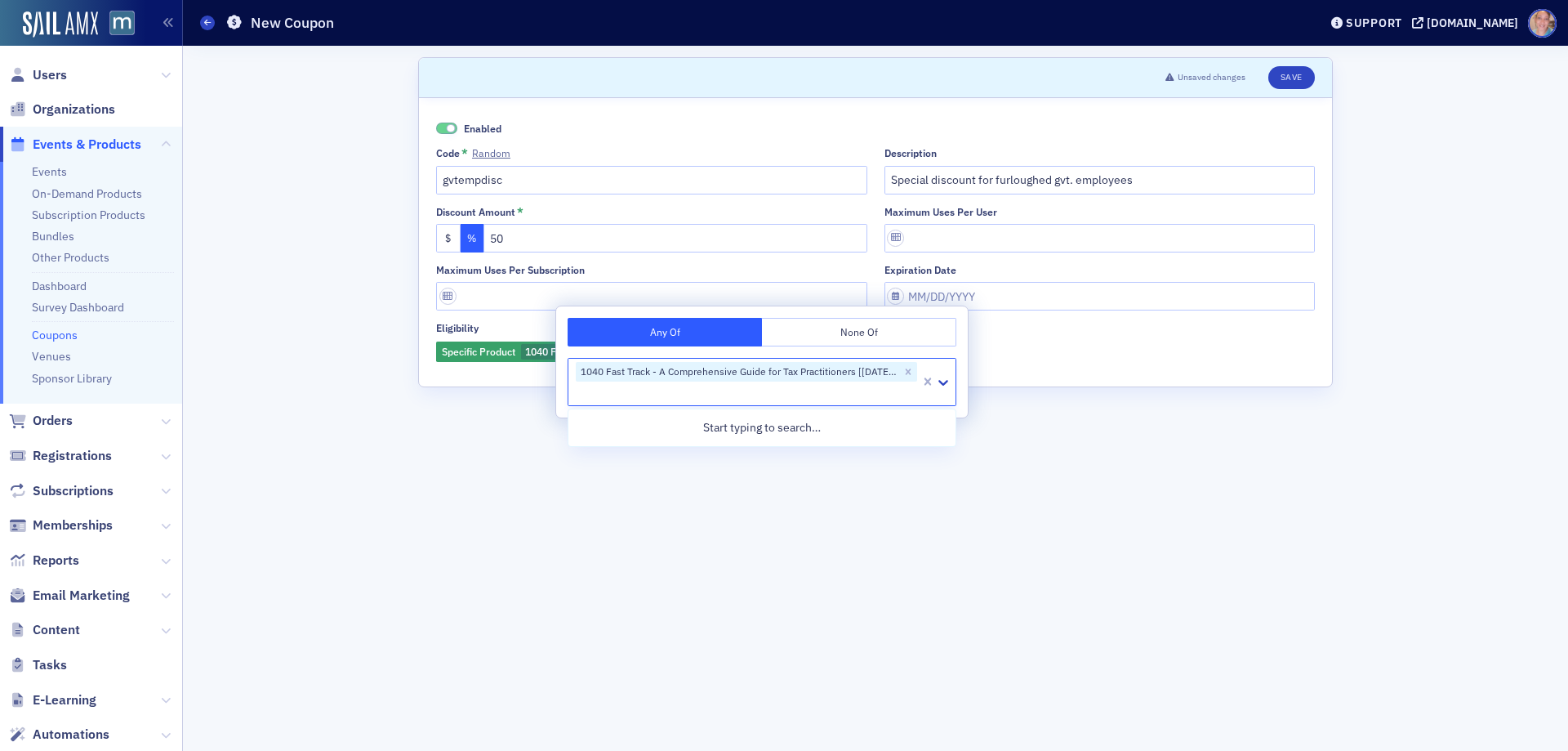
click at [1226, 359] on div "Specific Product 1040 Fast Track - A Comprehensive Guide for Tax Practitioners …" at bounding box center [875, 353] width 879 height 23
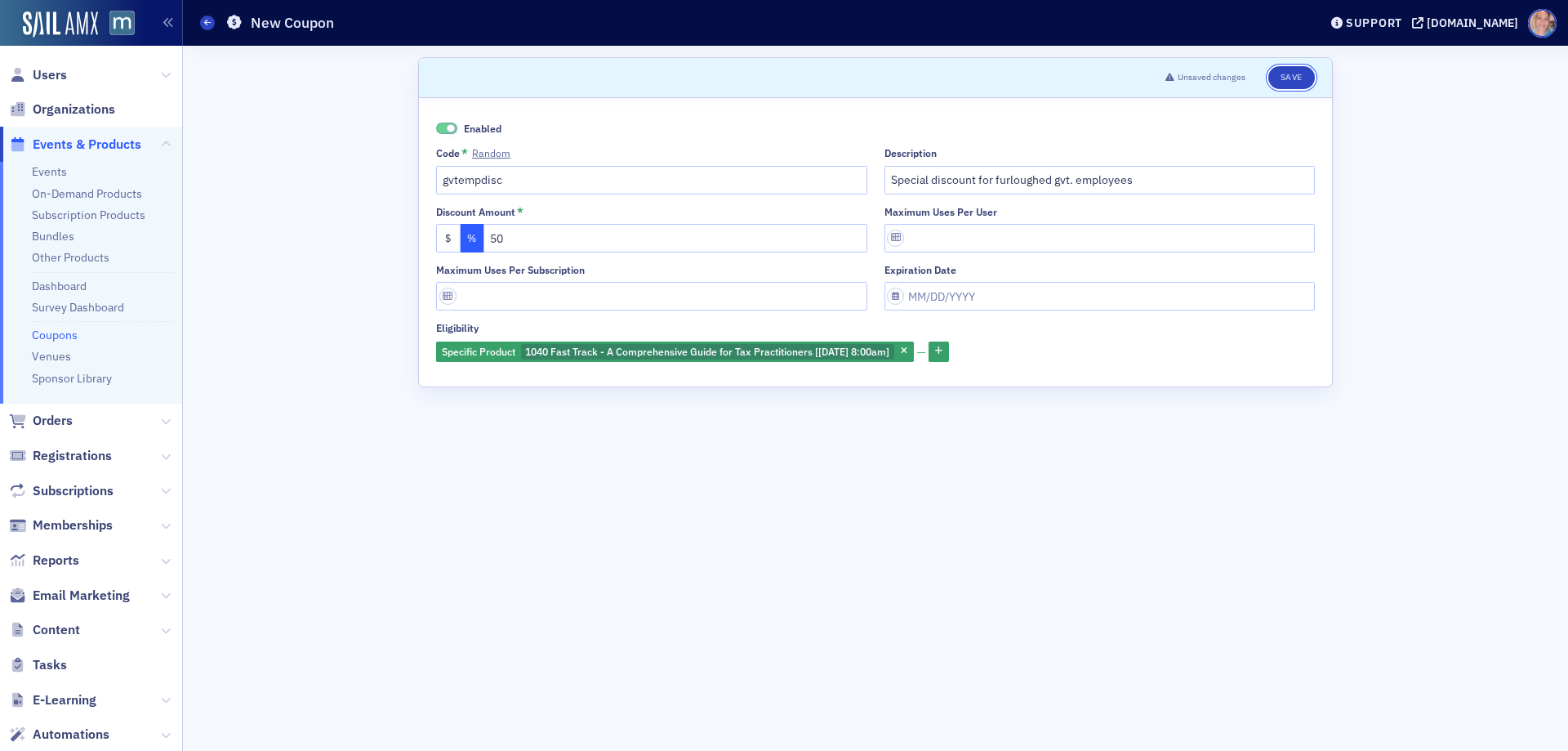
drag, startPoint x: 1289, startPoint y: 78, endPoint x: 1398, endPoint y: 186, distance: 153.4
click at [1289, 77] on button "Save" at bounding box center [1291, 78] width 47 height 23
click at [650, 348] on span "1040 Fast Track - A Comprehensive Guide for Tax Practitioners [10/16/2025 8:00a…" at bounding box center [707, 352] width 364 height 13
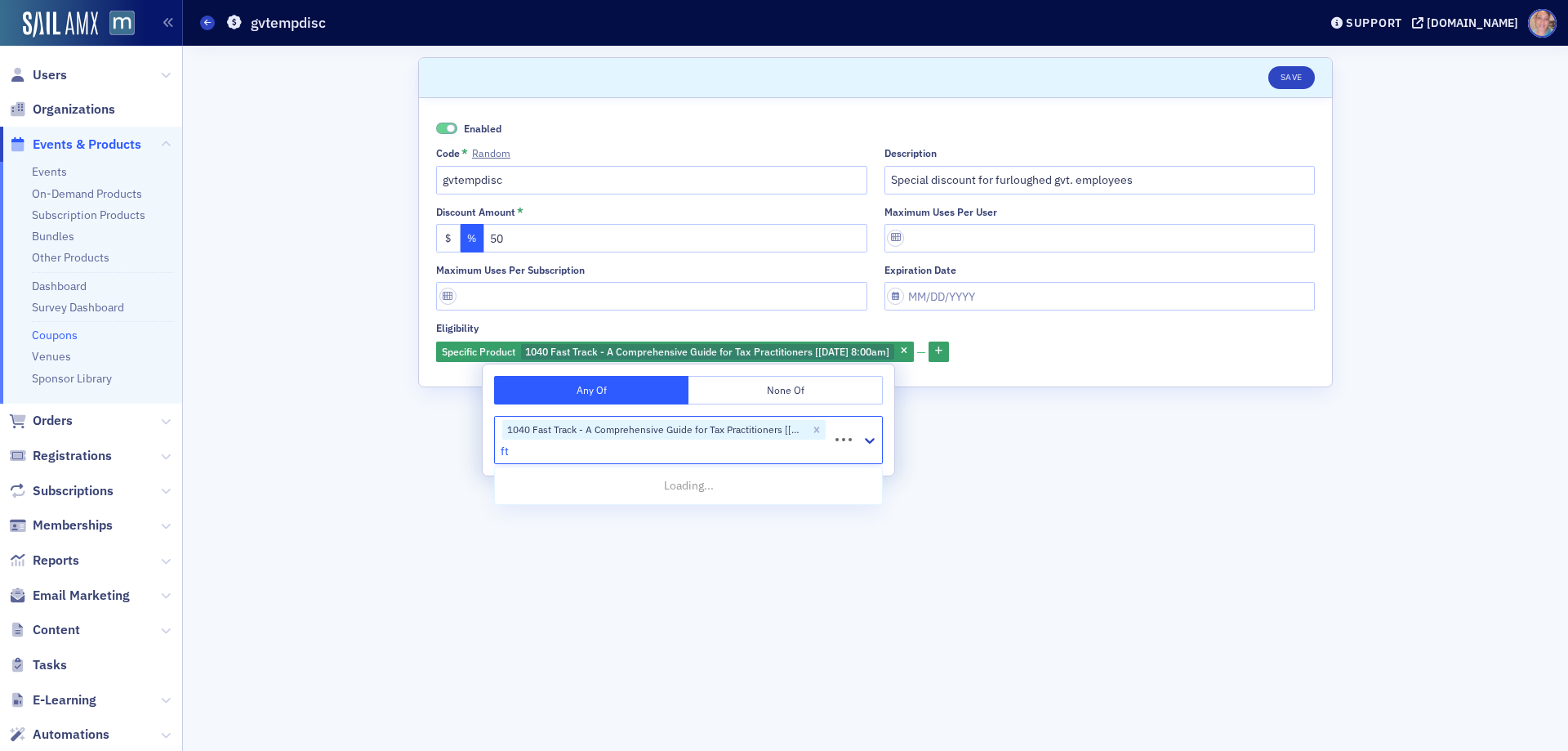
type input "ftu"
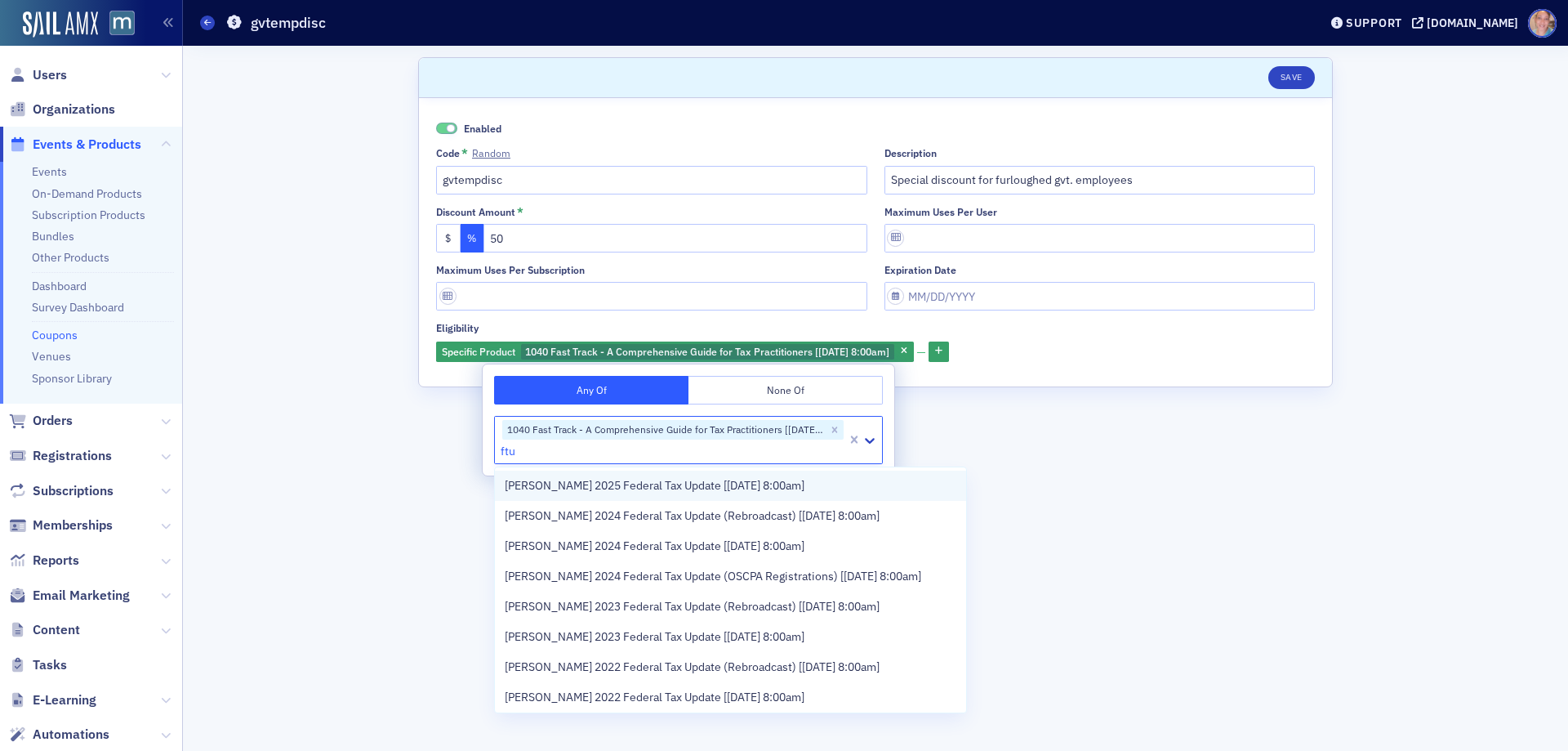
click at [805, 487] on span "Don Farmer’s 2025 Federal Tax Update [12/18/2025 8:00am]" at bounding box center [654, 486] width 300 height 17
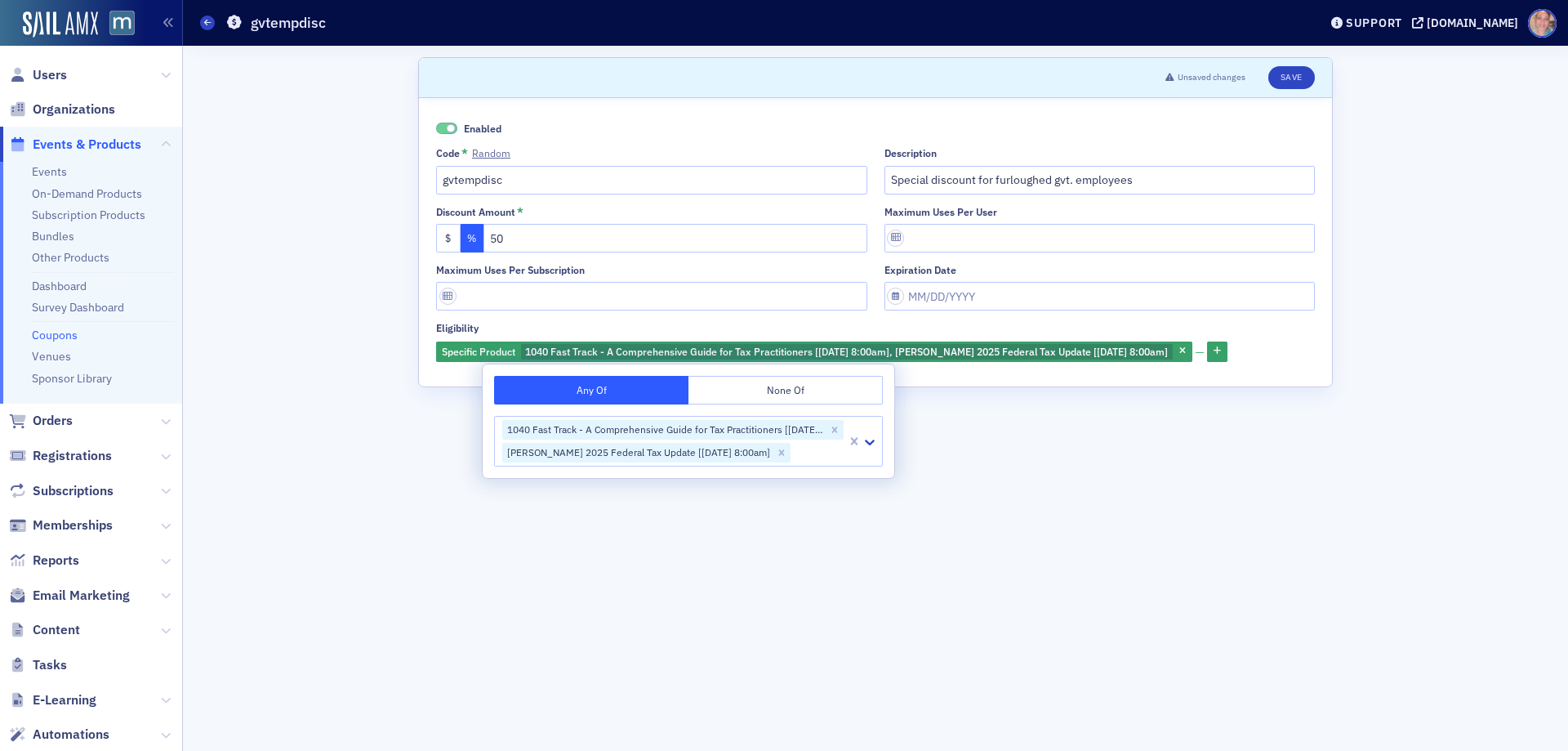
click at [1316, 330] on div "Enabled Code * Random gvtempdisc Description Special discount for furloughed gv…" at bounding box center [875, 241] width 913 height 288
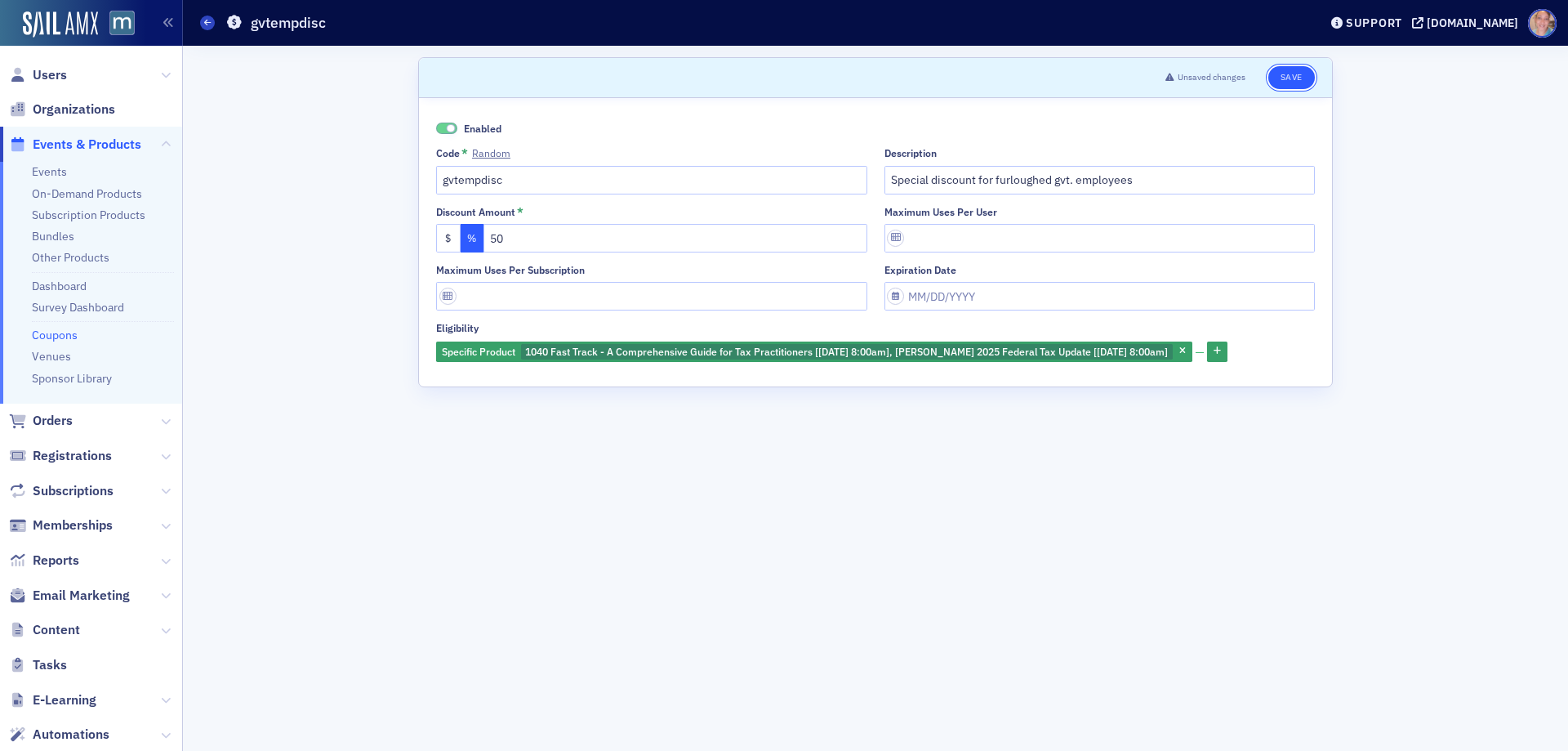
click at [1291, 71] on button "Save" at bounding box center [1291, 78] width 47 height 23
drag, startPoint x: 1297, startPoint y: 80, endPoint x: 1345, endPoint y: 4, distance: 89.9
click at [1297, 80] on button "Save" at bounding box center [1291, 78] width 47 height 23
click at [55, 170] on link "Events" at bounding box center [49, 171] width 35 height 14
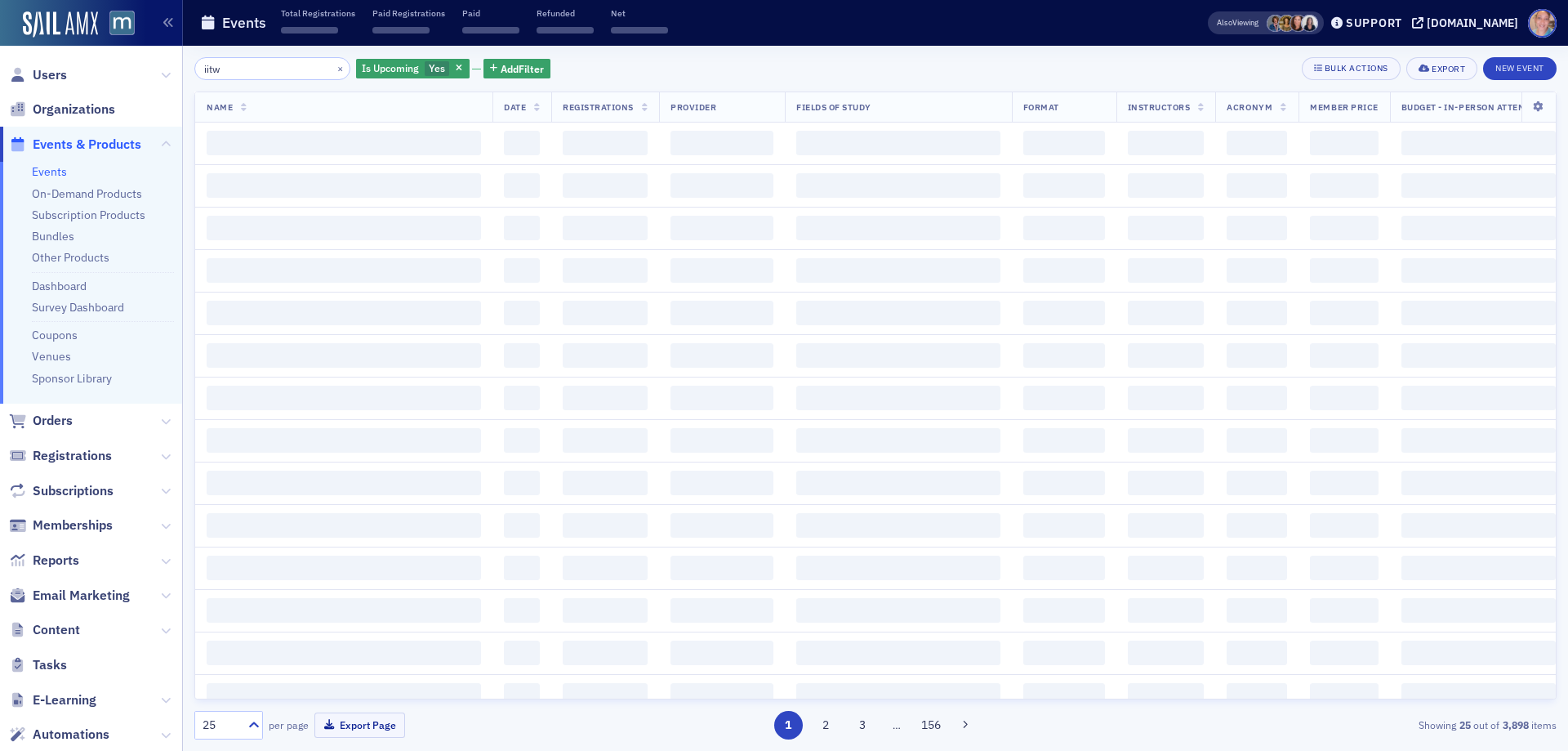
type input "iitw"
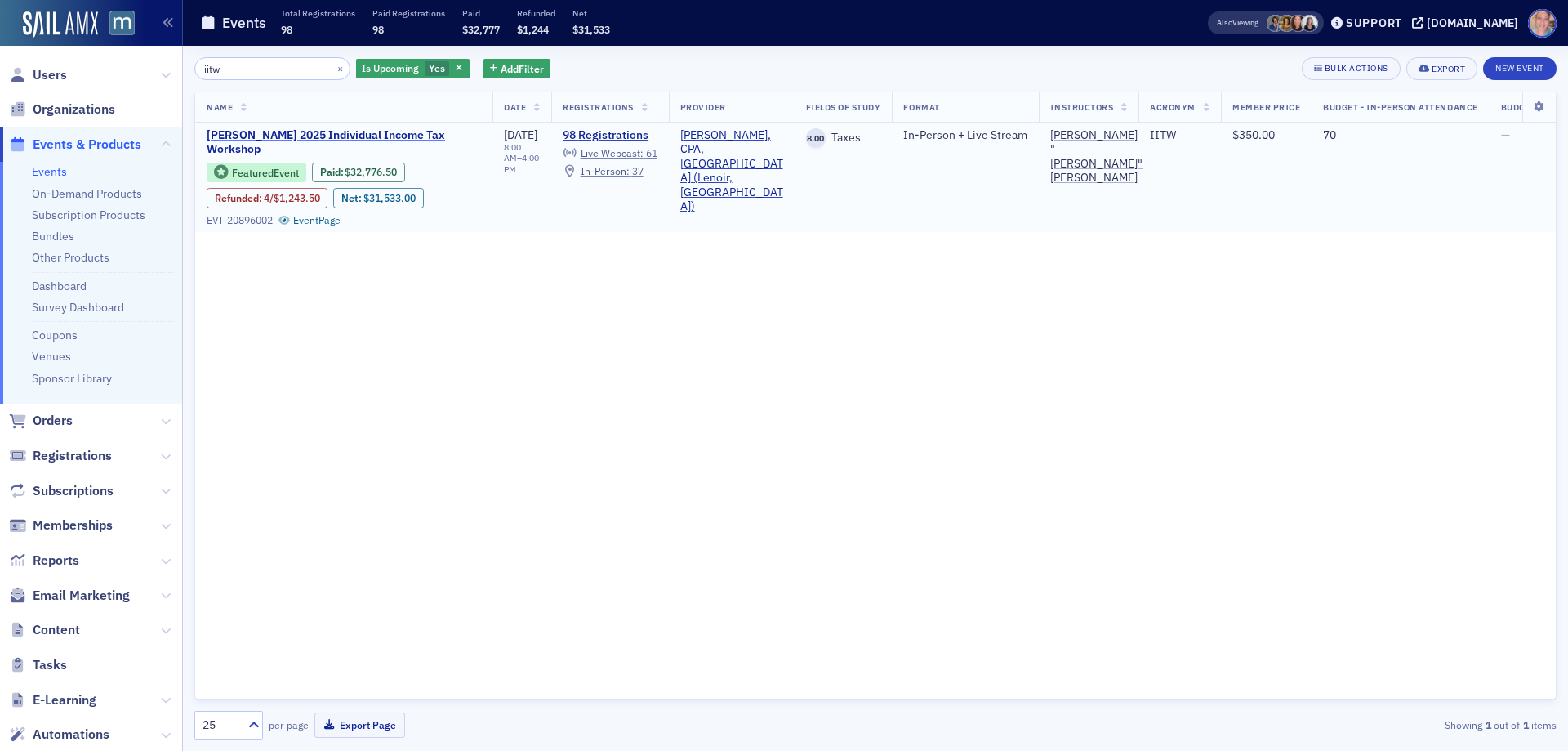
click at [232, 132] on span "Don Farmer’s 2025 Individual Income Tax Workshop" at bounding box center [344, 143] width 275 height 29
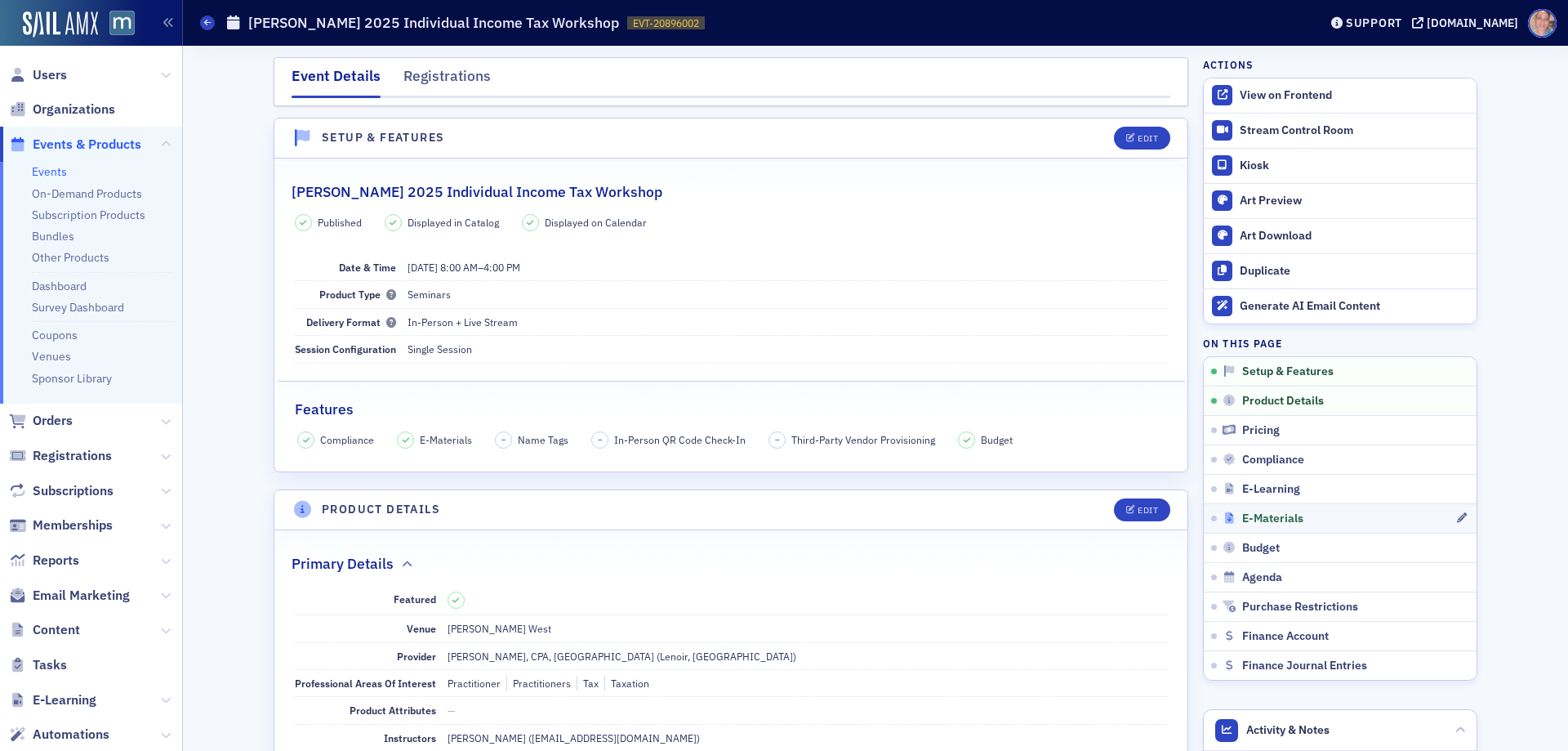
click at [1334, 518] on div "E-Materials" at bounding box center [1339, 518] width 233 height 14
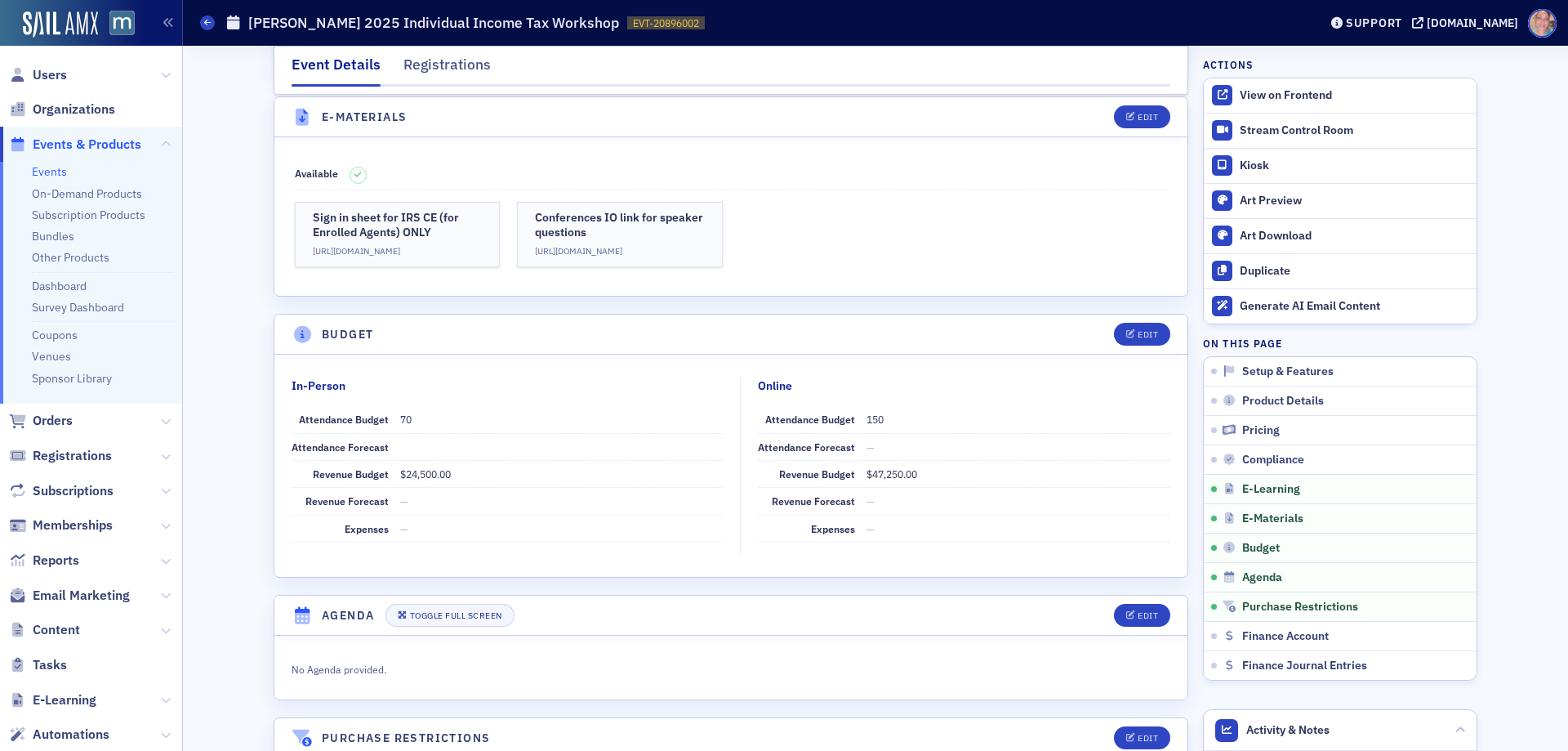
scroll to position [2596, 0]
click at [1128, 114] on icon "button" at bounding box center [1131, 115] width 10 height 9
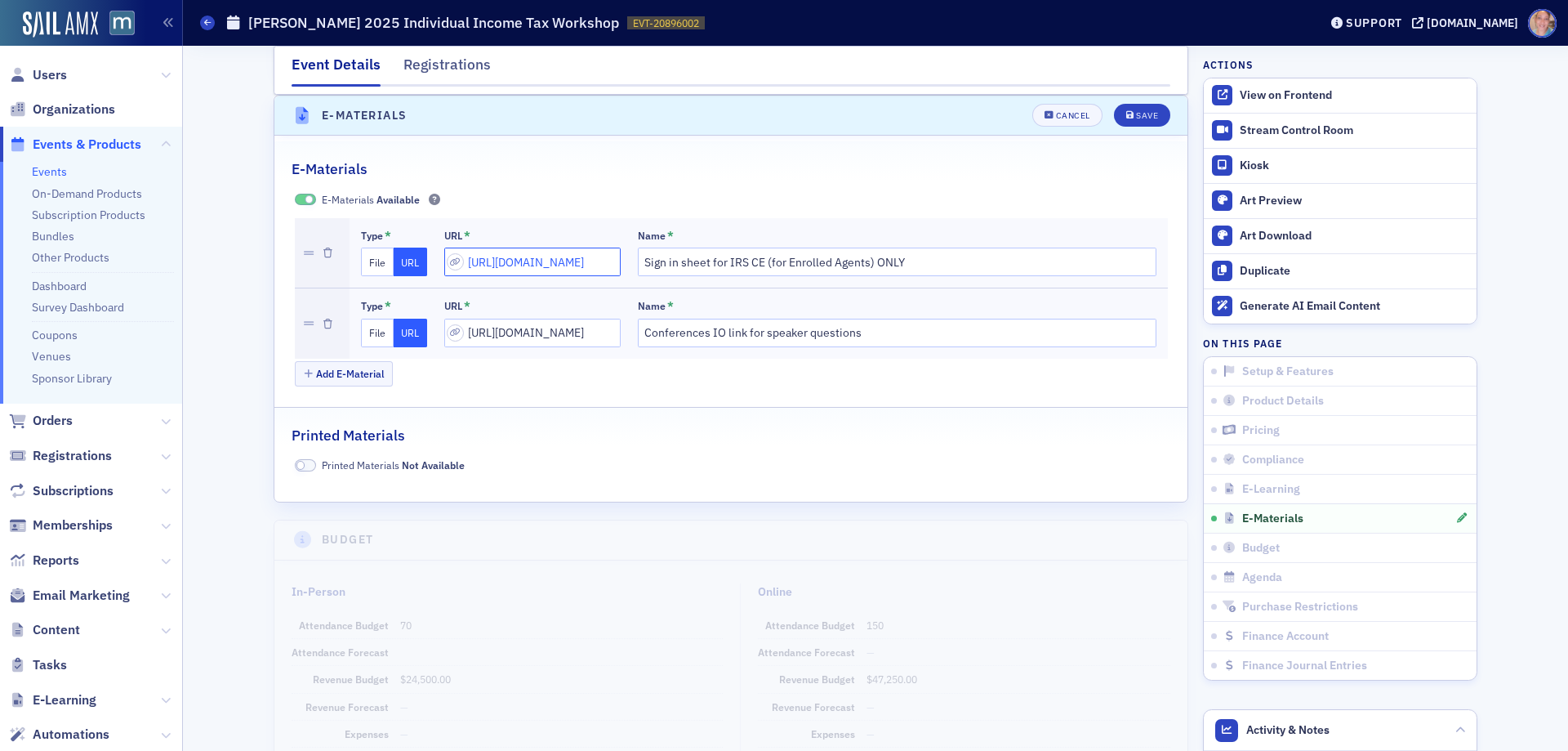
click at [518, 269] on input "https://forms.gle/VMRvmaudbycSzdrb8" at bounding box center [533, 262] width 176 height 29
click at [518, 268] on input "https://forms.gle/VMRvmaudbycSzdrb8" at bounding box center [533, 262] width 176 height 29
click at [1137, 114] on div "Save" at bounding box center [1147, 115] width 22 height 9
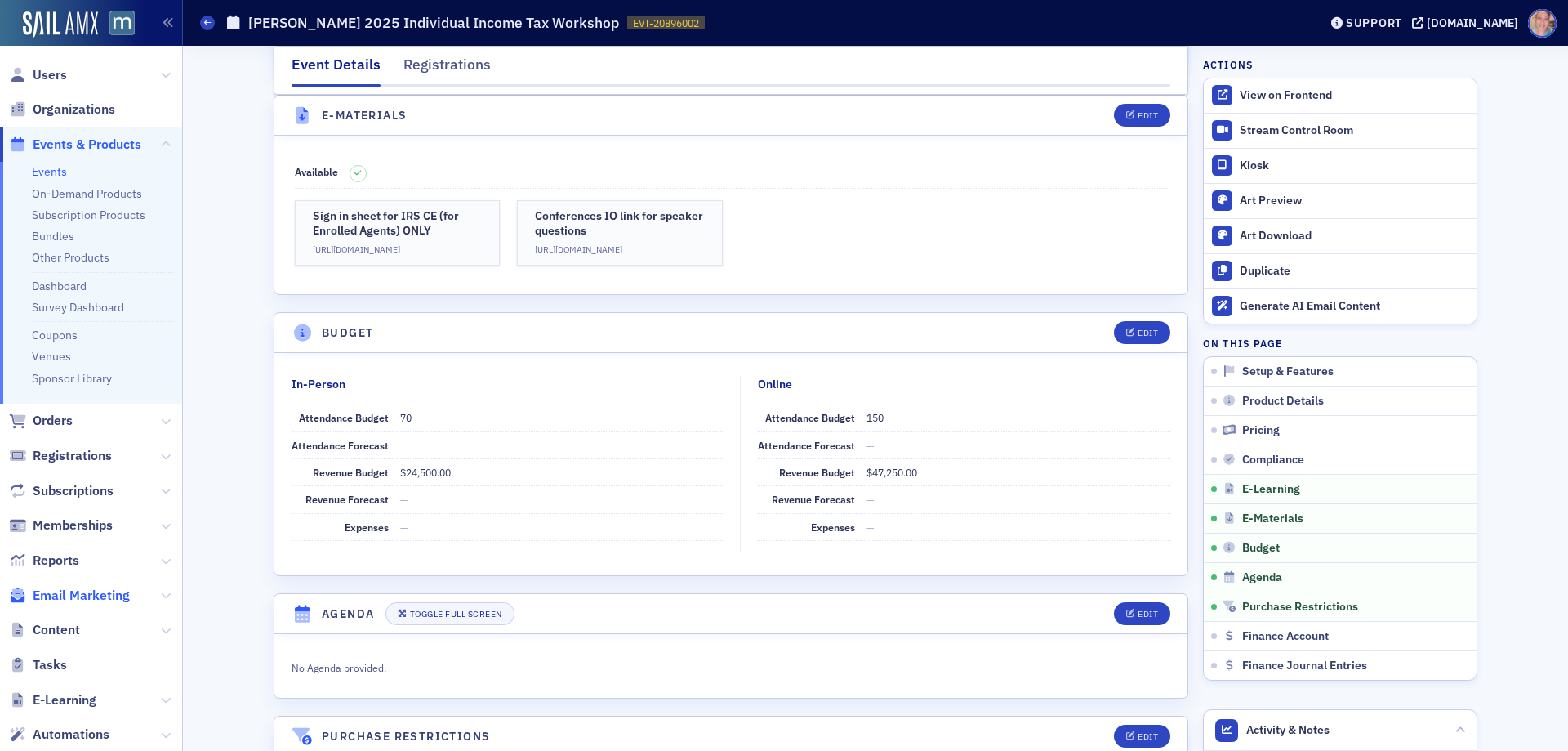
click at [60, 590] on span "Email Marketing" at bounding box center [80, 595] width 97 height 18
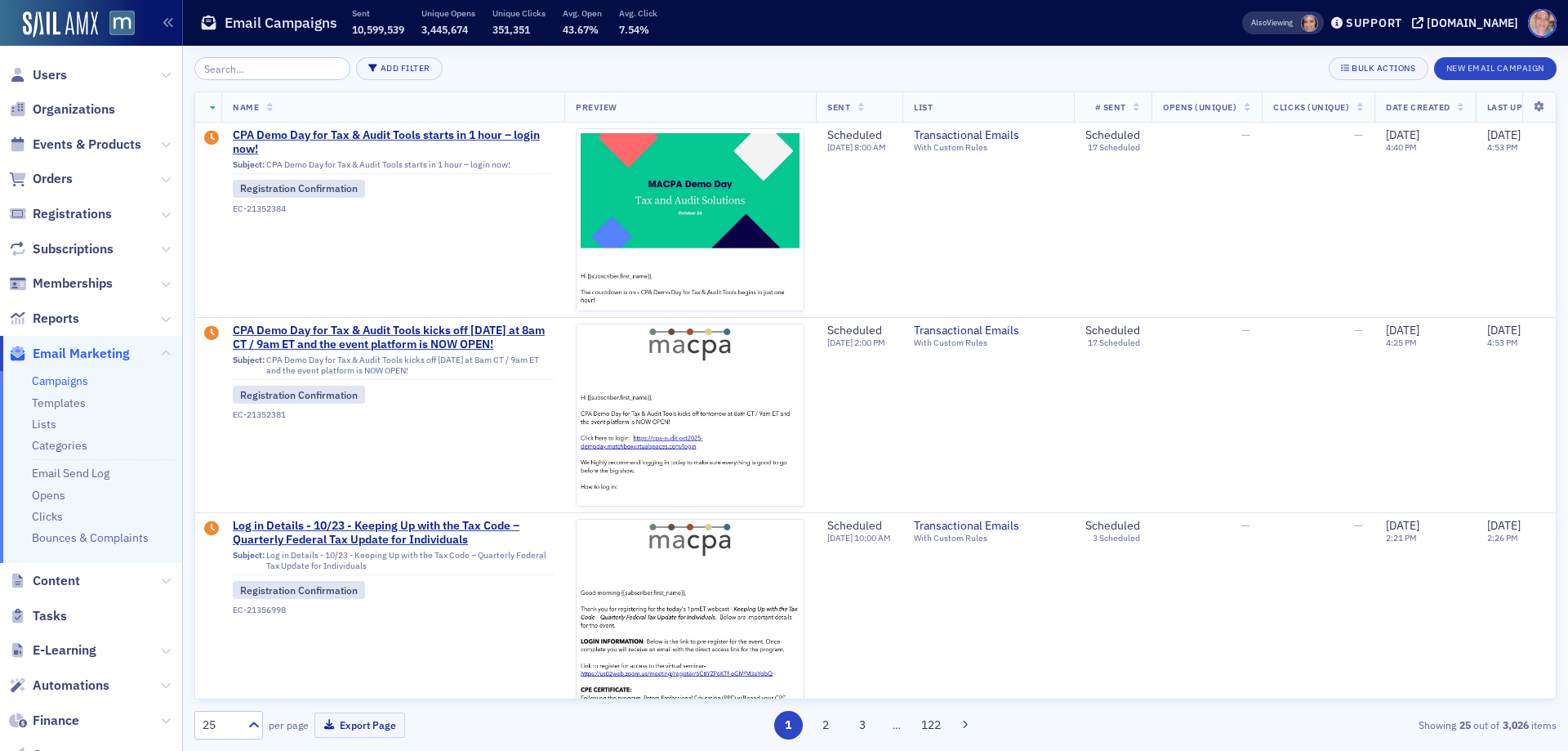
click at [60, 379] on link "Campaigns" at bounding box center [59, 380] width 57 height 14
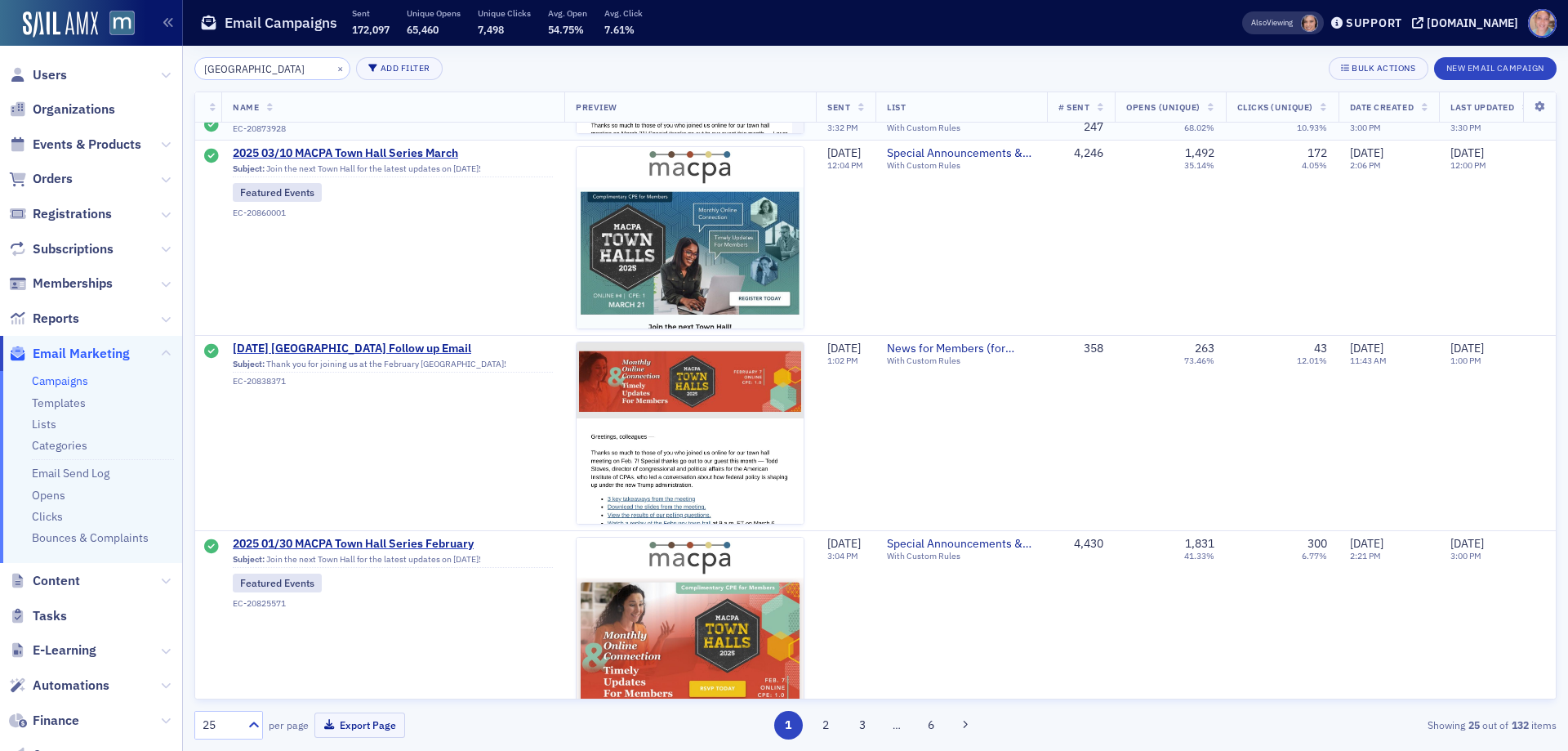
scroll to position [2532, 0]
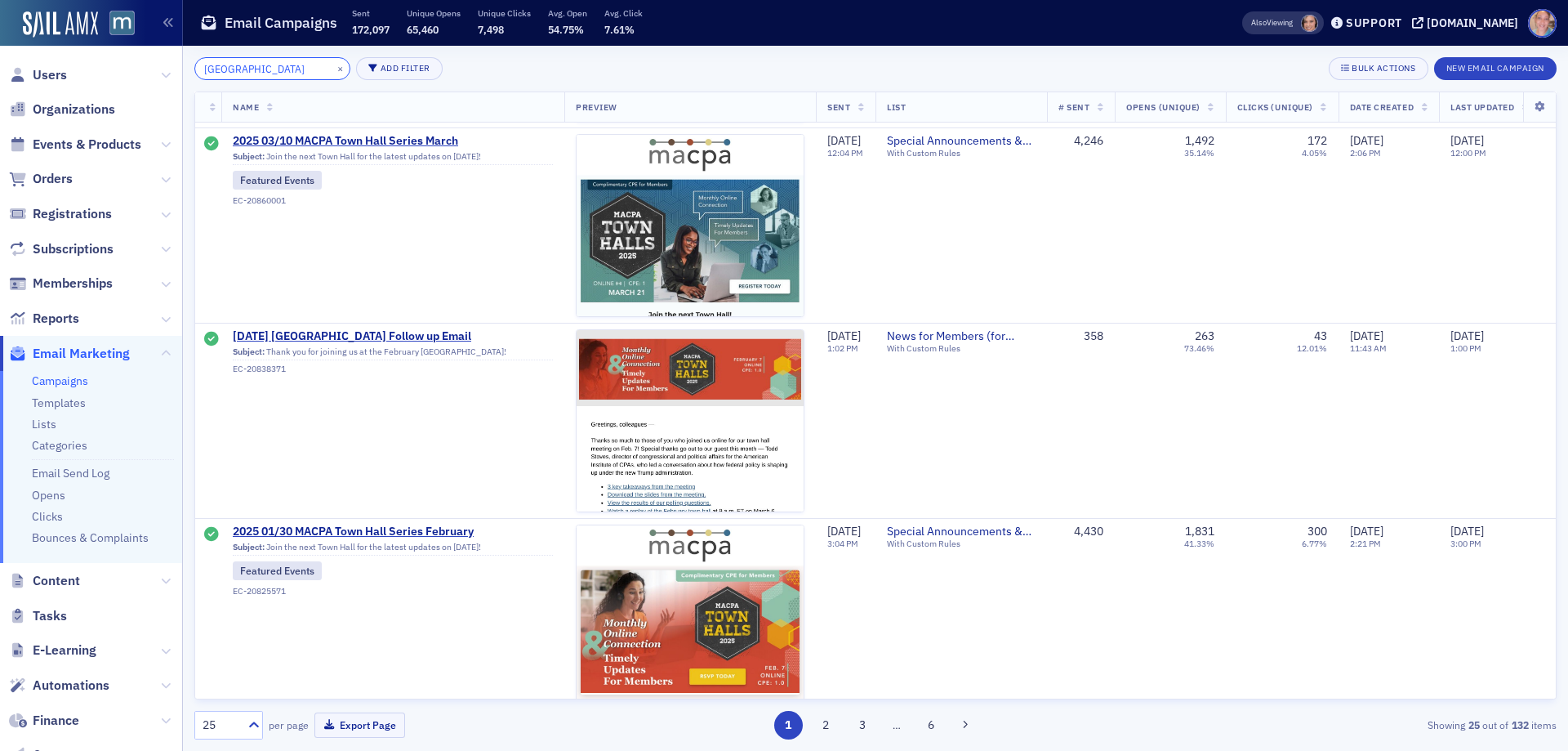
drag, startPoint x: 275, startPoint y: 70, endPoint x: 36, endPoint y: 100, distance: 240.9
click at [70, 74] on div "Users Organizations Events & Products Orders Registrations Subscriptions Member…" at bounding box center [784, 376] width 1568 height 751
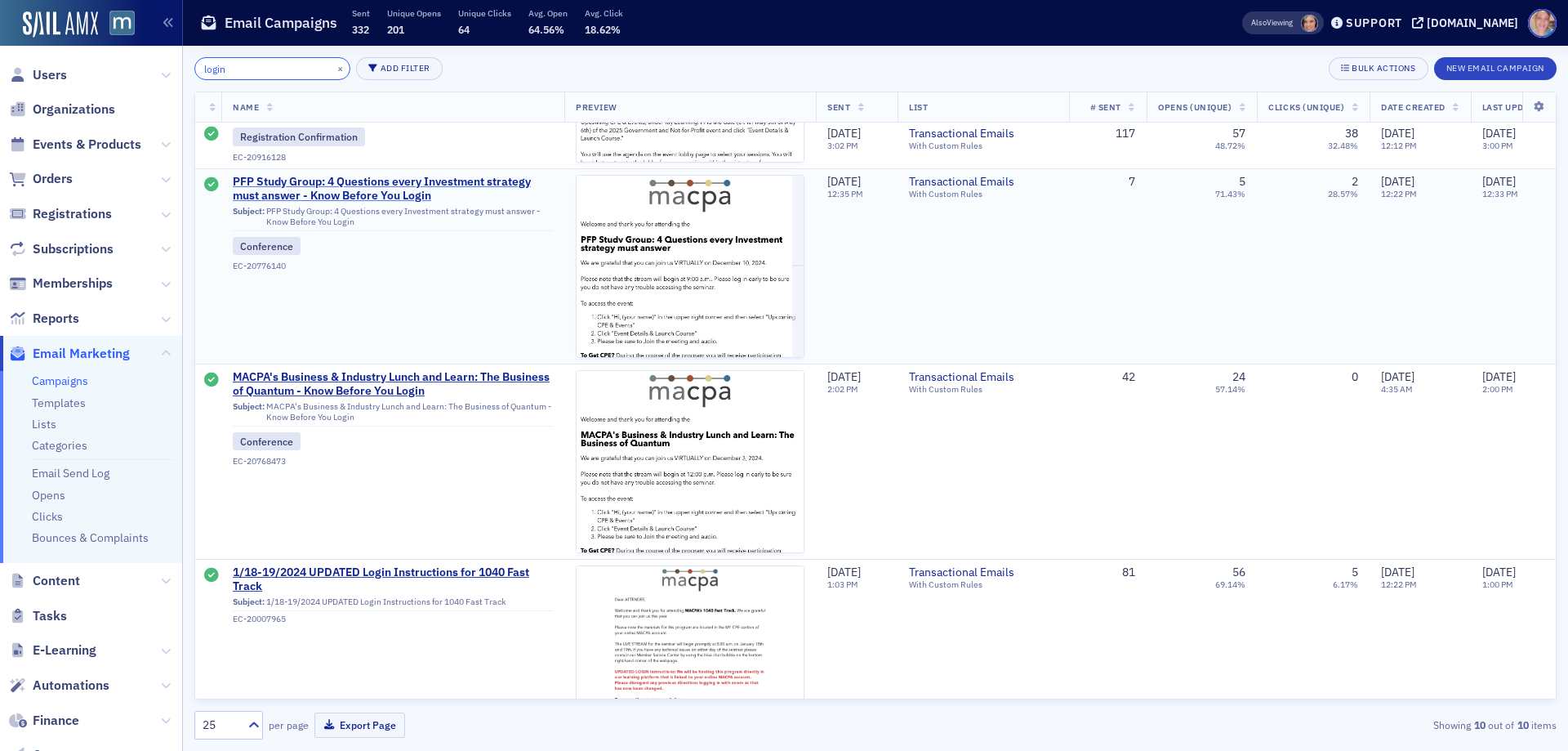
scroll to position [938, 0]
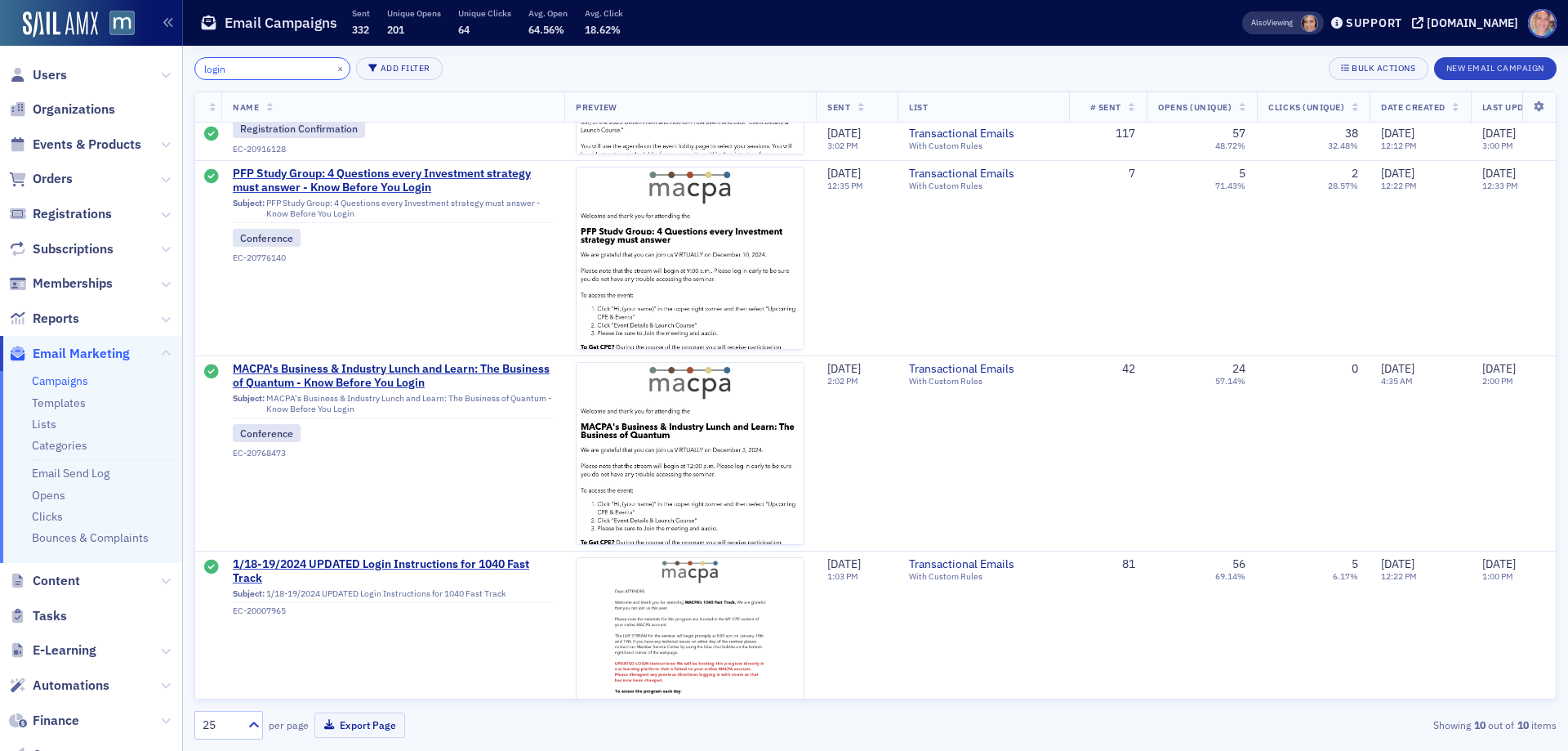
drag, startPoint x: 252, startPoint y: 69, endPoint x: 108, endPoint y: 70, distance: 144.0
click at [108, 70] on div "Users Organizations Events & Products Orders Registrations Subscriptions Member…" at bounding box center [784, 376] width 1568 height 751
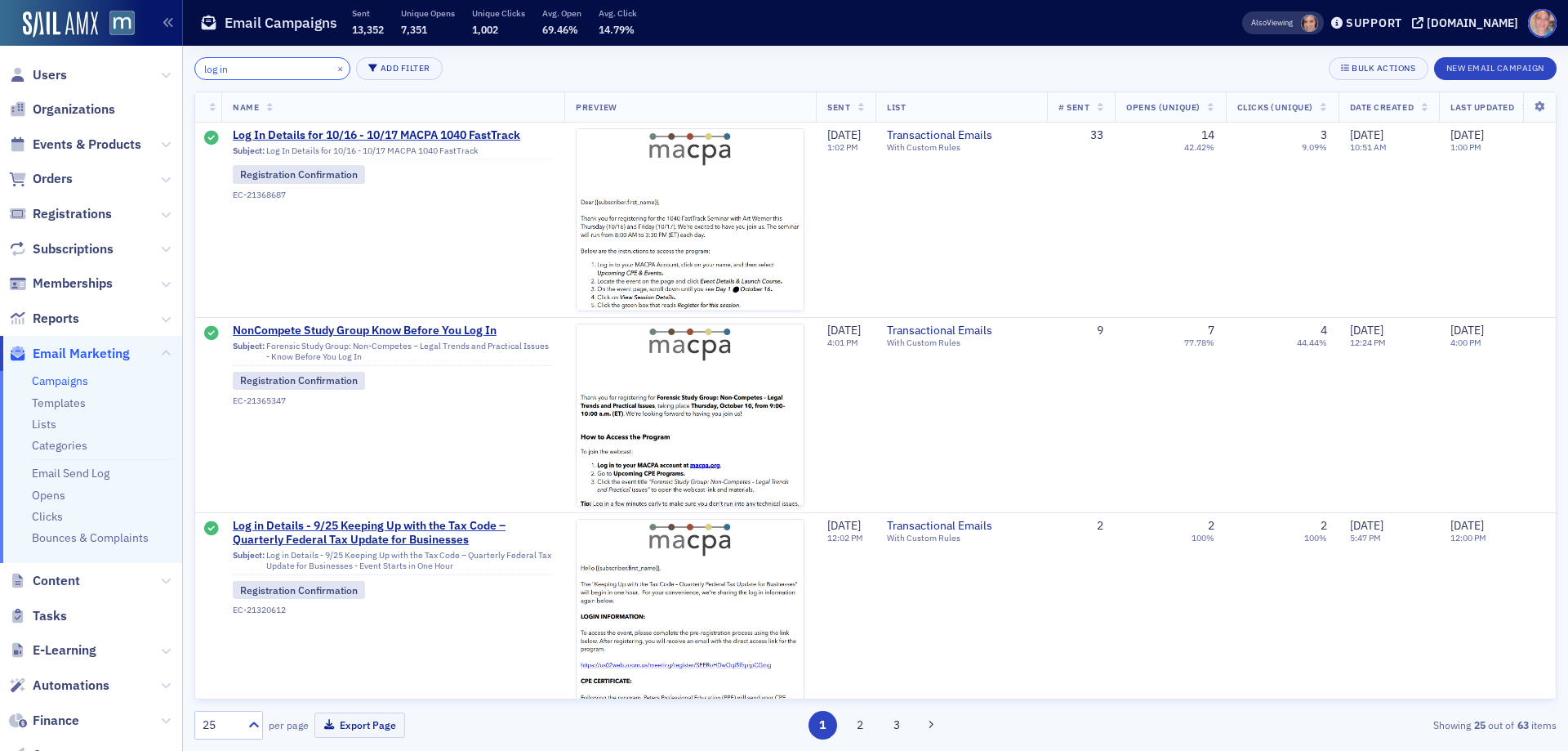
type input "log in"
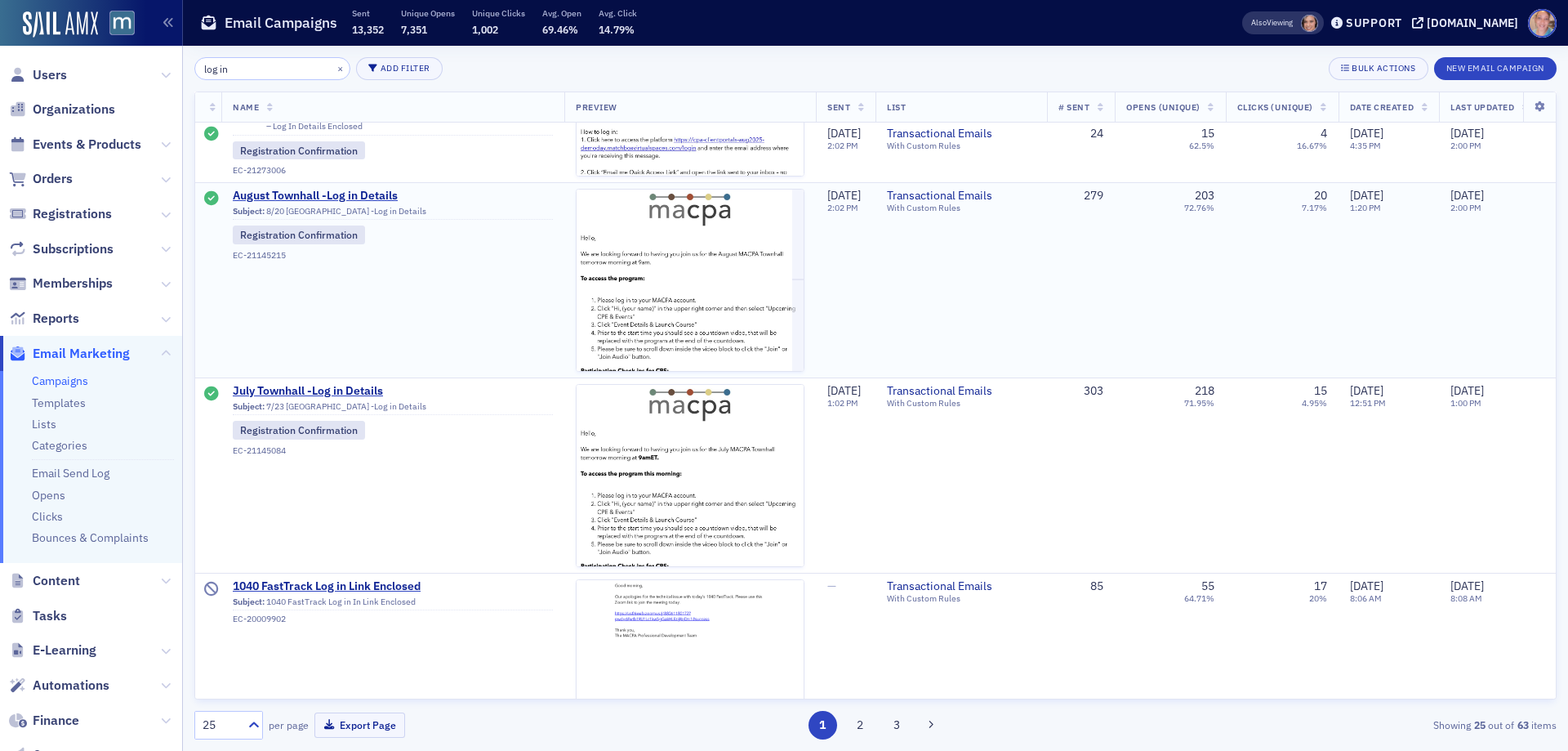
scroll to position [1307, 0]
click at [707, 230] on img at bounding box center [690, 437] width 227 height 496
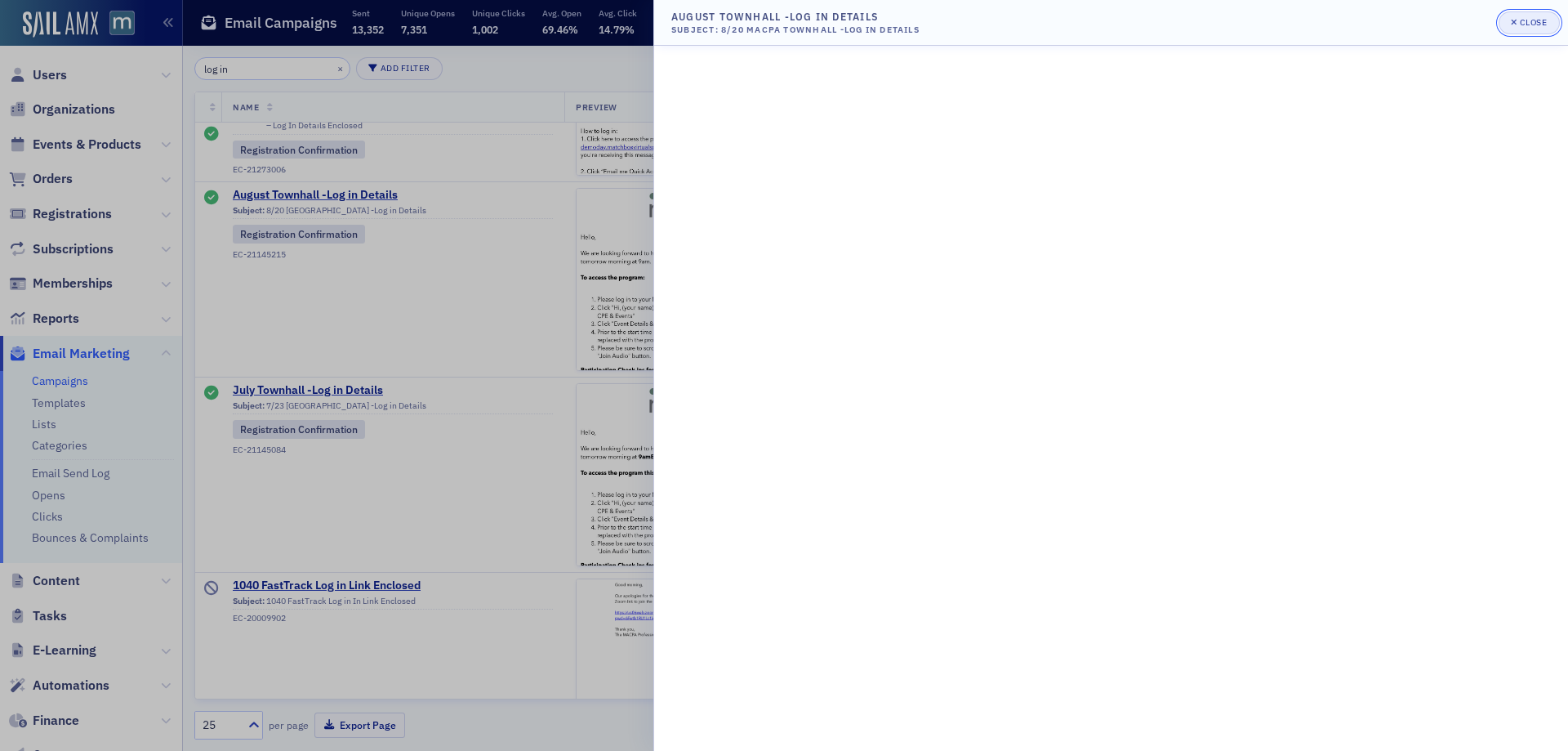
click at [1530, 21] on div "Close" at bounding box center [1534, 22] width 28 height 9
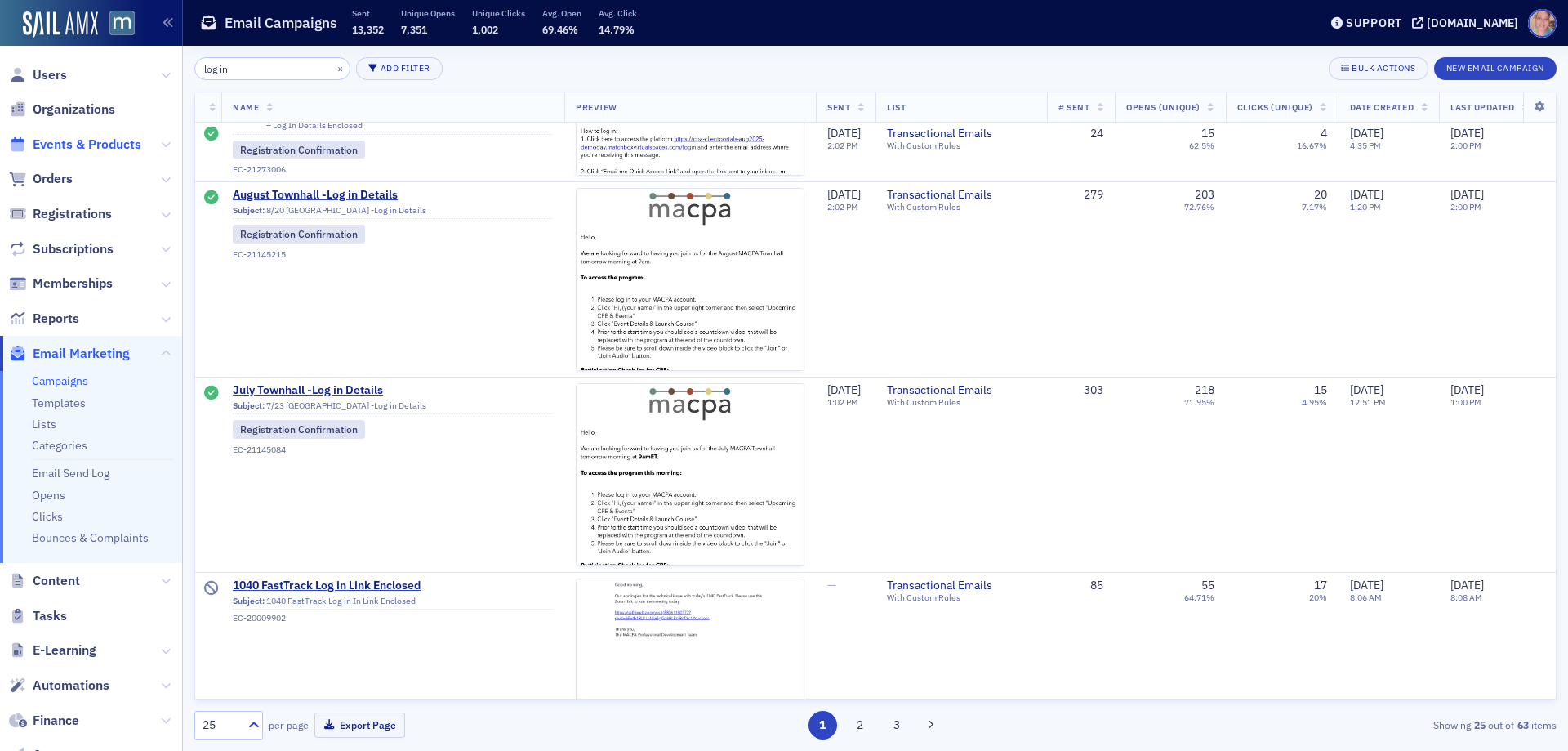
click at [78, 142] on span "Events & Products" at bounding box center [86, 145] width 108 height 18
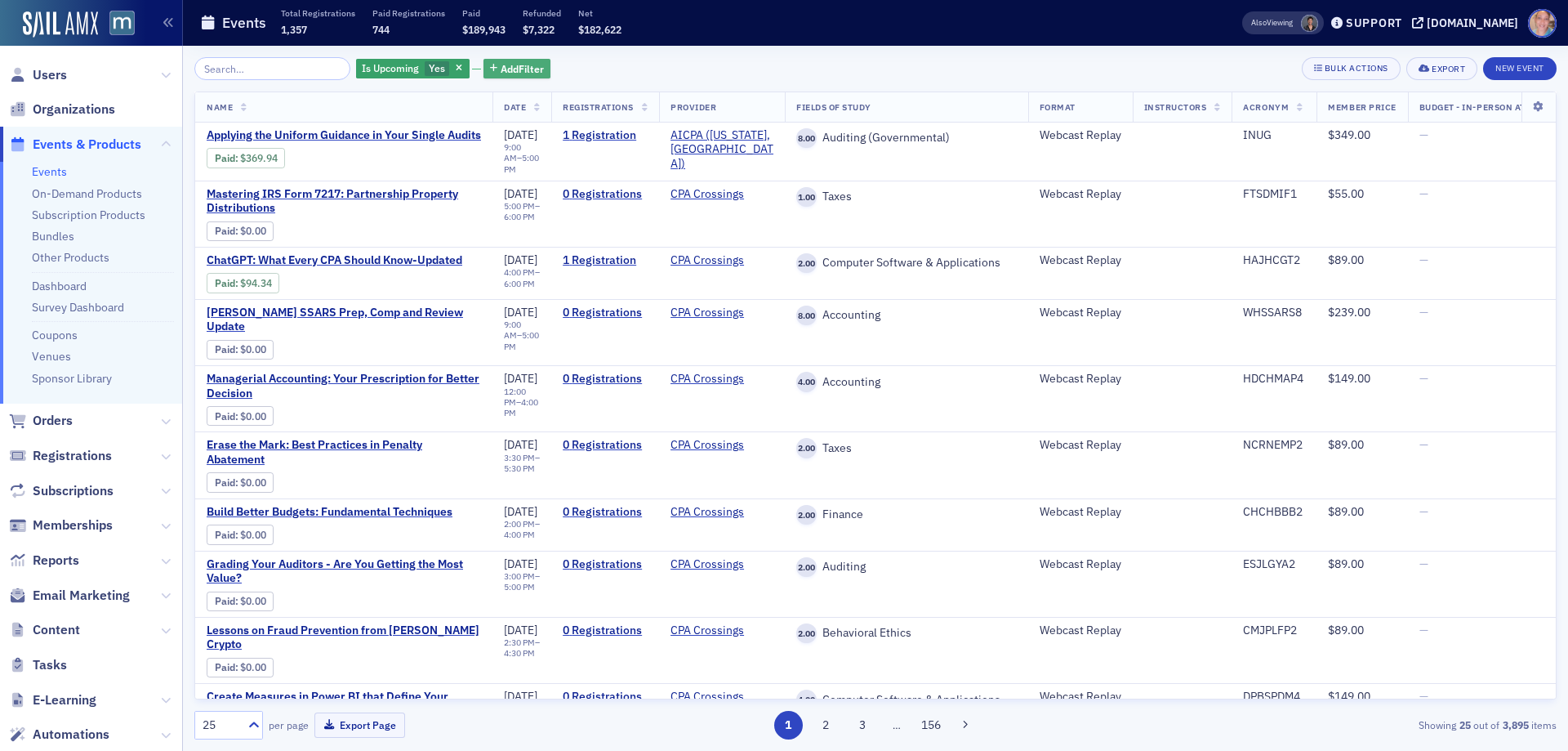
click at [515, 69] on span "Add Filter" at bounding box center [522, 68] width 43 height 14
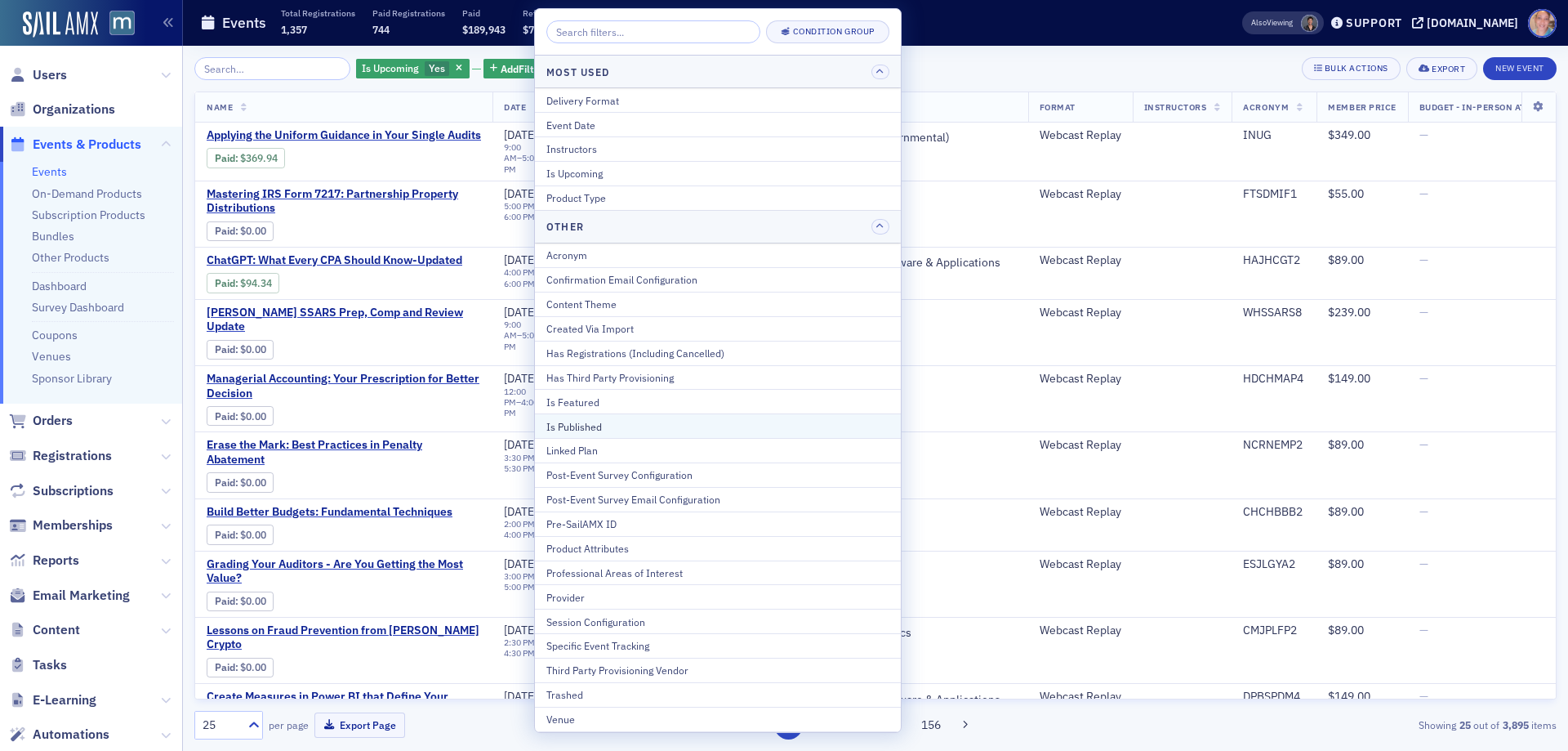
click at [596, 427] on div "Is Published" at bounding box center [717, 425] width 343 height 14
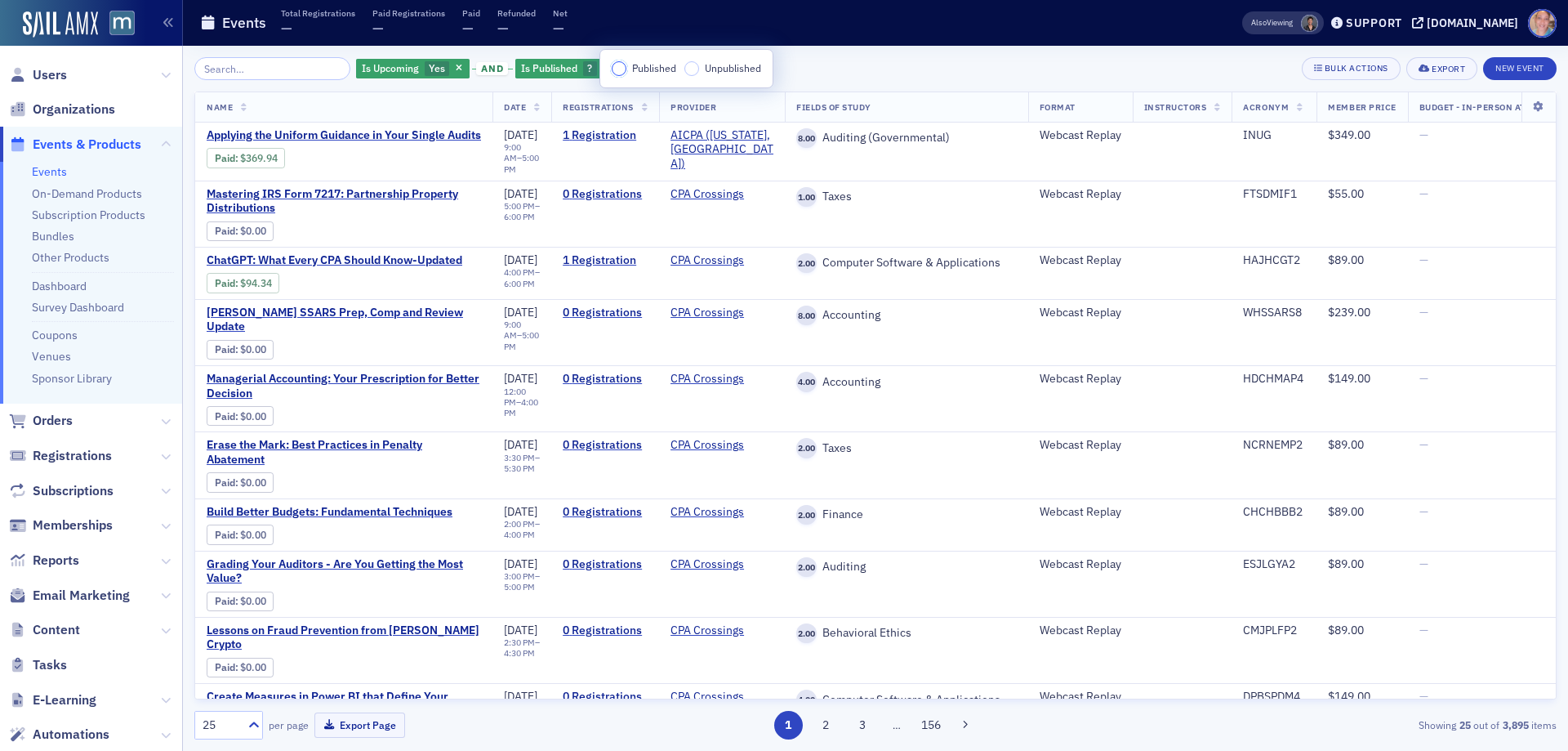
click at [617, 65] on input "Published" at bounding box center [619, 68] width 14 height 14
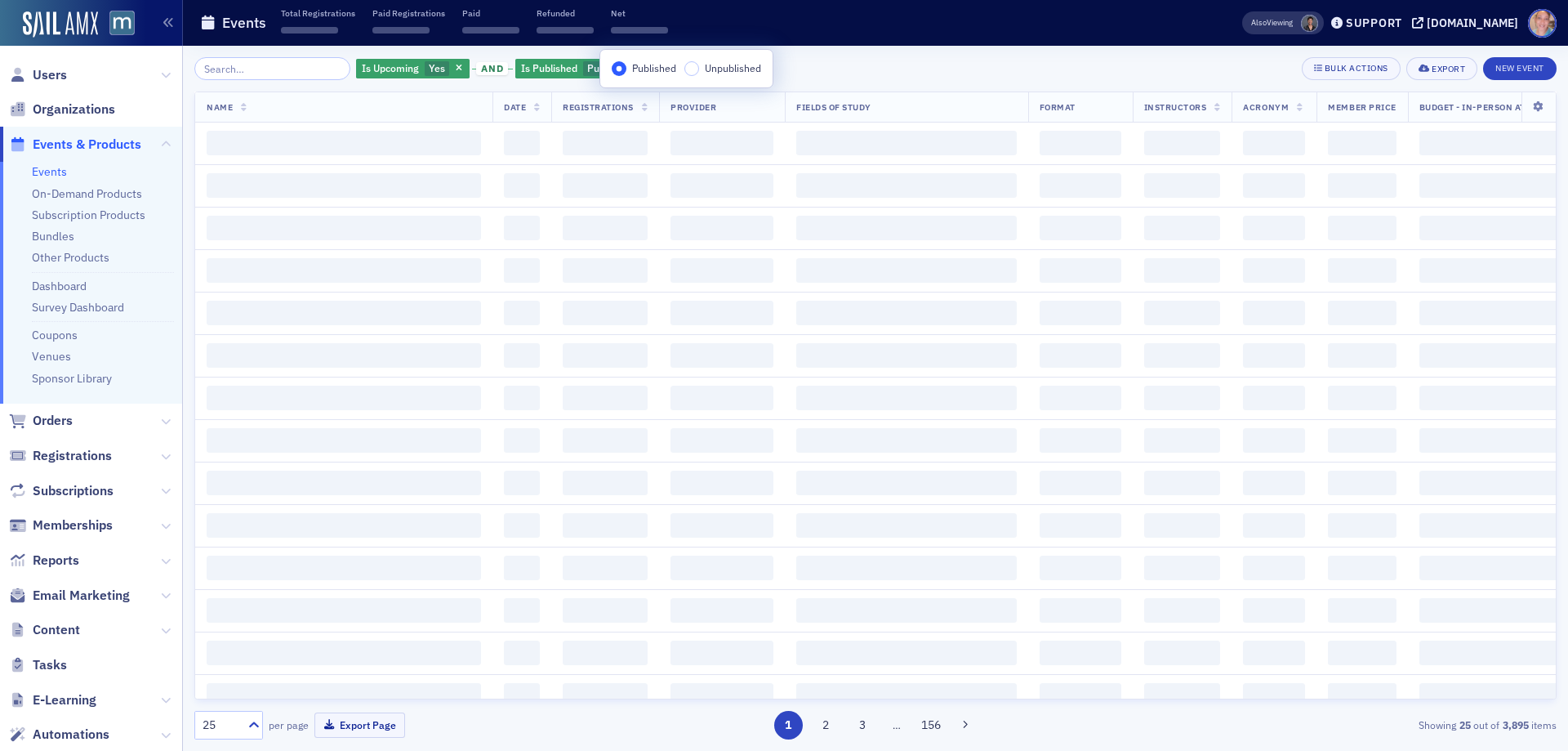
click at [855, 56] on div "Is Upcoming Yes and Is Published Published Add Filter Bulk Actions Export New E…" at bounding box center [875, 398] width 1362 height 705
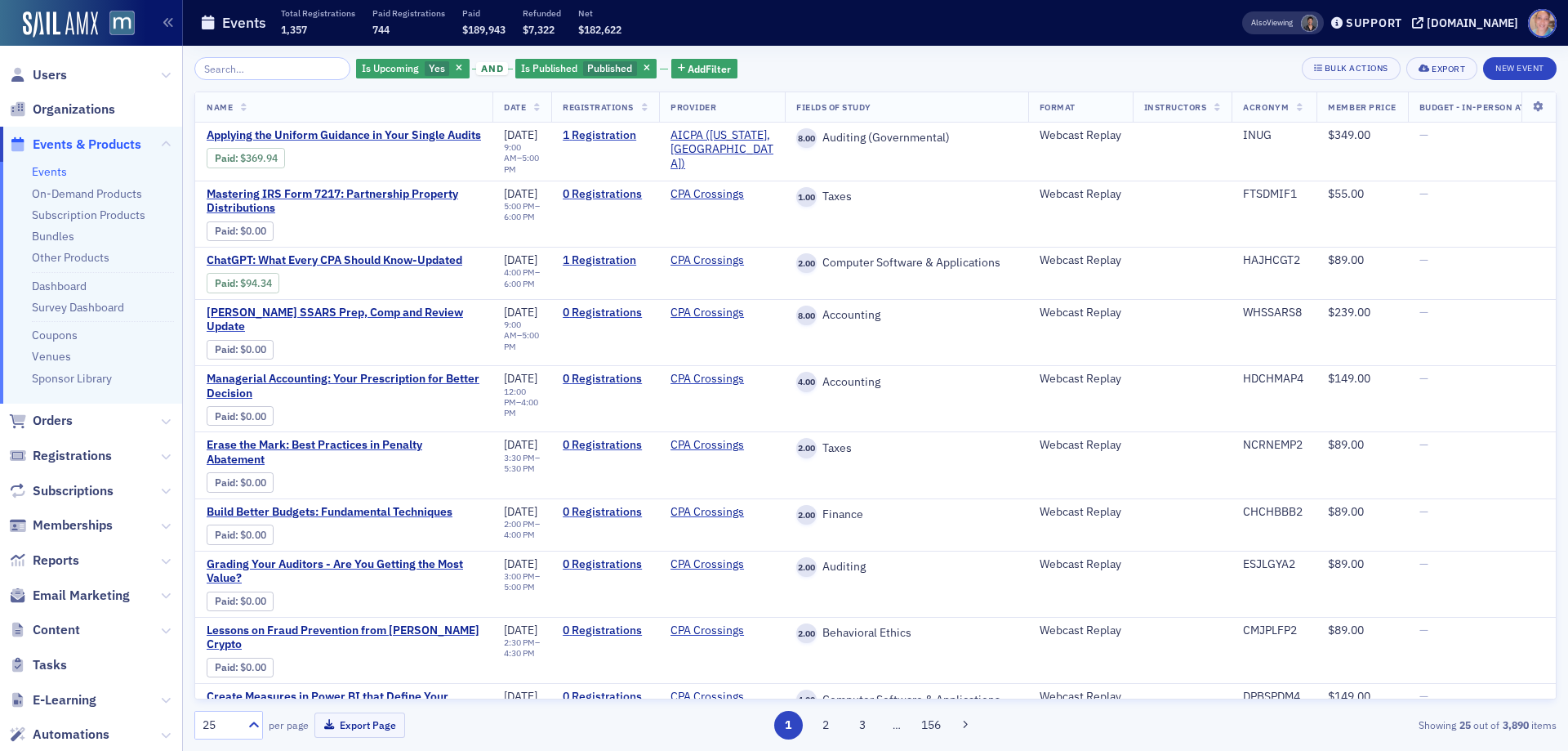
click at [263, 56] on div "Is Upcoming Yes and Is Published Published Add Filter Bulk Actions Export New E…" at bounding box center [875, 398] width 1362 height 705
click at [251, 72] on input "search" at bounding box center [272, 69] width 156 height 23
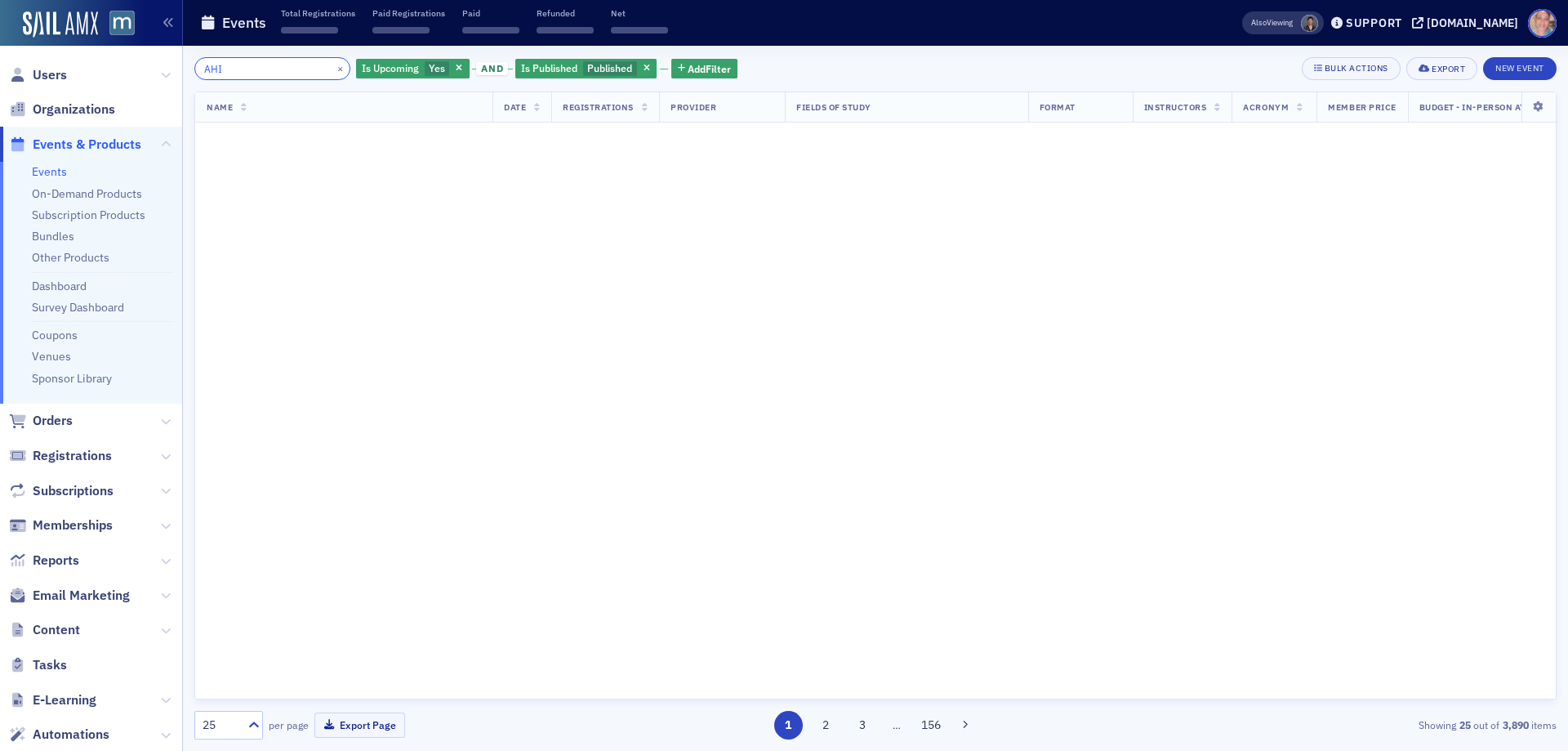
type input "AHI"
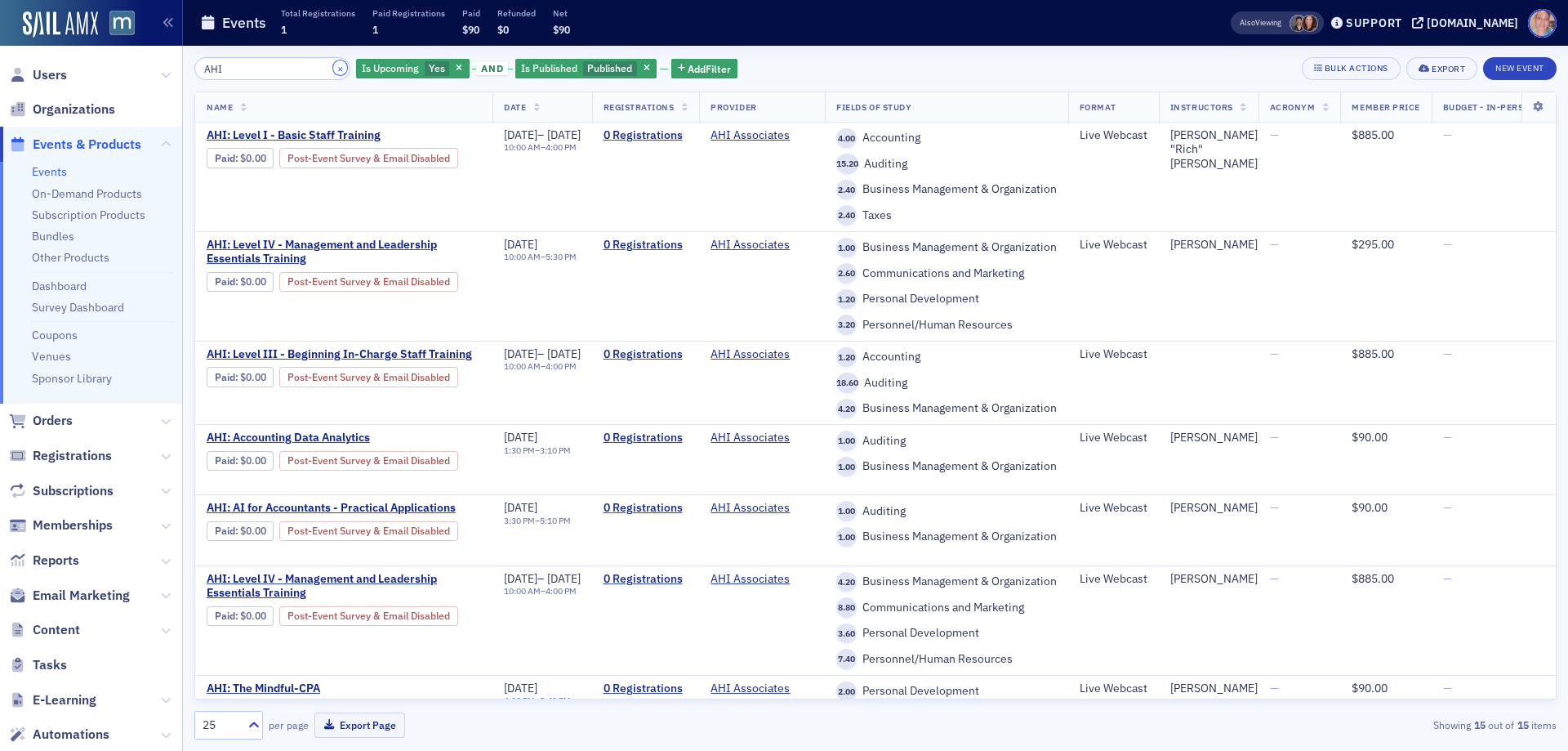
click at [333, 67] on button "×" at bounding box center [340, 67] width 14 height 14
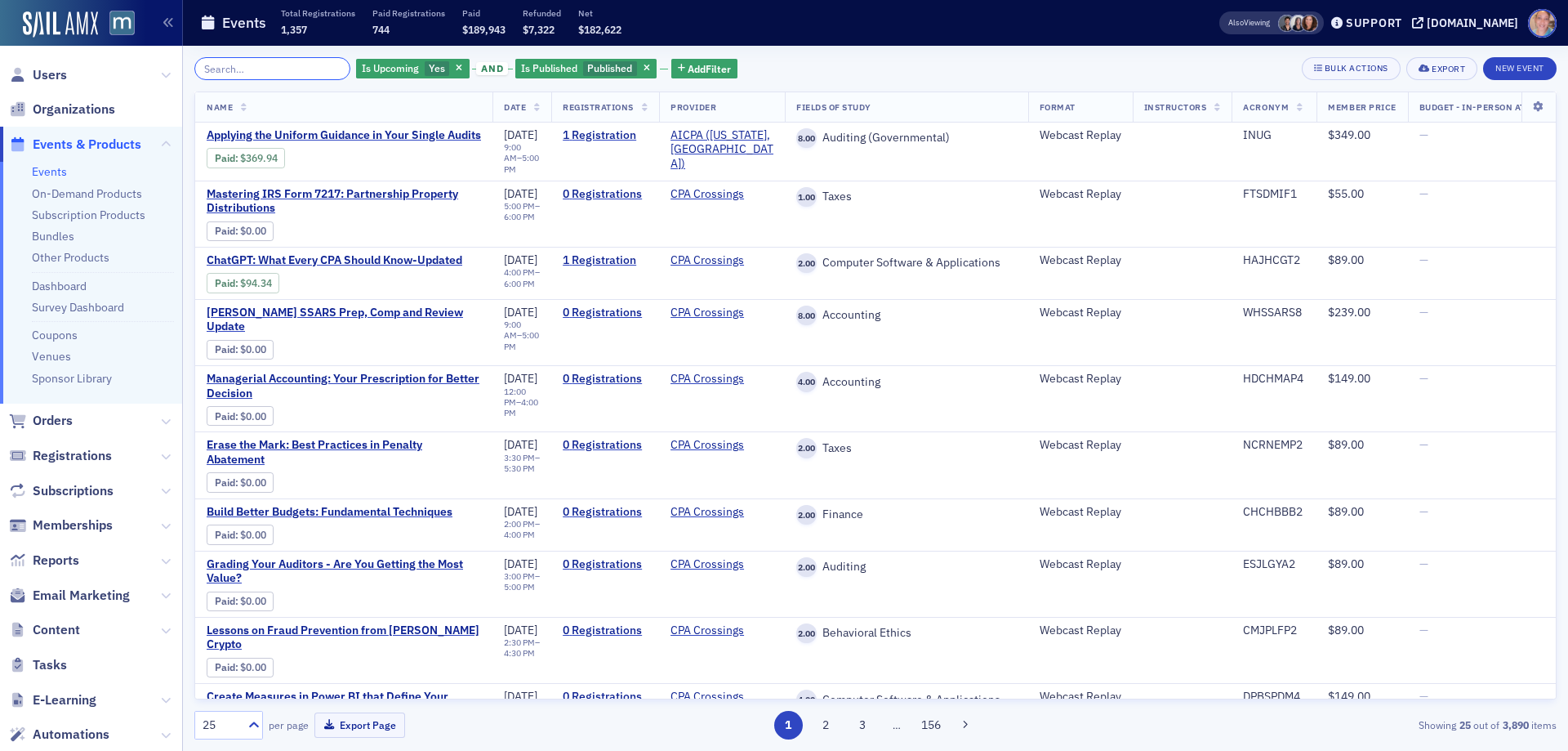
click at [219, 71] on input "search" at bounding box center [272, 69] width 156 height 23
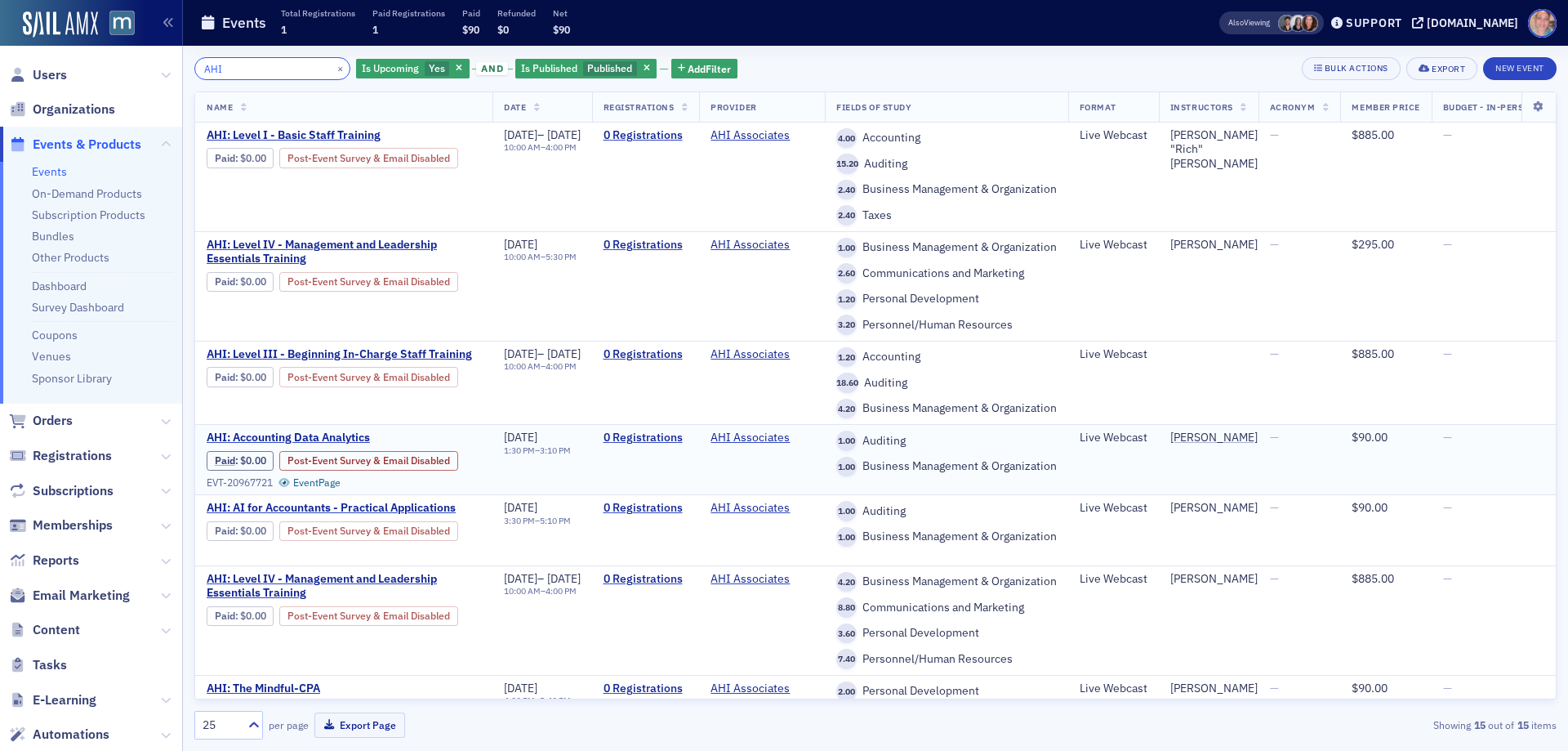
type input "AHI"
drag, startPoint x: 322, startPoint y: 70, endPoint x: 508, endPoint y: 69, distance: 186.0
click at [333, 70] on button "×" at bounding box center [340, 67] width 14 height 14
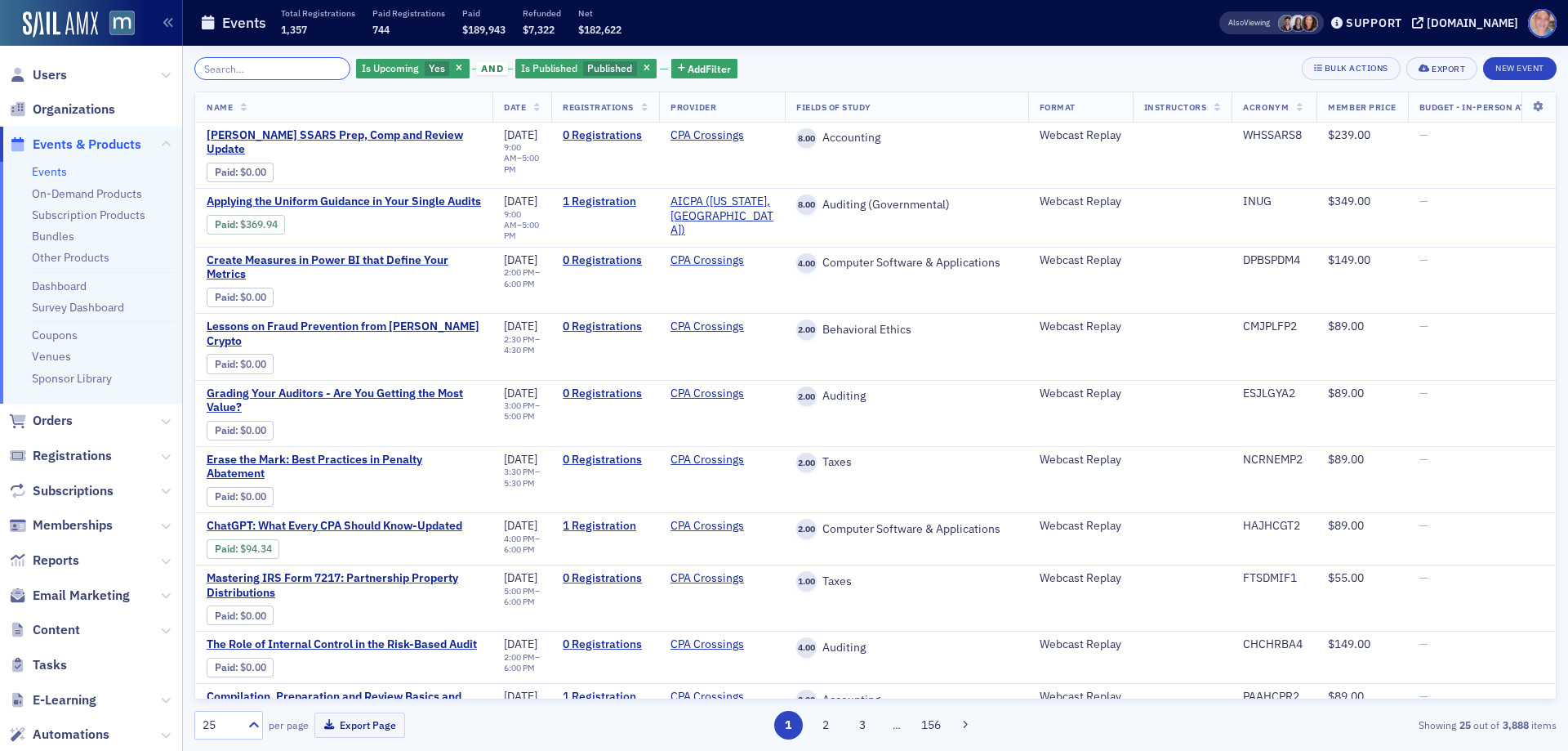
click at [246, 74] on input "search" at bounding box center [272, 69] width 156 height 23
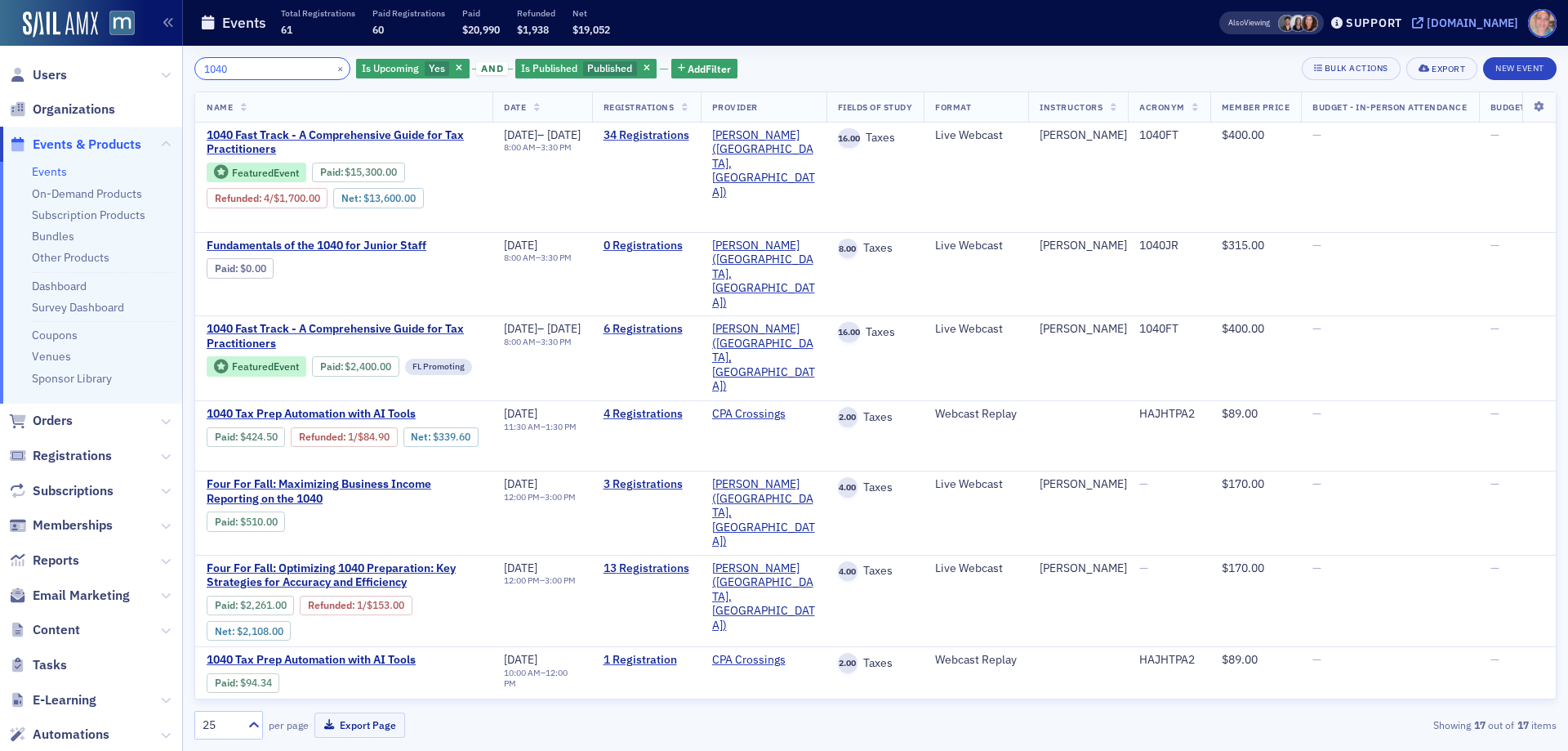
type input "1040"
click at [1481, 19] on div "[DOMAIN_NAME]" at bounding box center [1473, 22] width 92 height 14
click at [56, 164] on link "Events" at bounding box center [49, 171] width 35 height 14
drag, startPoint x: 320, startPoint y: 73, endPoint x: 650, endPoint y: 64, distance: 330.1
click at [333, 73] on button "×" at bounding box center [340, 67] width 14 height 14
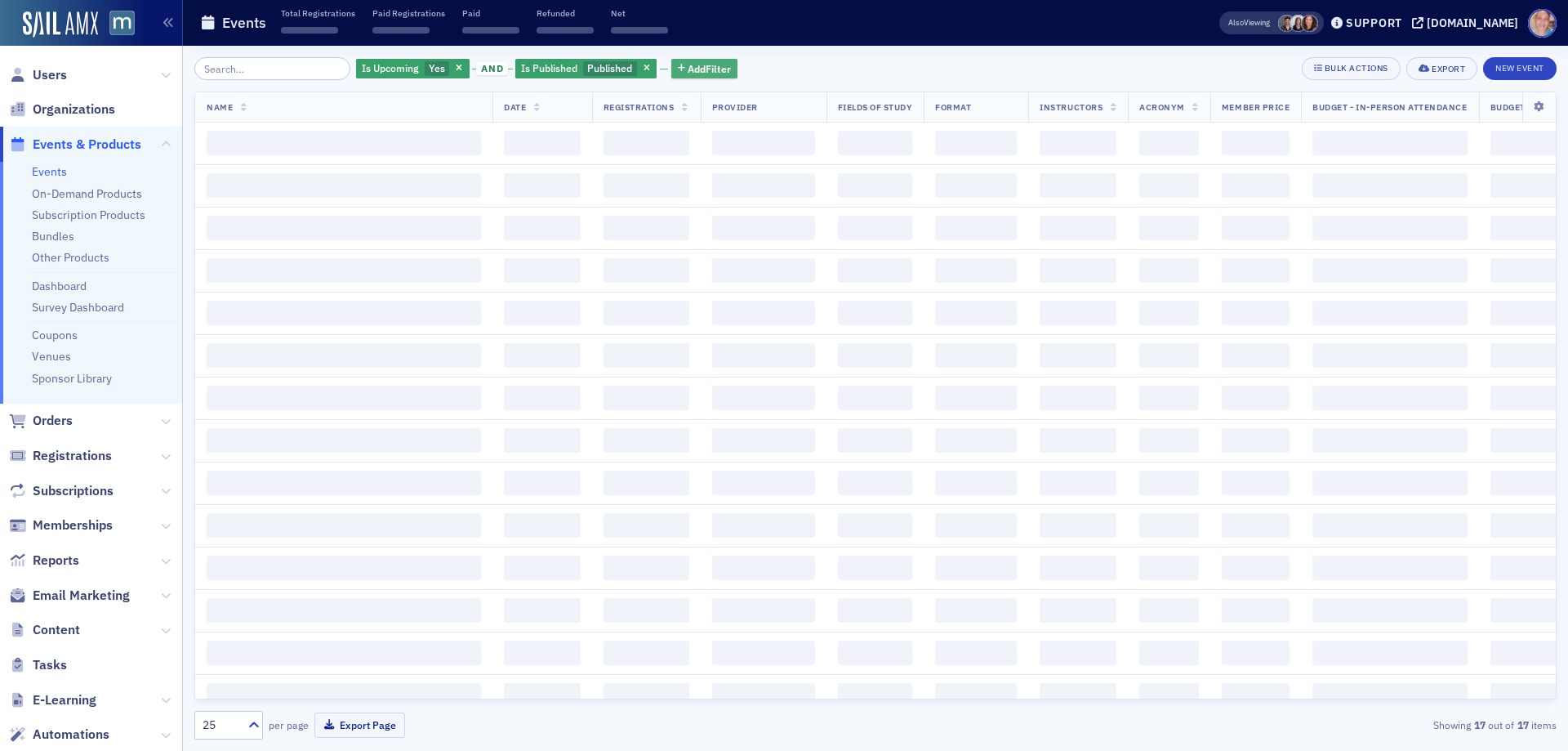
click at [688, 64] on span "Add Filter" at bounding box center [709, 68] width 43 height 14
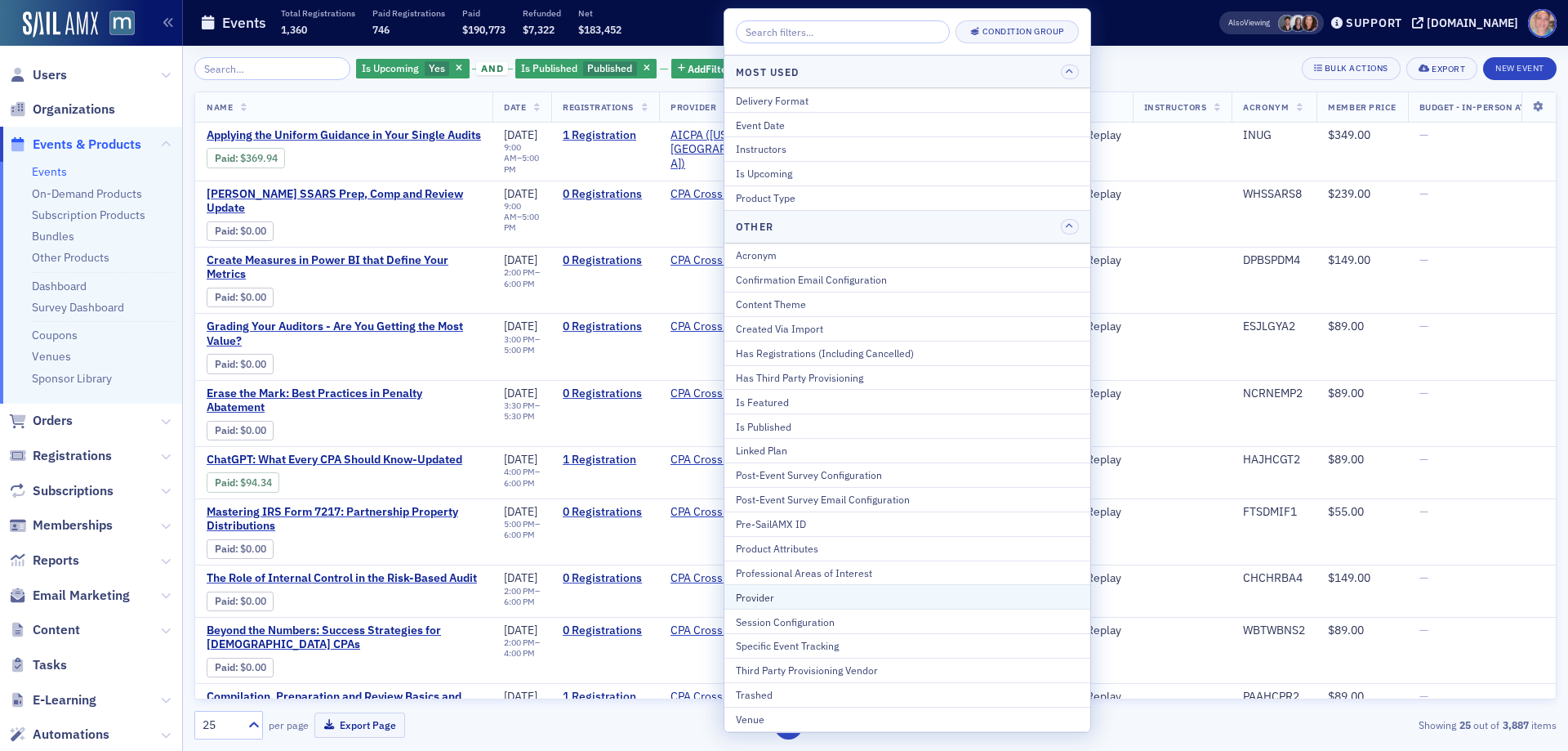
click at [793, 595] on div "Provider" at bounding box center [907, 597] width 343 height 14
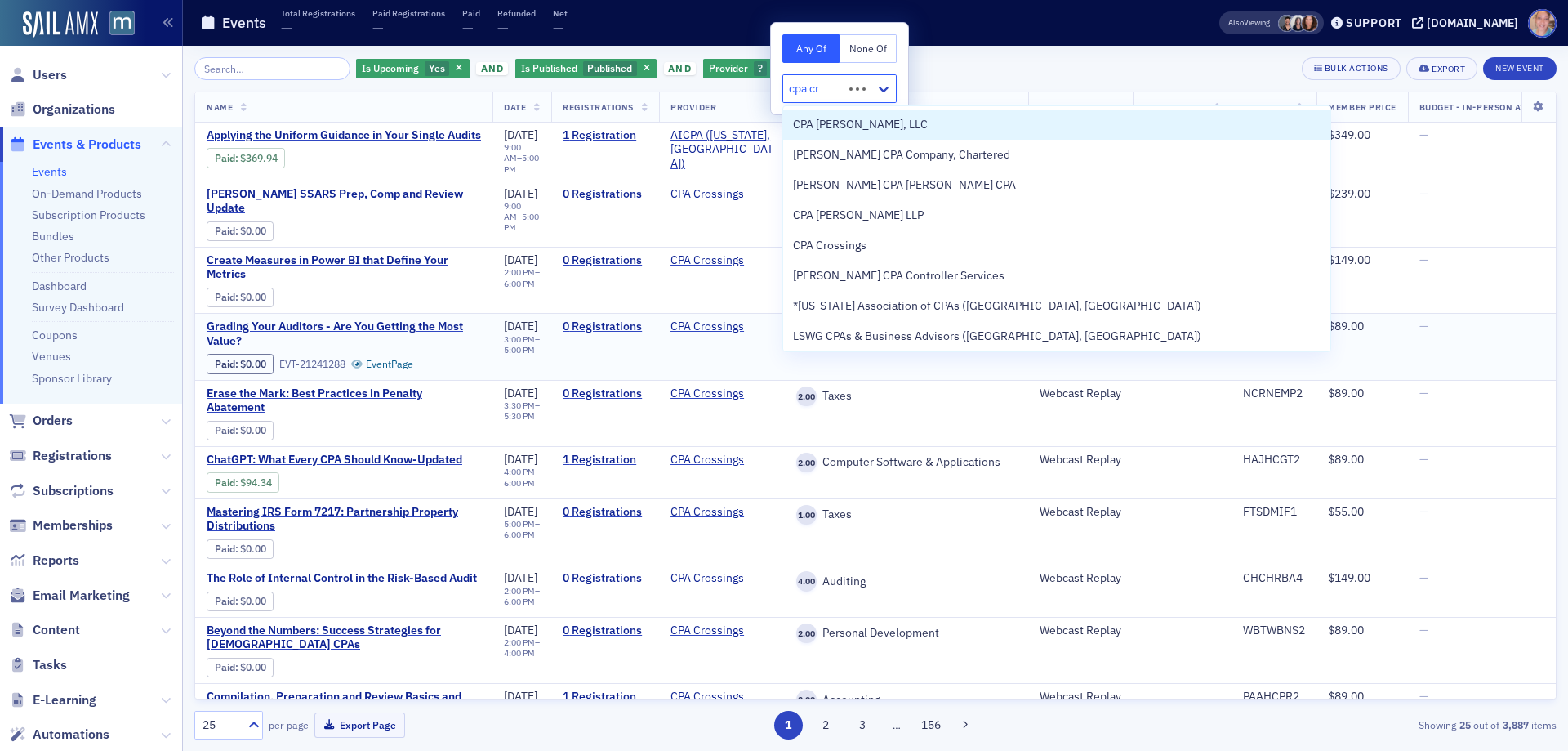
type input "cpa cro"
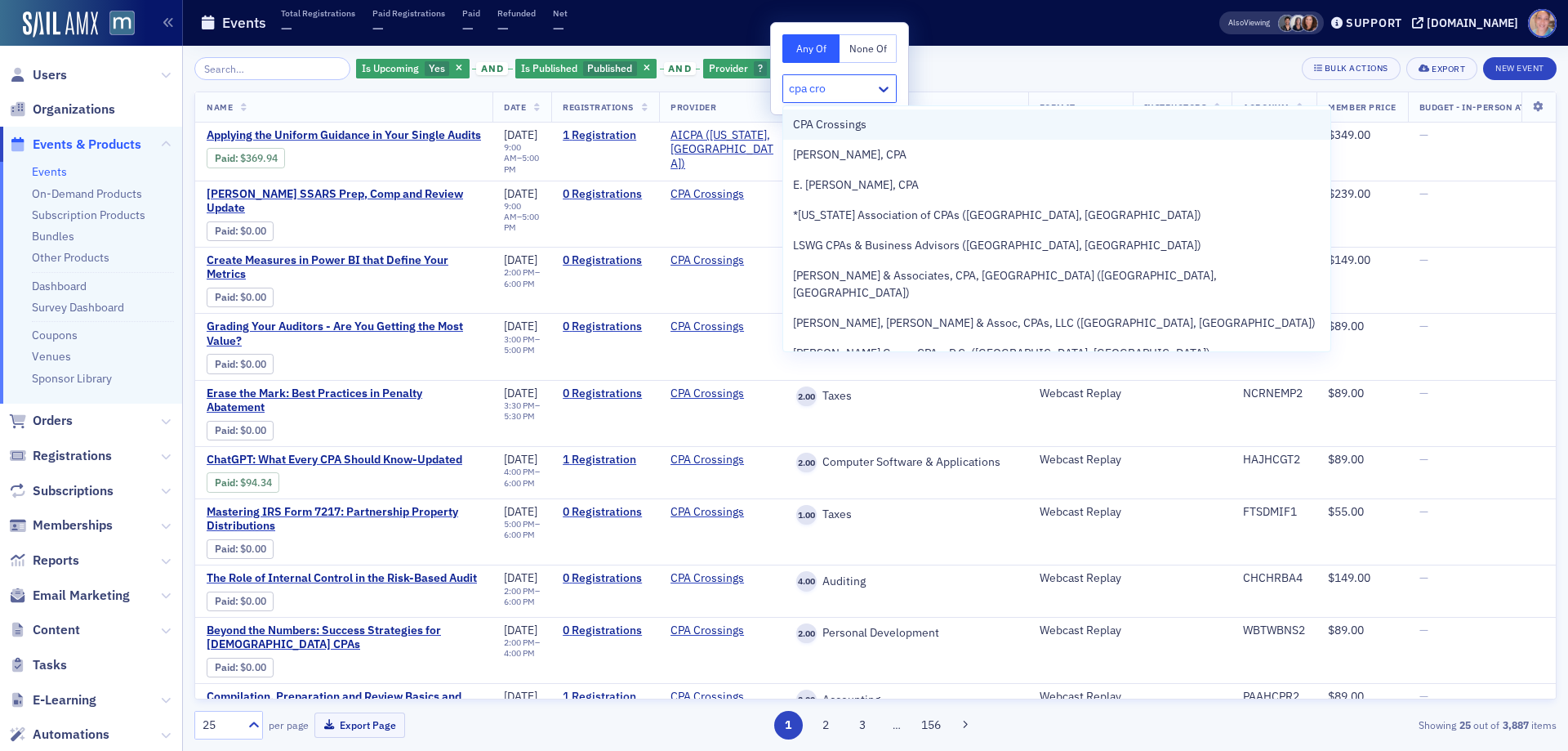
click at [904, 114] on div "CPA Crossings" at bounding box center [1057, 125] width 547 height 31
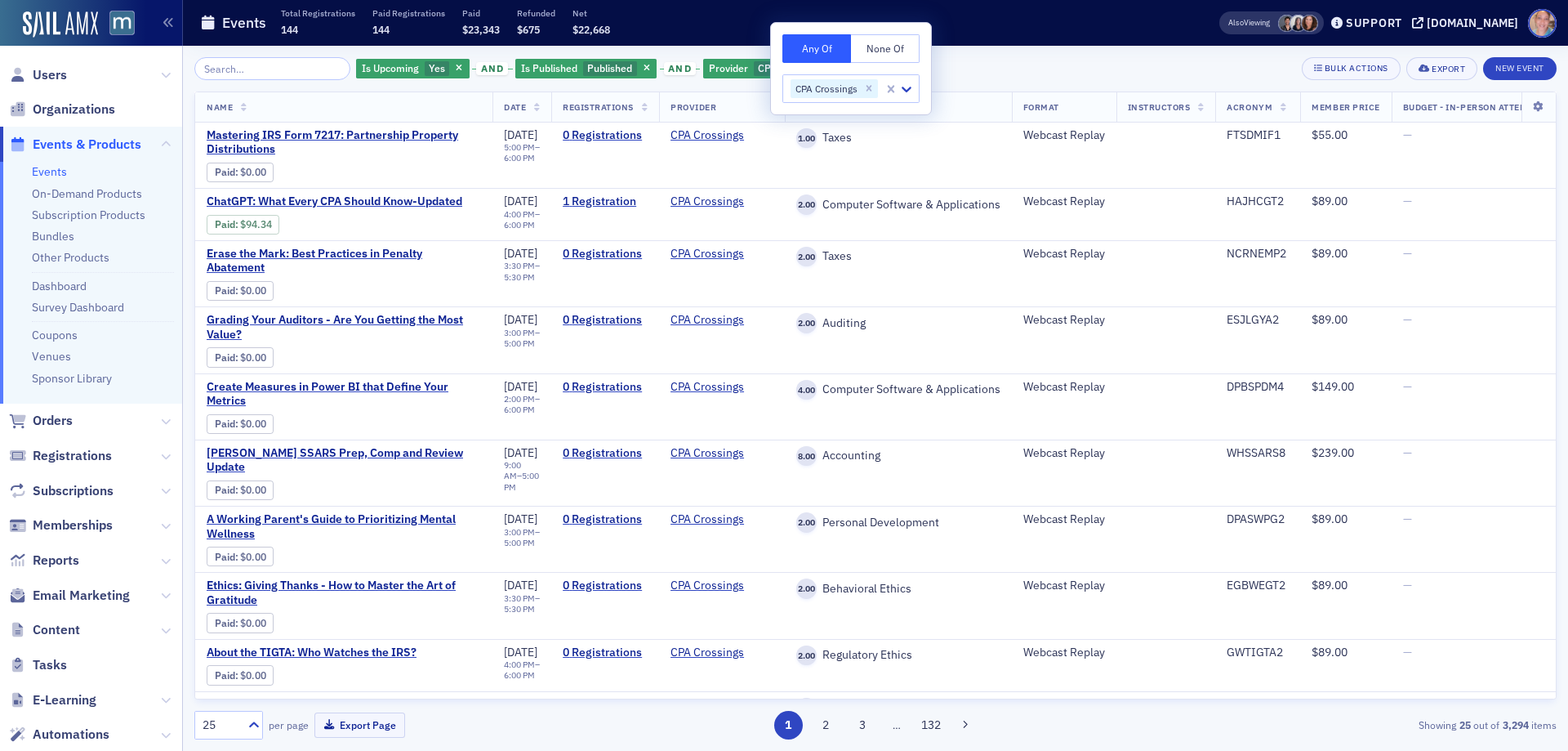
click at [1053, 67] on div "Is Upcoming Yes and Is Published Published and Provider CPA Crossings Add Filte…" at bounding box center [875, 69] width 1362 height 23
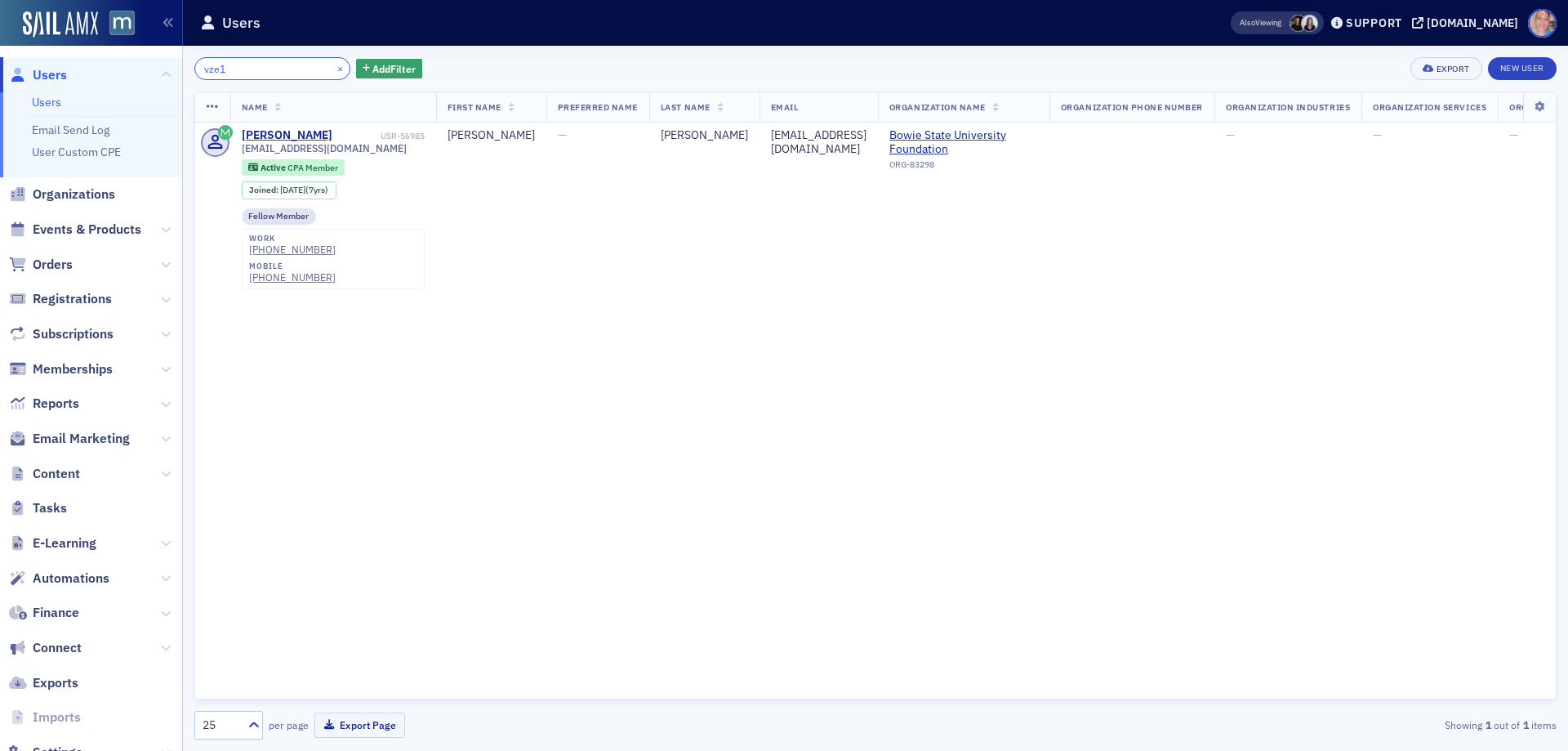
drag, startPoint x: 281, startPoint y: 69, endPoint x: 94, endPoint y: 75, distance: 187.1
click at [94, 75] on div "Users Users Email Send Log User Custom CPE Organizations Events & Products Orde…" at bounding box center [784, 376] width 1568 height 751
drag, startPoint x: 86, startPoint y: 236, endPoint x: 54, endPoint y: 233, distance: 32.1
click at [86, 234] on span "Events & Products" at bounding box center [86, 229] width 108 height 18
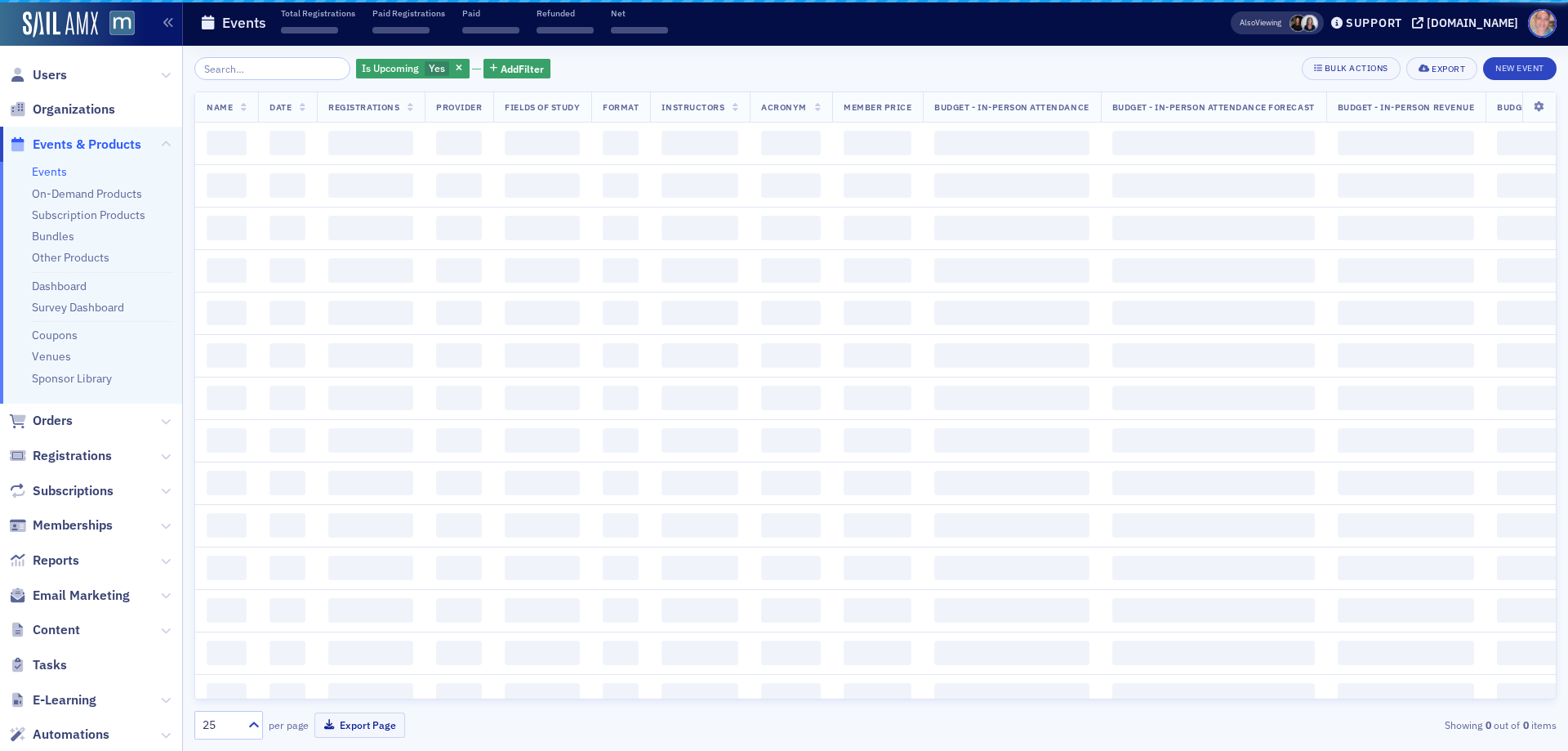
click at [242, 70] on input "search" at bounding box center [272, 69] width 156 height 23
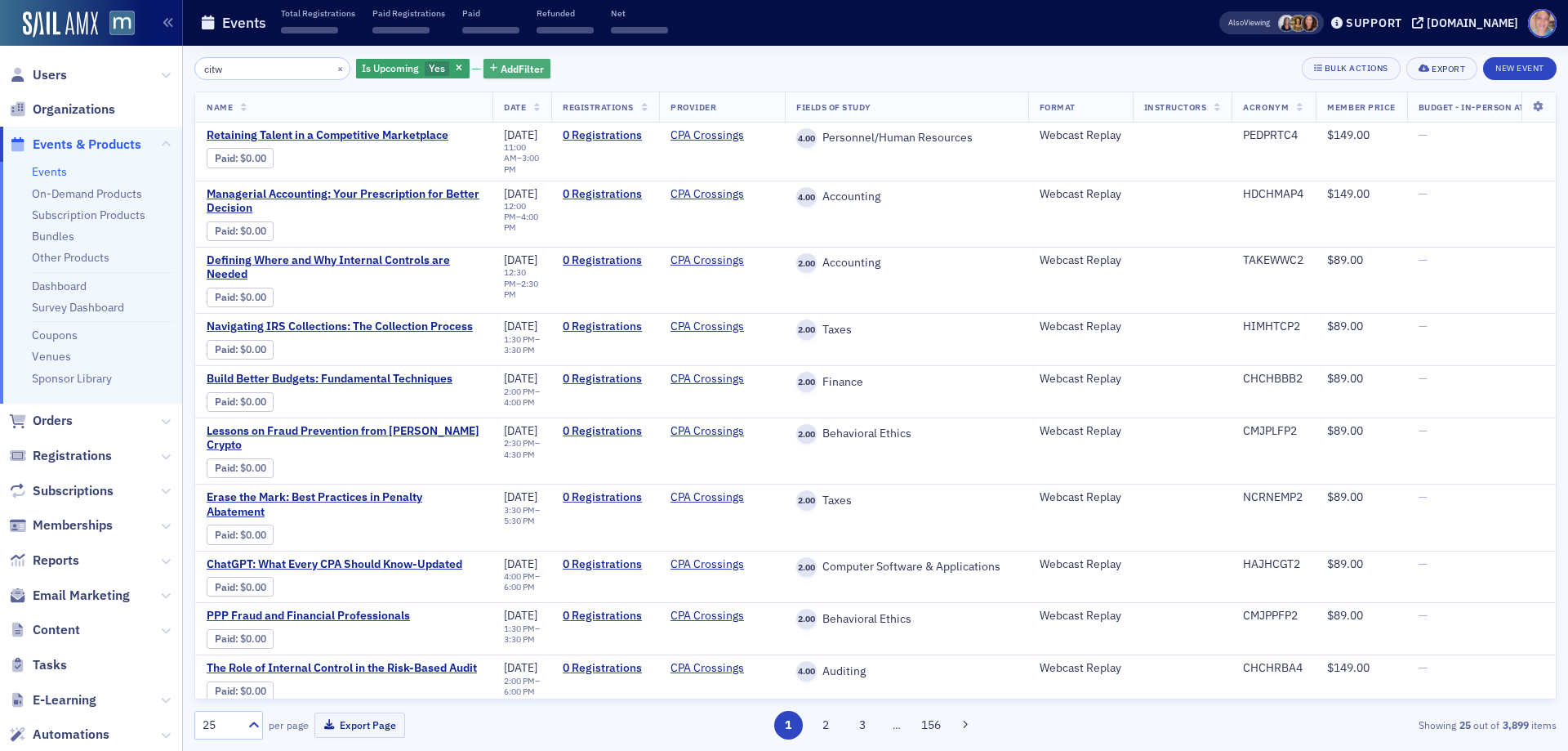
type input "citw"
click at [501, 69] on span "Add Filter" at bounding box center [522, 68] width 43 height 14
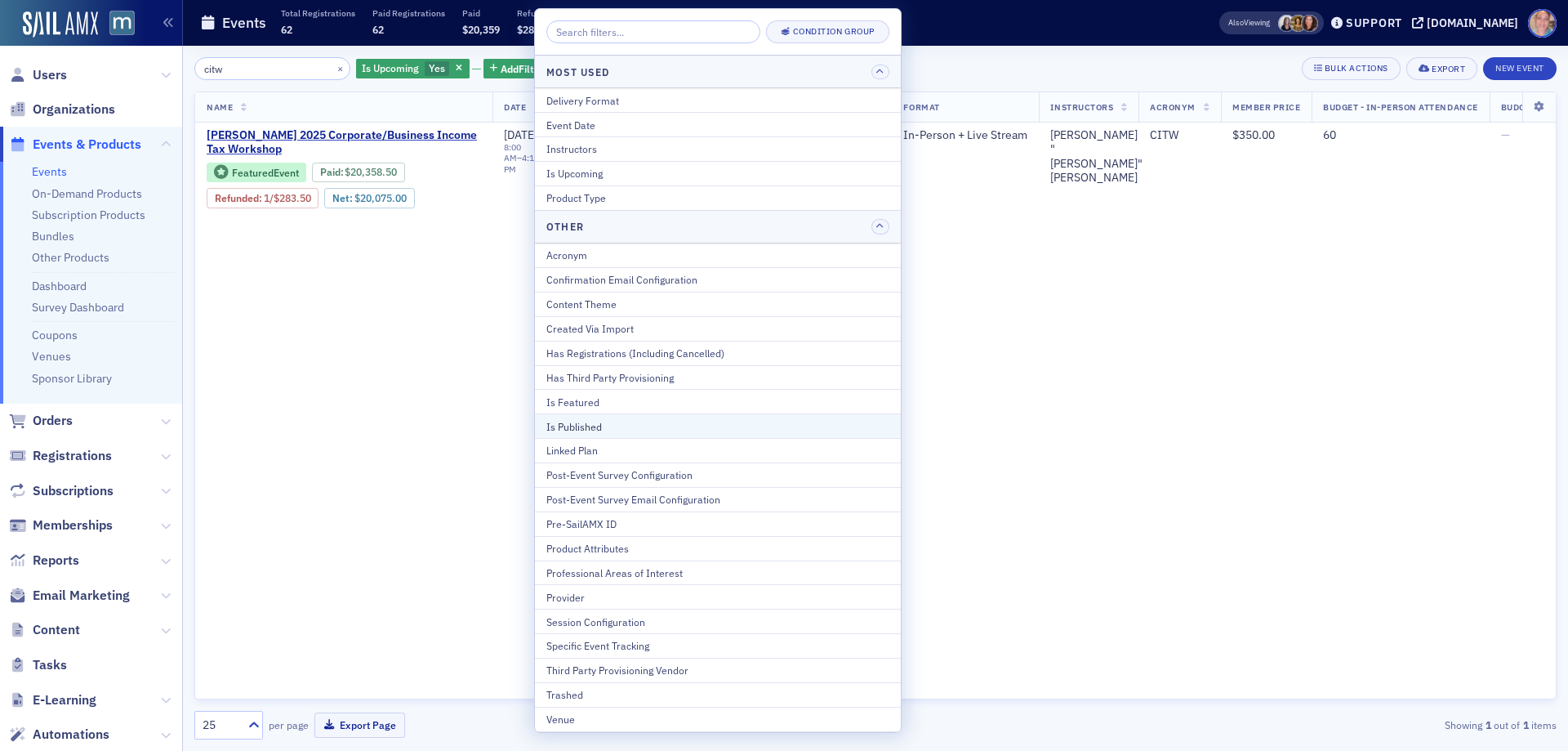
click at [624, 434] on button "Is Published" at bounding box center [718, 425] width 366 height 25
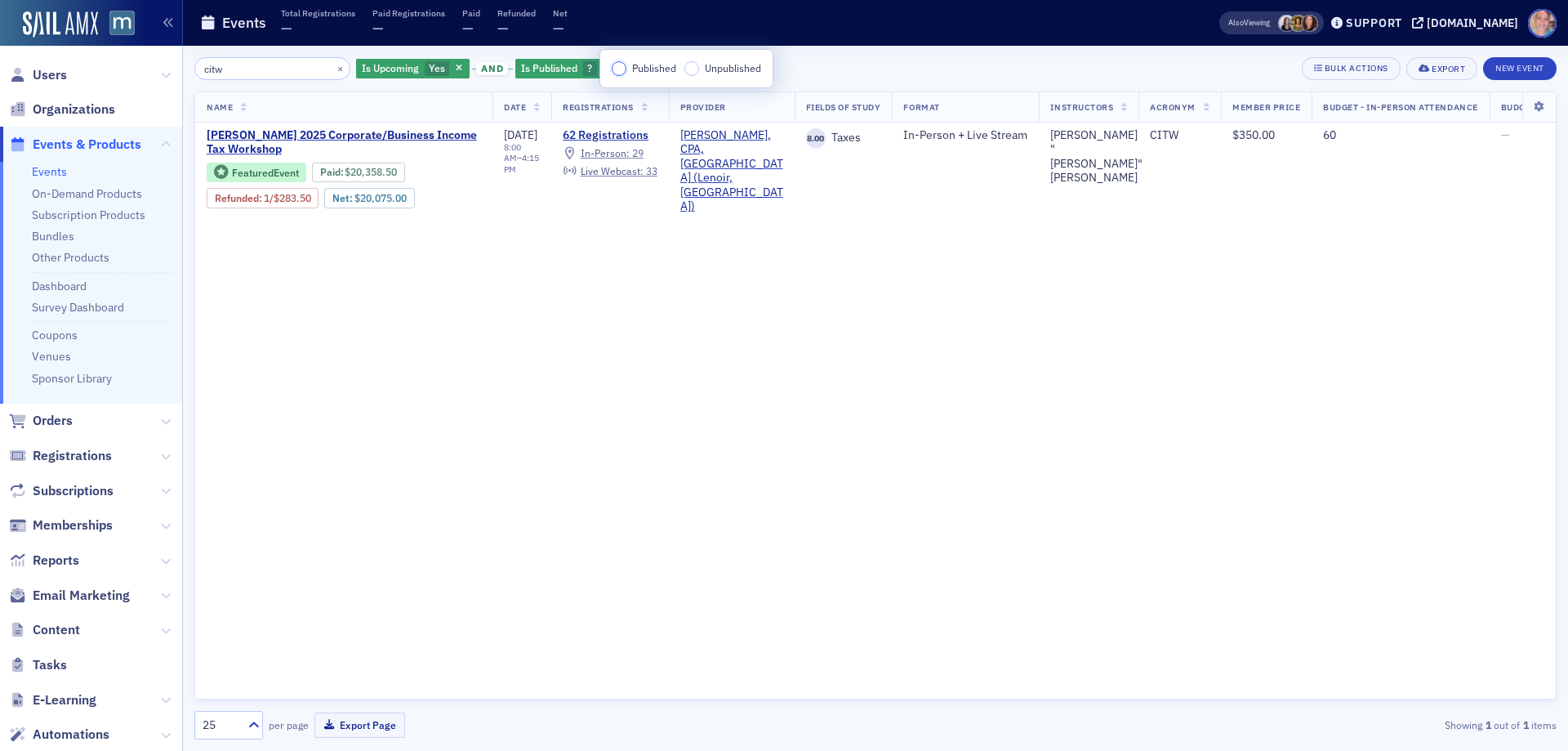
click at [618, 68] on input "Published" at bounding box center [619, 68] width 14 height 14
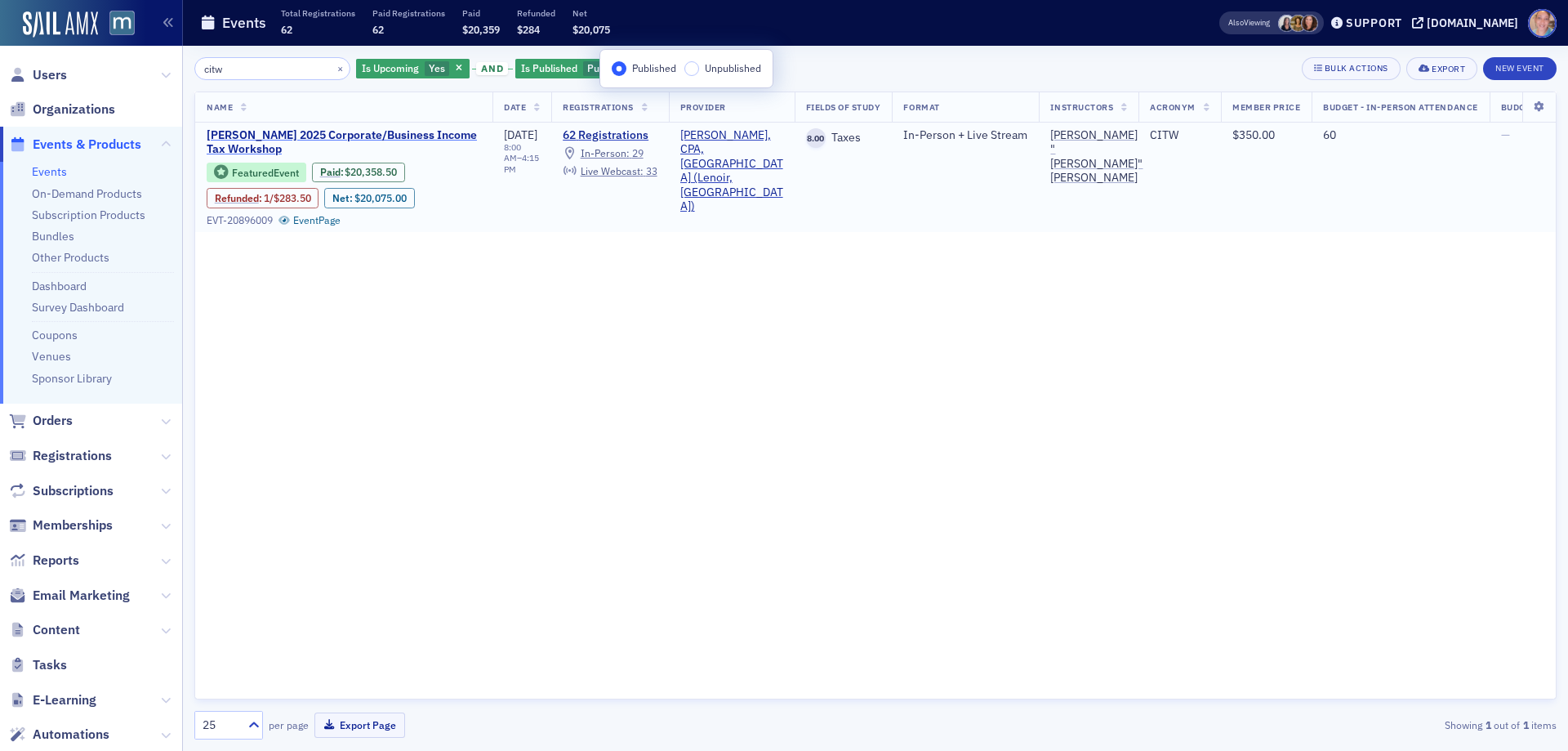
click at [246, 139] on span "Don Farmer’s 2025 Corporate/Business Income Tax Workshop" at bounding box center [344, 143] width 275 height 29
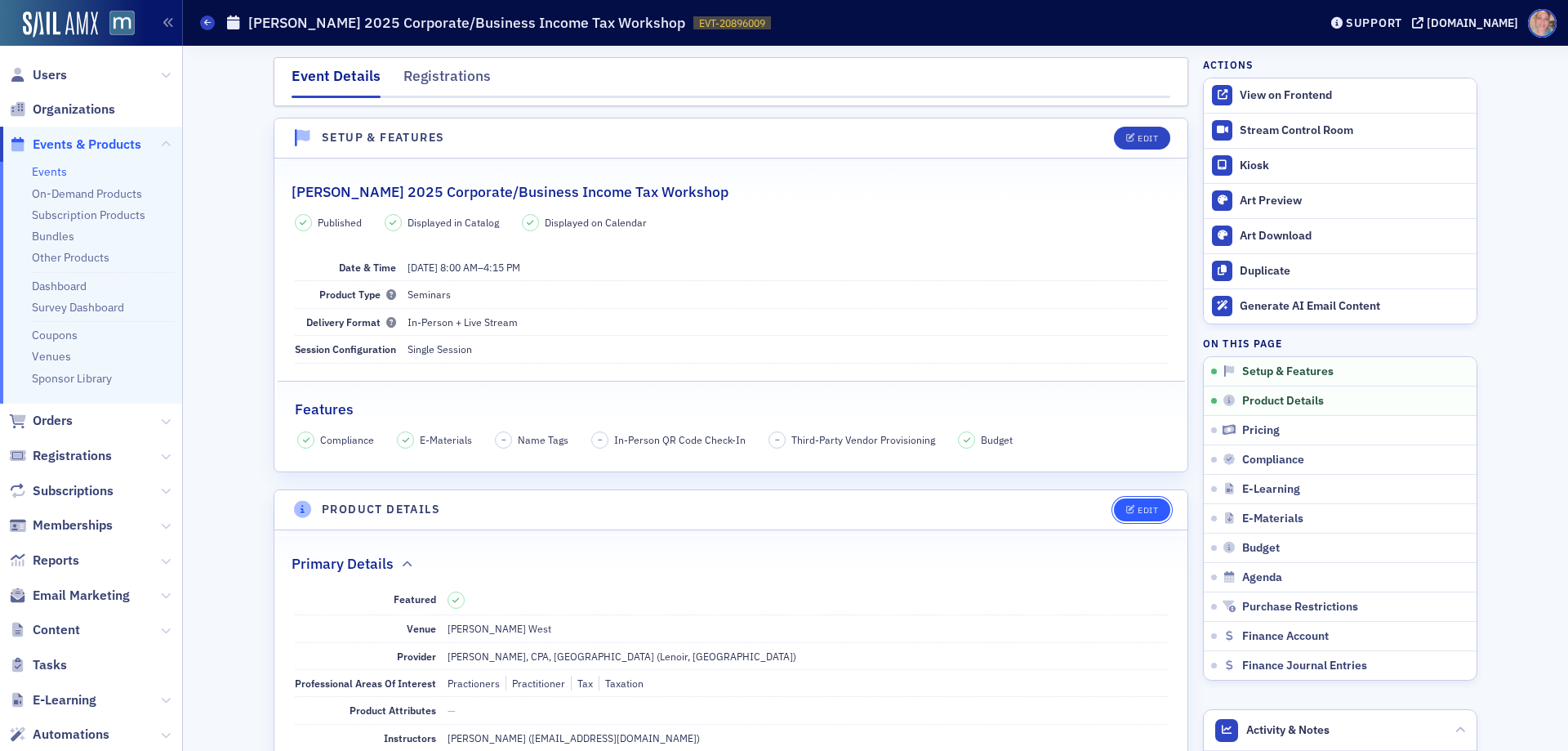
click at [1144, 508] on div "Edit" at bounding box center [1148, 510] width 20 height 9
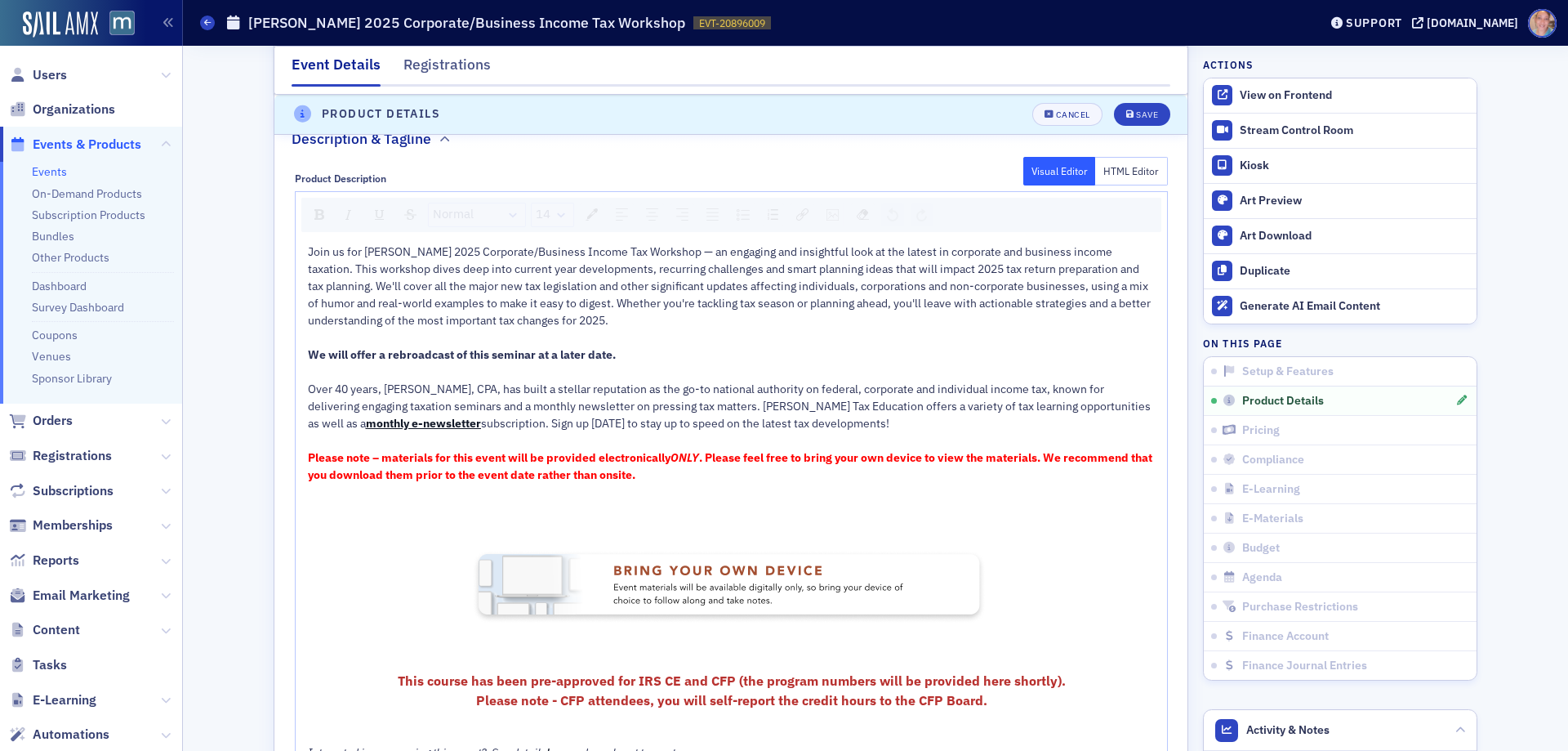
scroll to position [1048, 0]
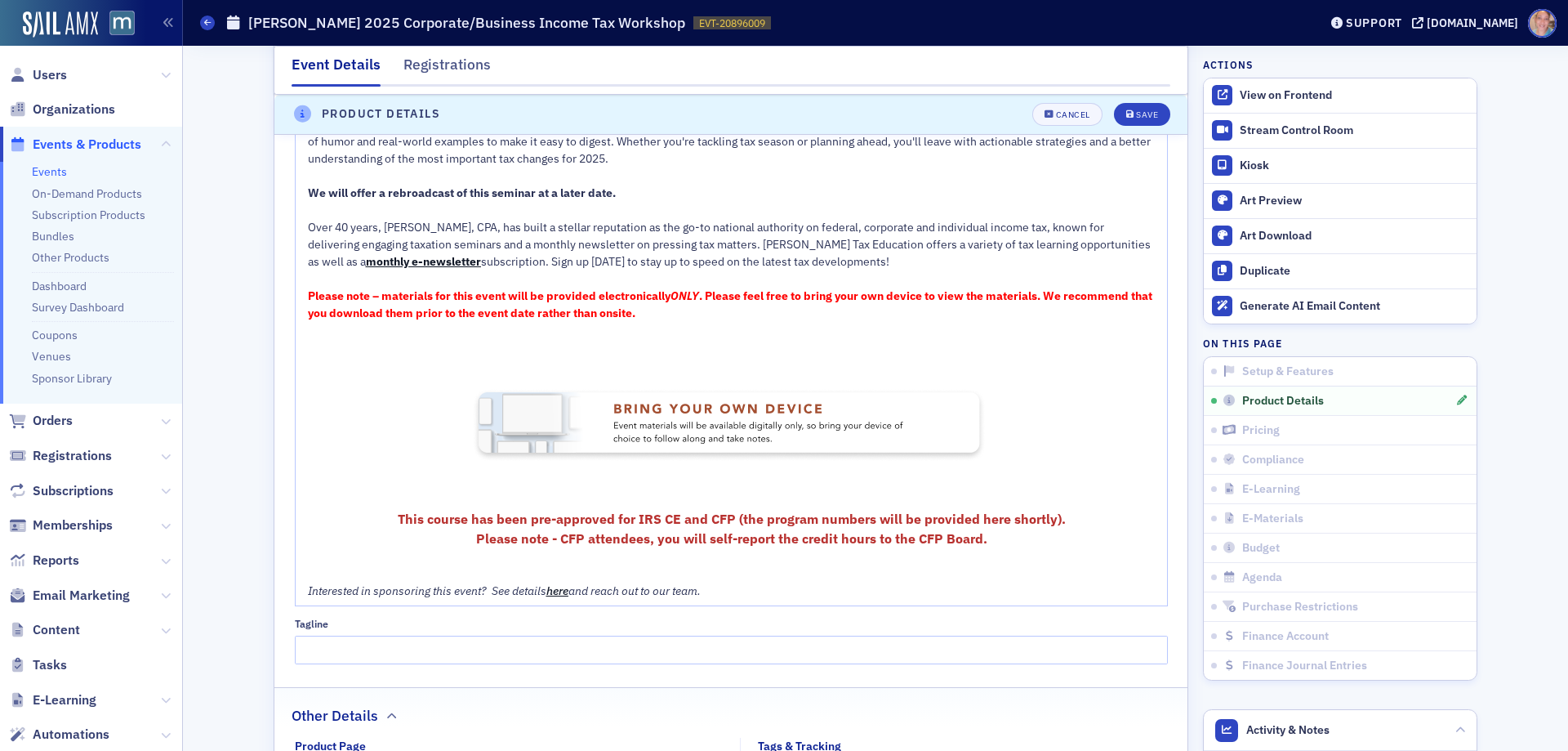
click at [980, 518] on span "This course has been pre-approved for IRS CE and CFP (the program numbers will …" at bounding box center [732, 518] width 669 height 16
click at [979, 518] on span "This course has been pre-approved for IRS CE and CFP (the program numbers will …" at bounding box center [732, 518] width 669 height 16
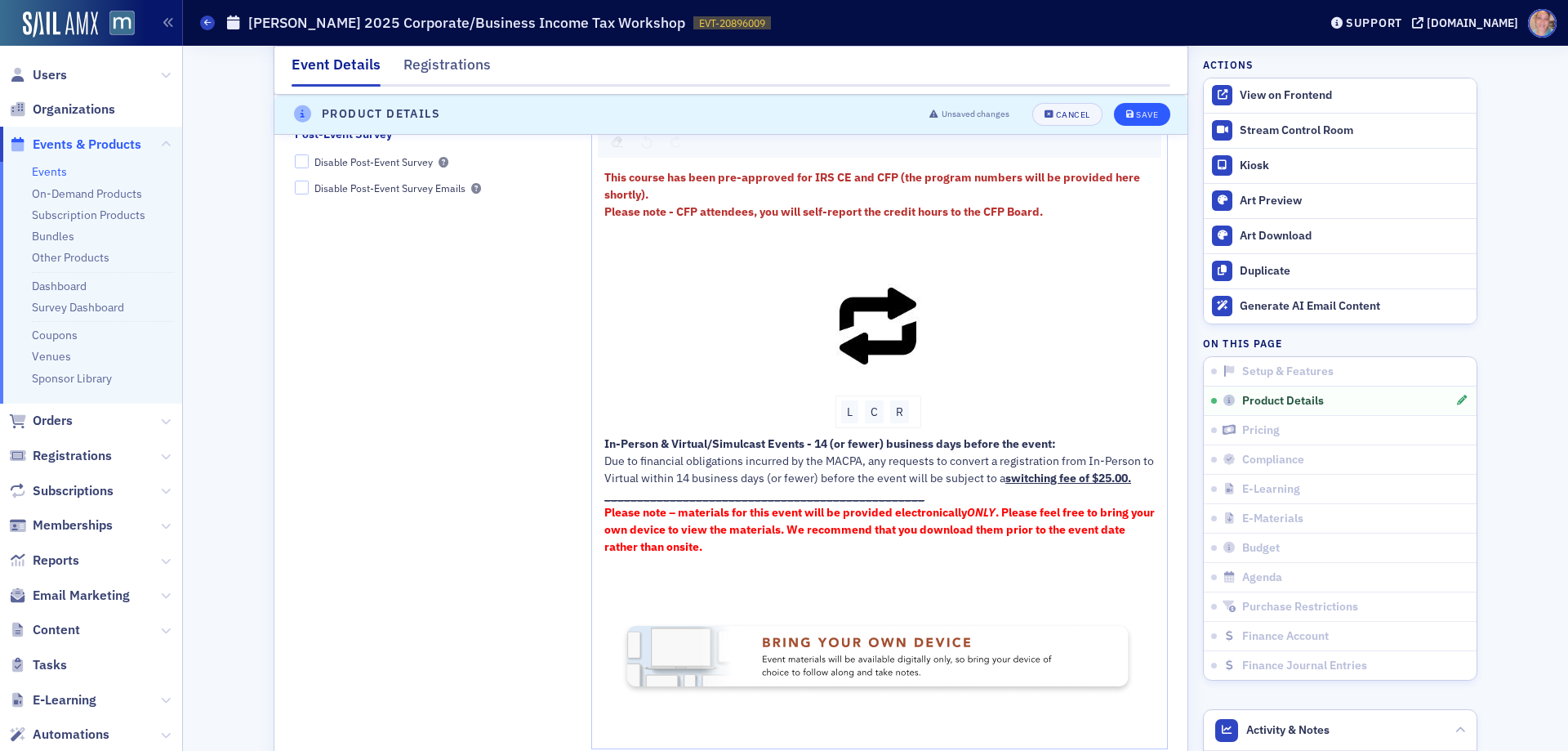
scroll to position [2192, 0]
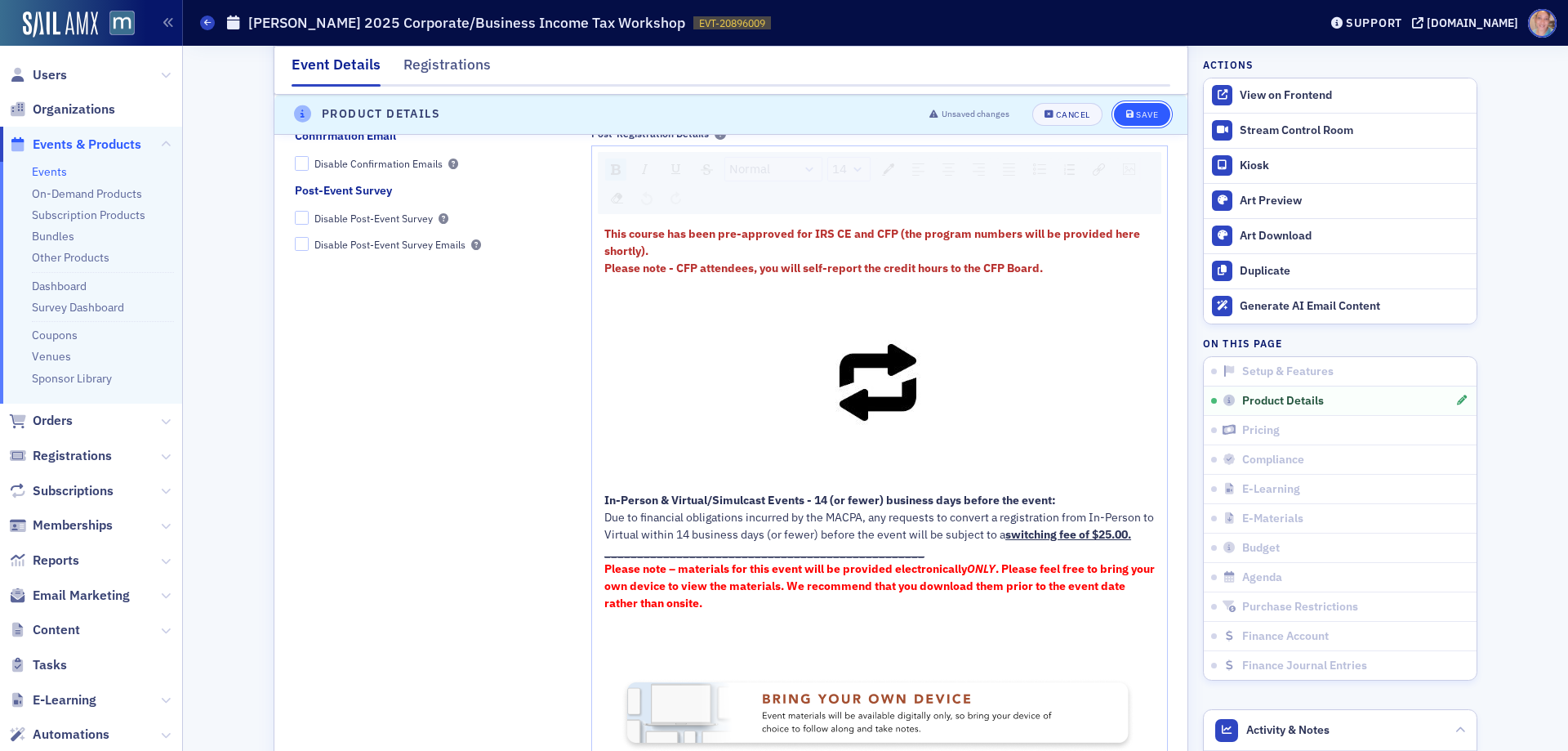
click at [1145, 111] on div "Save" at bounding box center [1147, 114] width 22 height 9
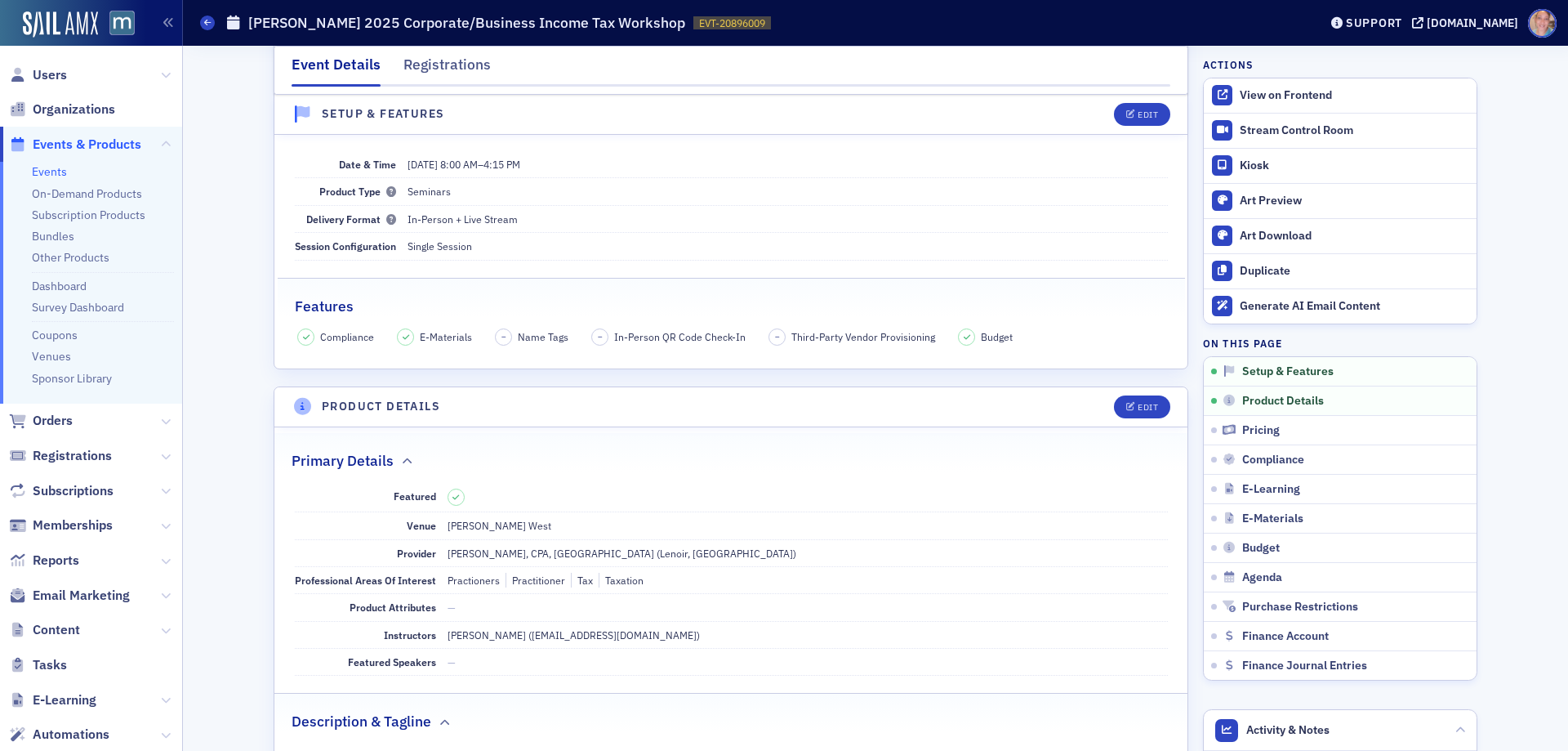
scroll to position [327, 0]
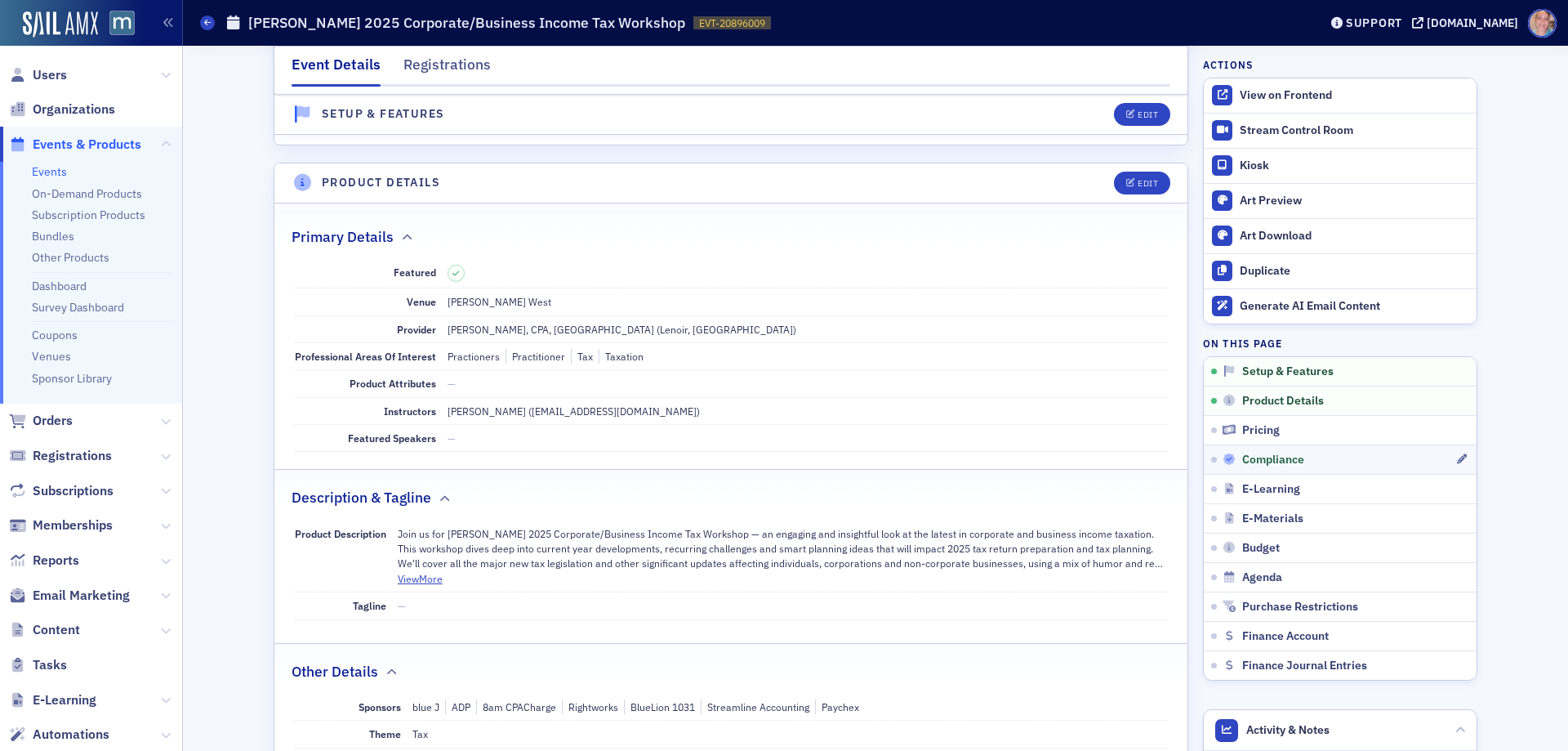
click at [1359, 460] on div "Compliance" at bounding box center [1339, 459] width 233 height 14
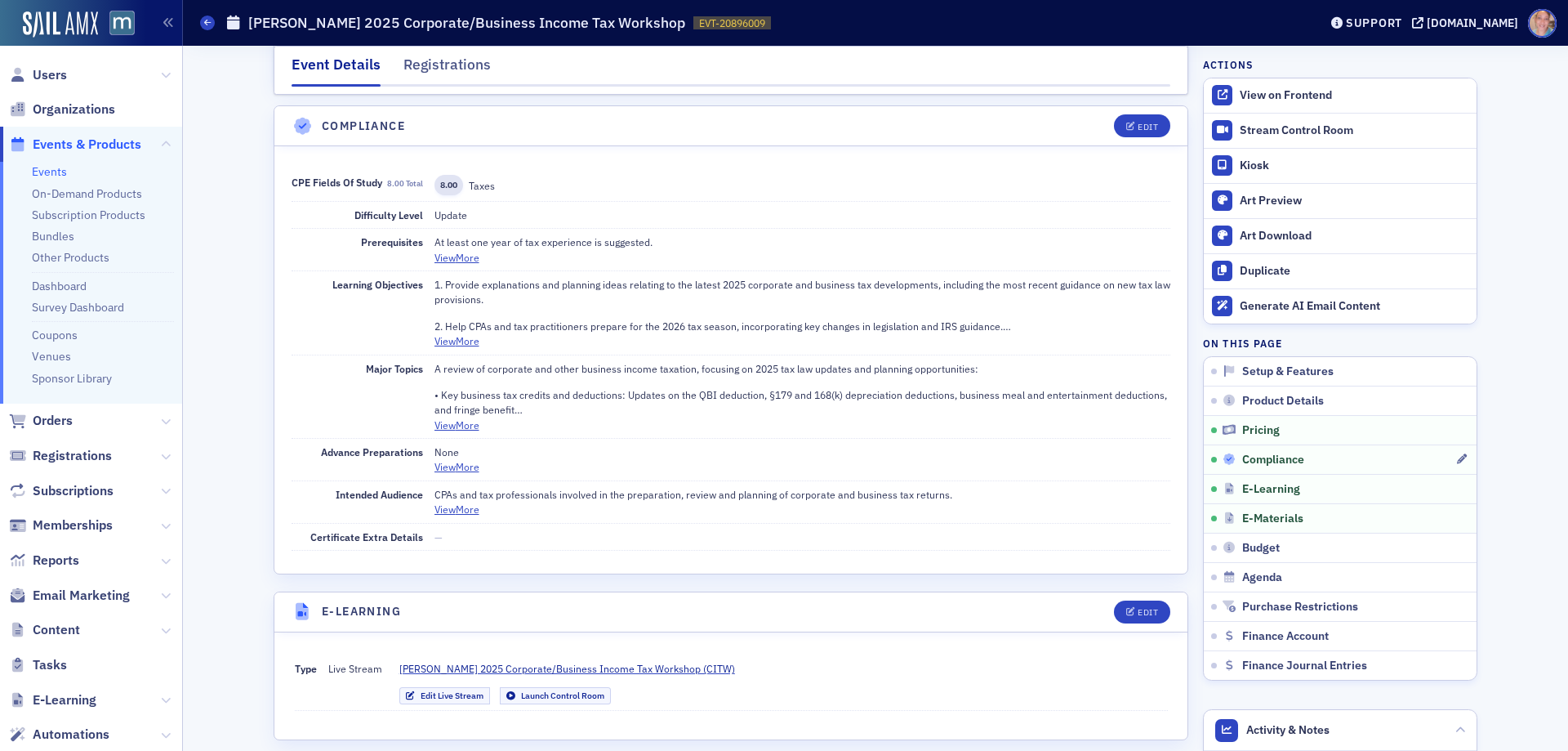
scroll to position [2044, 0]
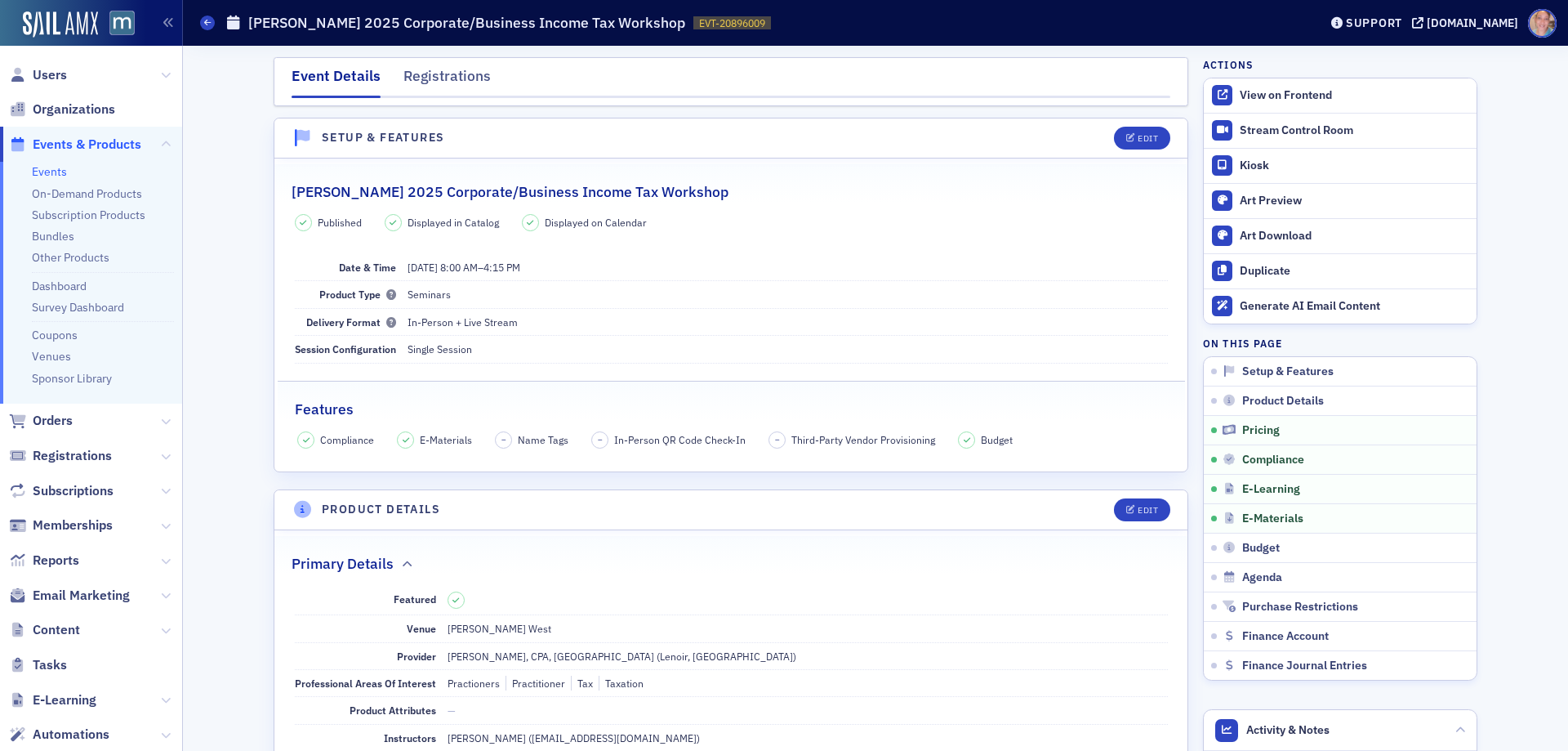
scroll to position [2044, 0]
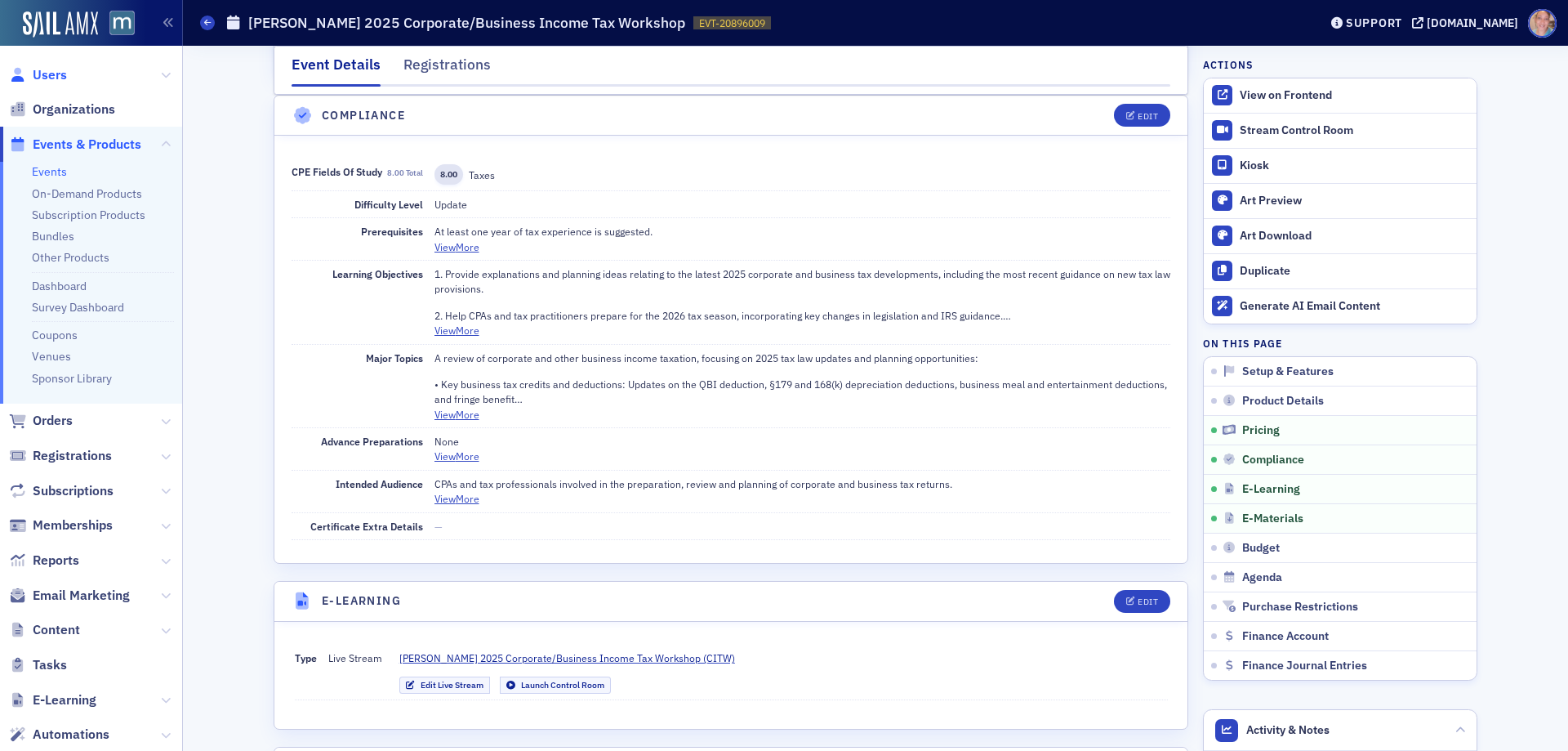
drag, startPoint x: 62, startPoint y: 75, endPoint x: 69, endPoint y: 65, distance: 12.2
click at [62, 74] on span "Users" at bounding box center [50, 75] width 34 height 18
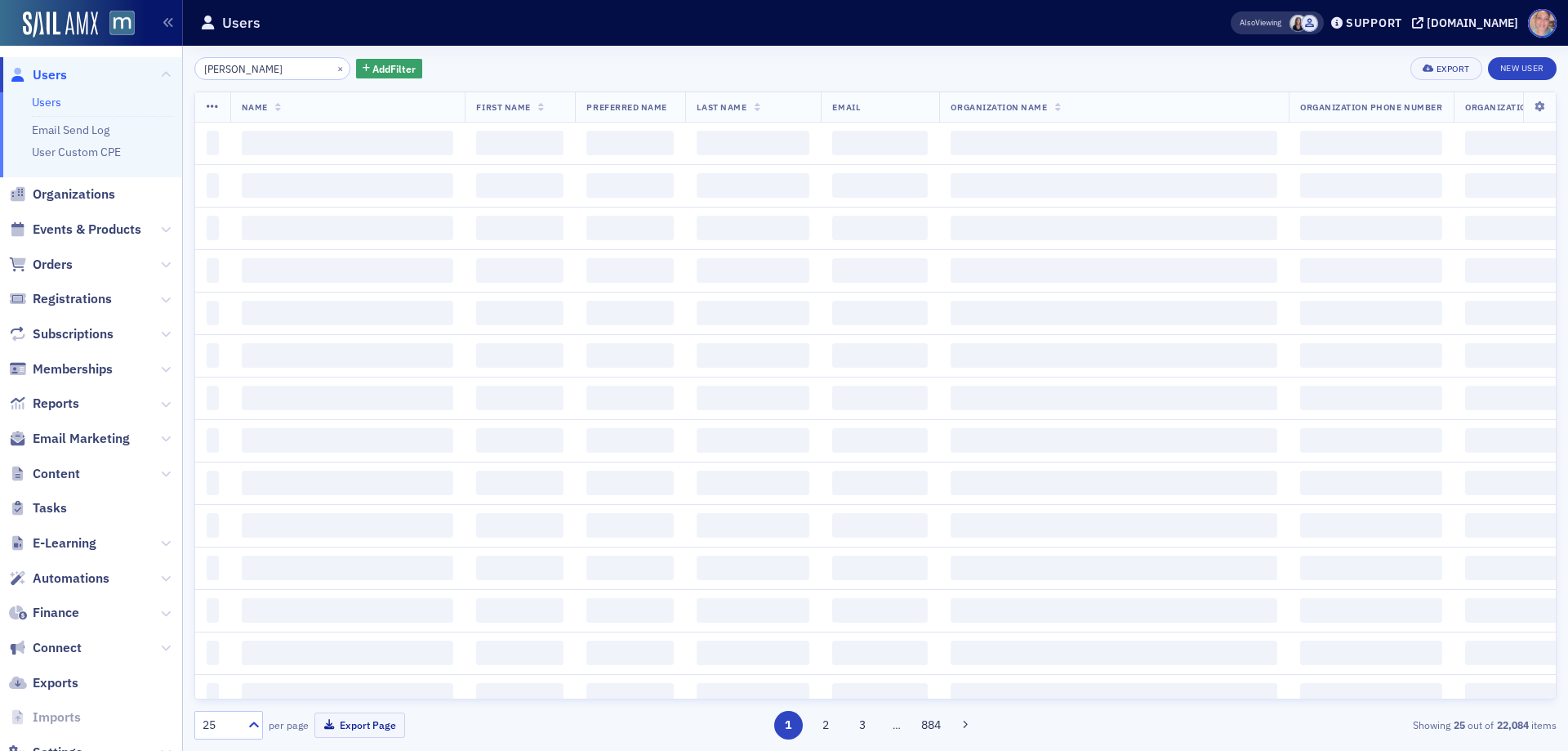
type input "de shields"
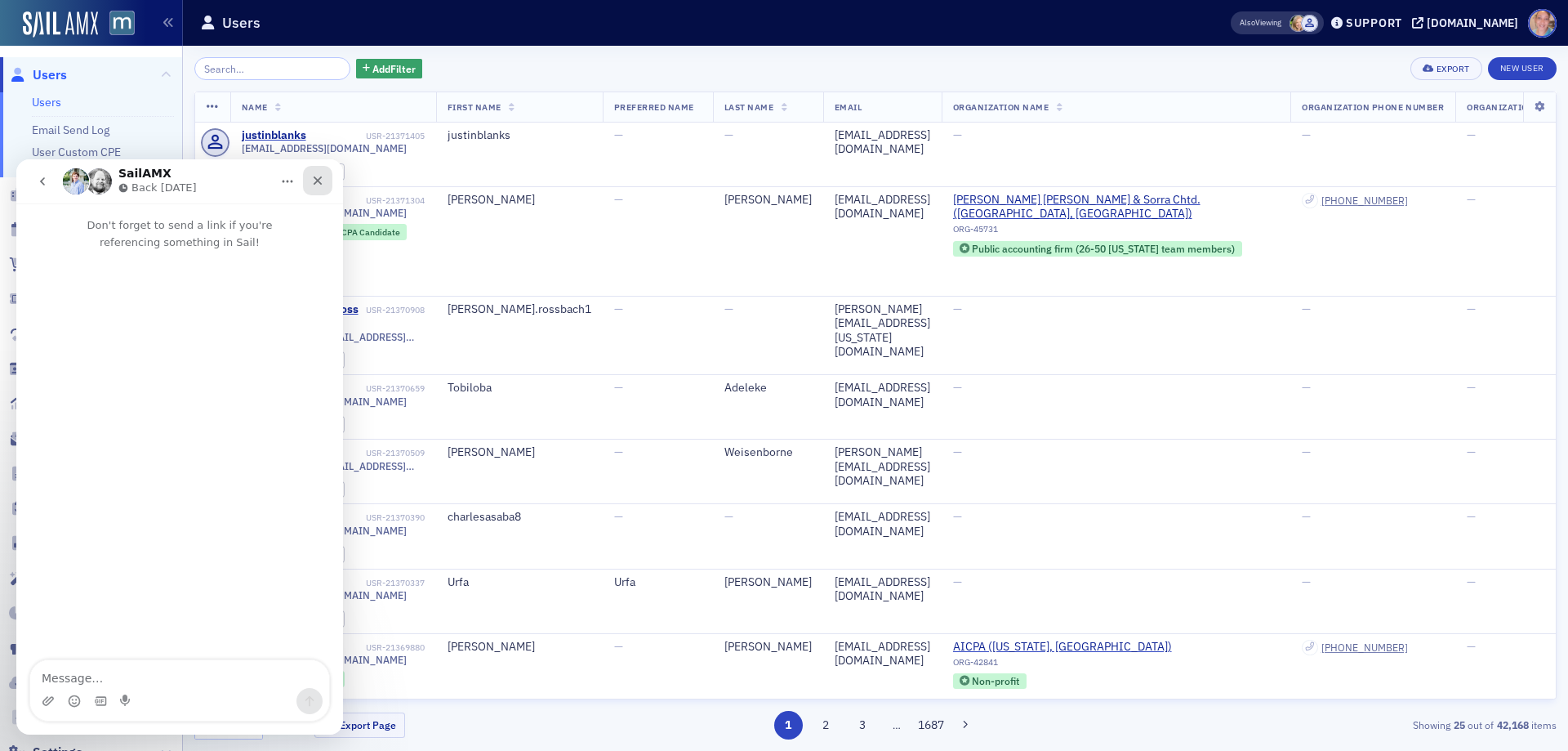
click at [315, 177] on icon "Close" at bounding box center [317, 180] width 9 height 9
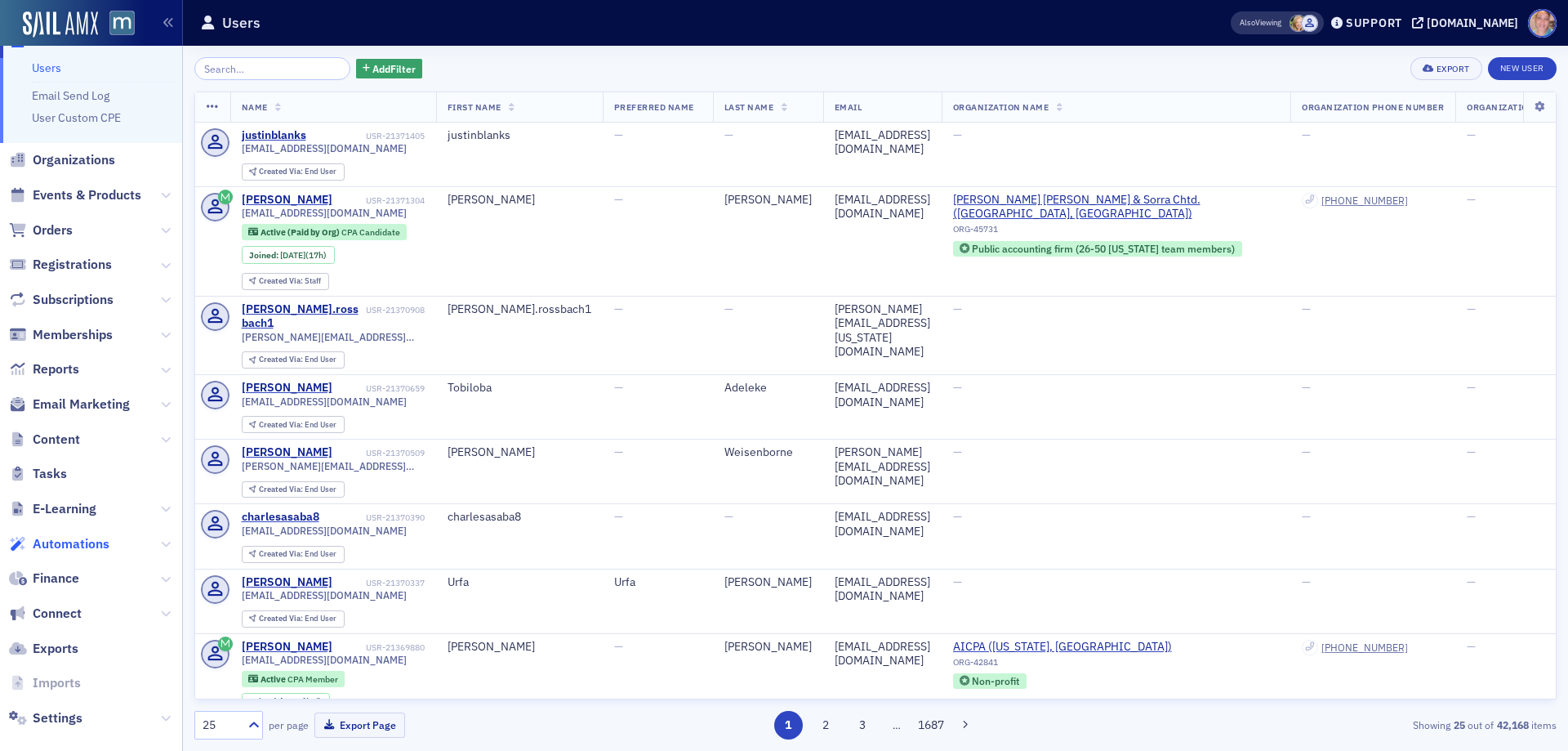
scroll to position [53, 0]
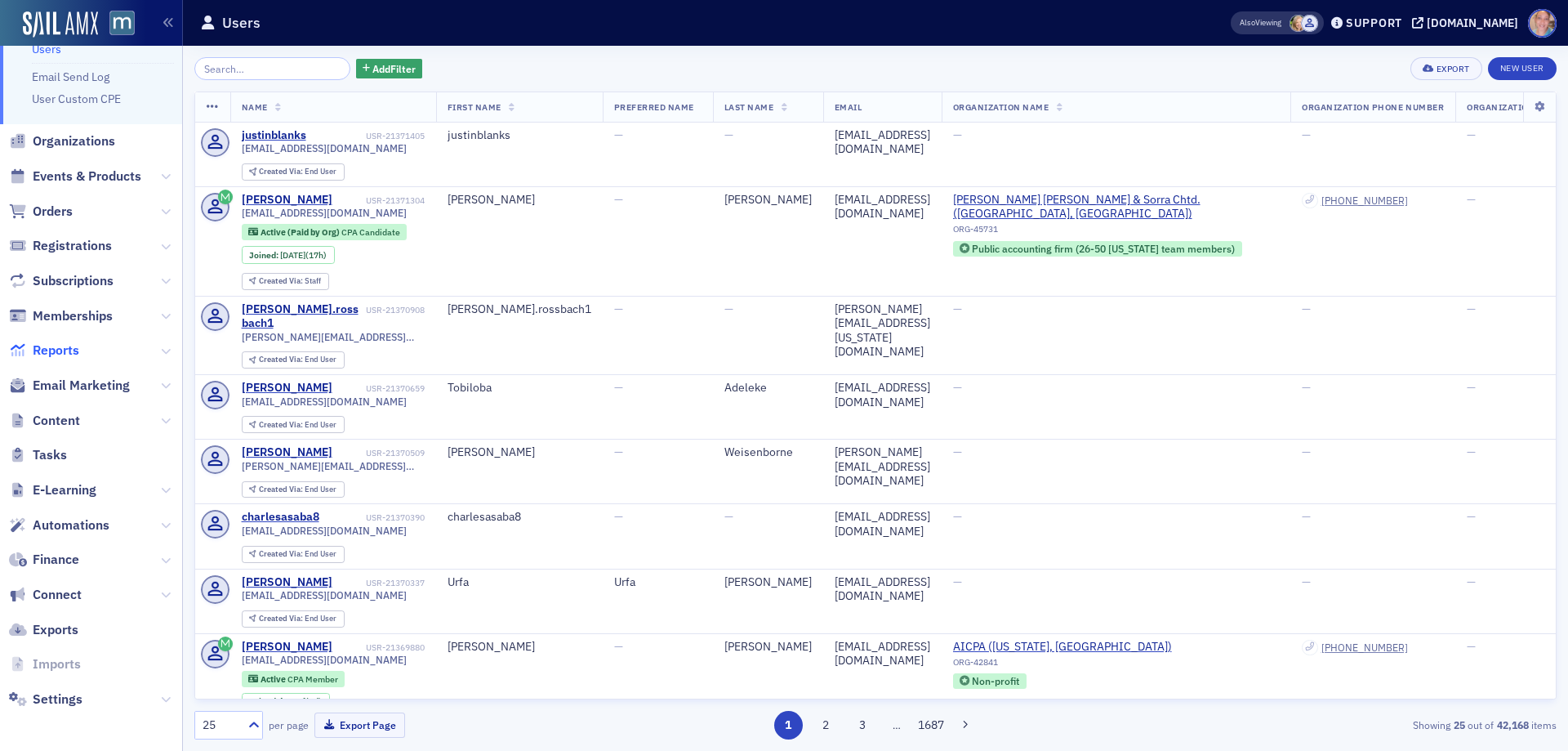
click at [52, 346] on span "Reports" at bounding box center [56, 350] width 47 height 18
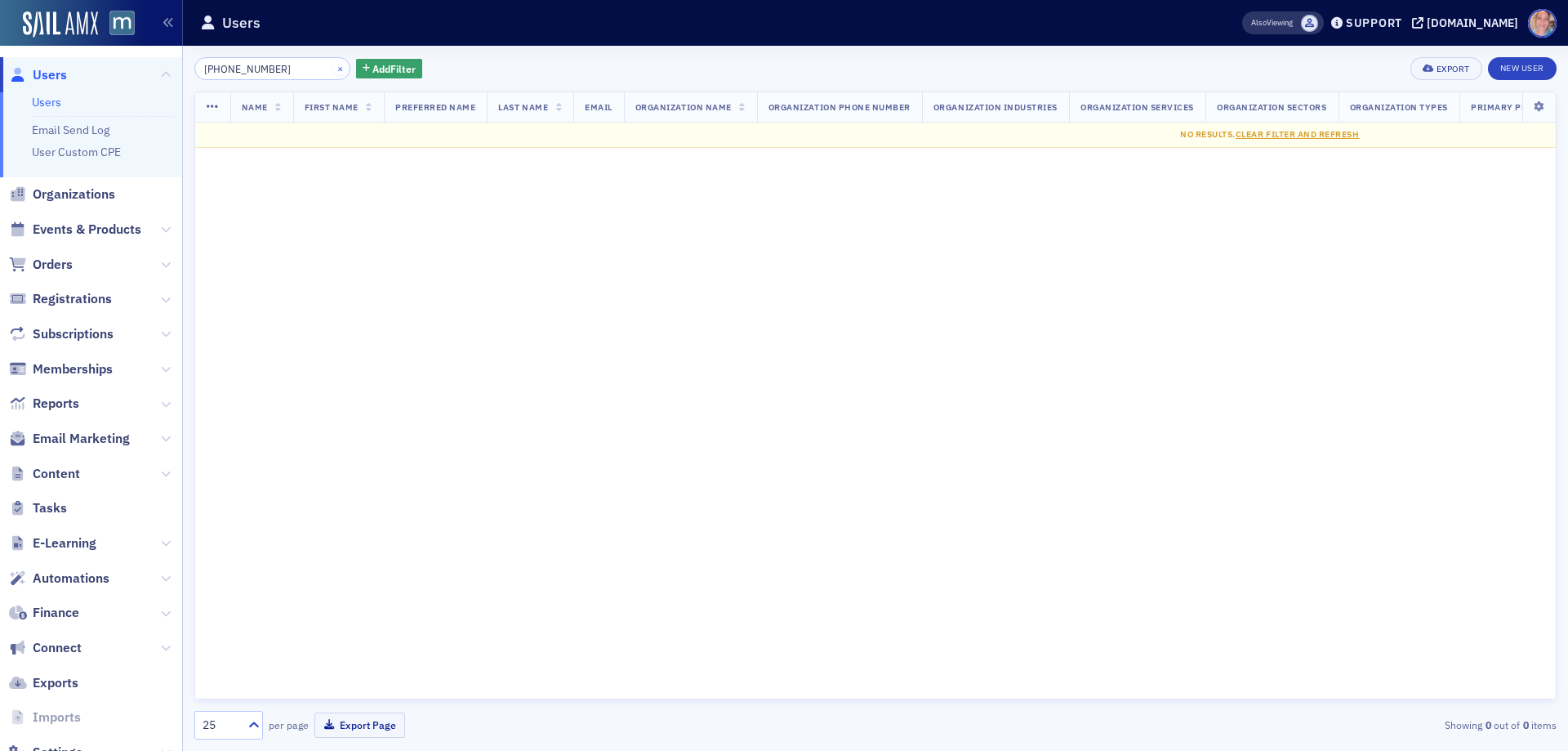
type input "[PHONE_NUMBER]"
click at [333, 64] on button "×" at bounding box center [340, 67] width 14 height 14
click at [276, 74] on input "search" at bounding box center [272, 69] width 156 height 23
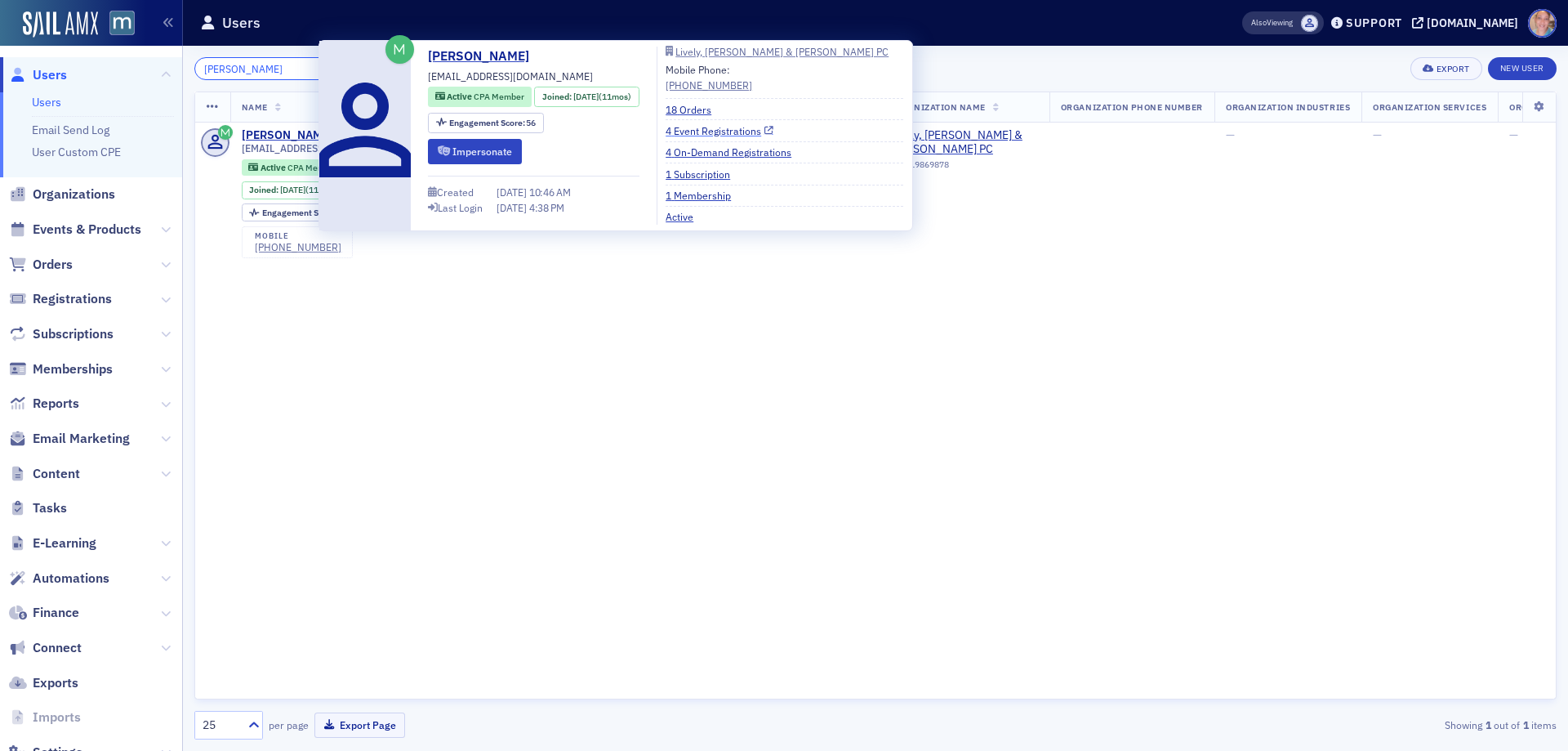
type input "[PERSON_NAME]"
